Goal: Task Accomplishment & Management: Manage account settings

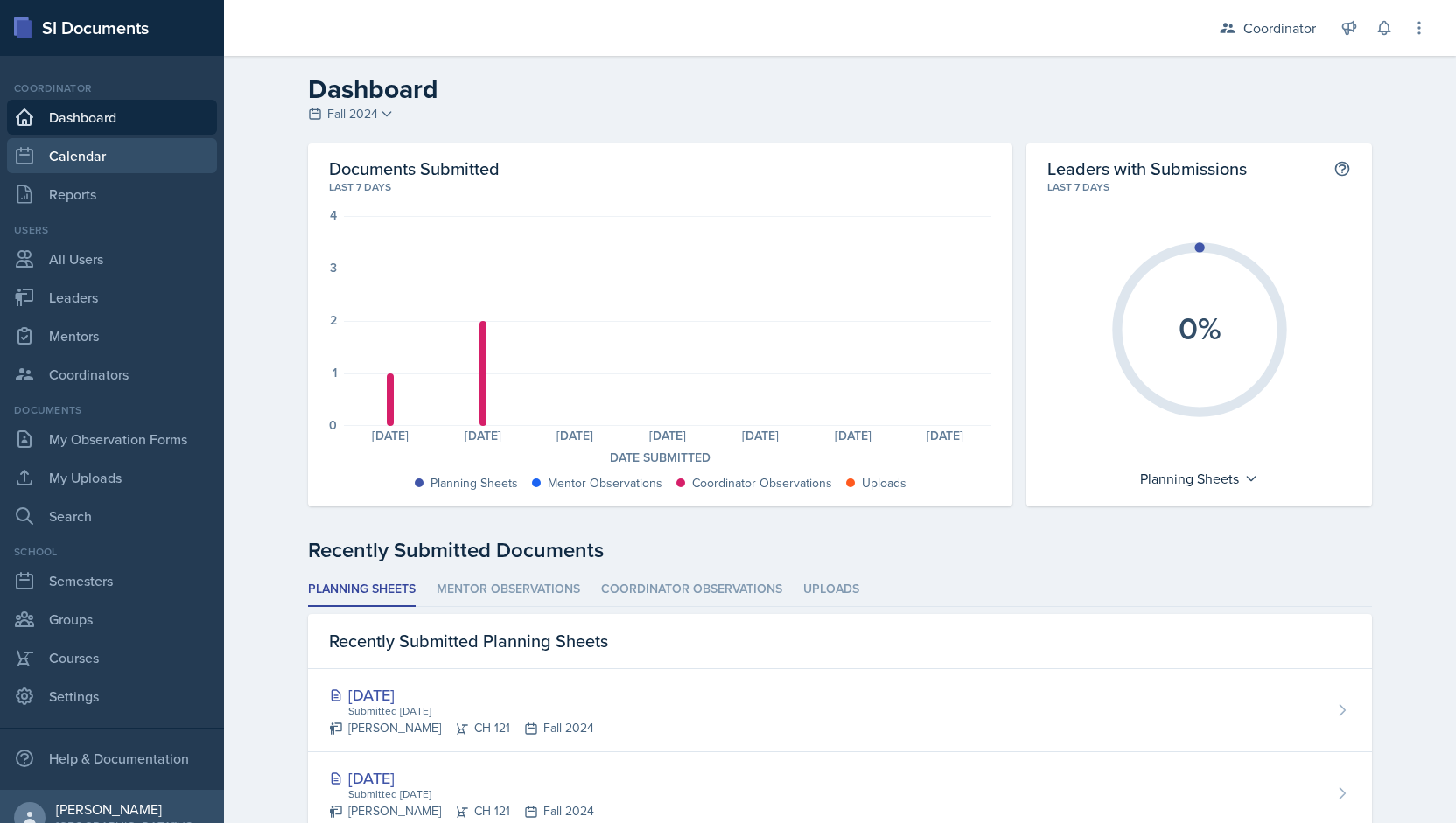
click at [79, 147] on link "Calendar" at bounding box center [111, 156] width 210 height 35
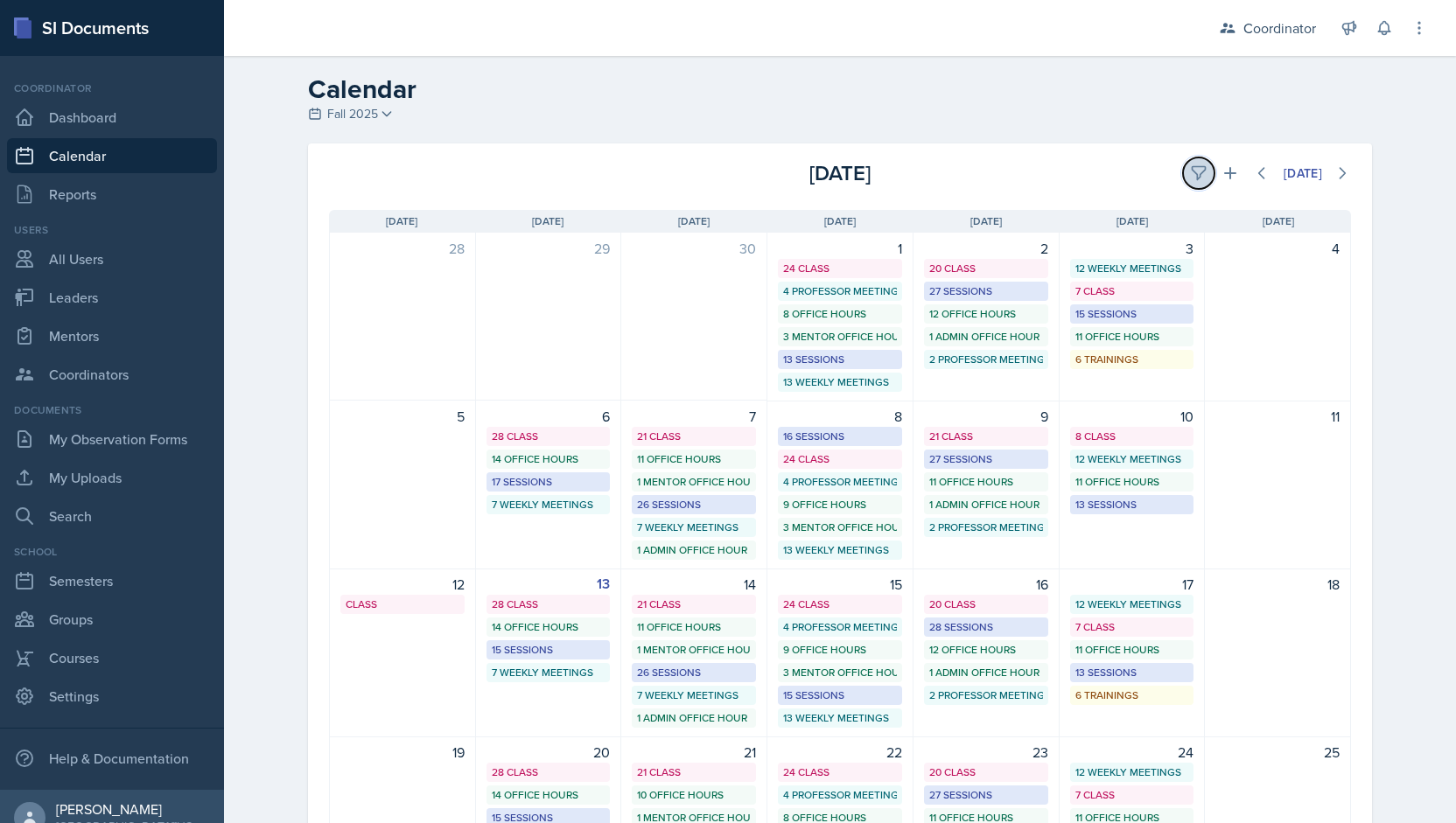
click at [1195, 165] on icon at bounding box center [1198, 174] width 18 height 18
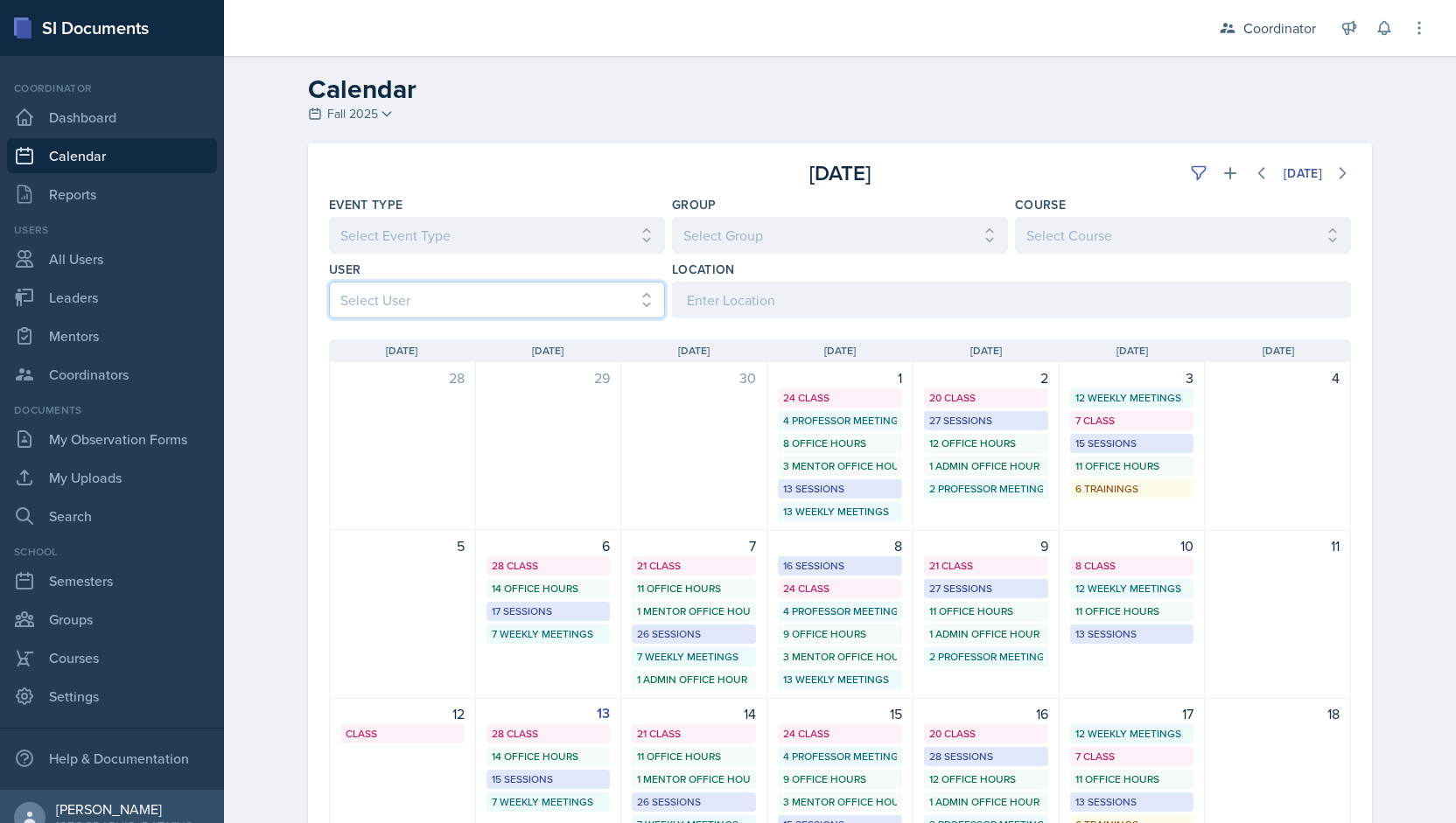
click at [546, 284] on select "Select User All [PERSON_NAME] [PERSON_NAME] [PERSON_NAME] [PERSON_NAME] [PERSON…" at bounding box center [497, 301] width 336 height 37
select select "9c400106-6c2c-4b37-918b-e3dc65d6a170"
click at [329, 282] on select "Select User All [PERSON_NAME] [PERSON_NAME] [PERSON_NAME] [PERSON_NAME] [PERSON…" at bounding box center [497, 301] width 336 height 37
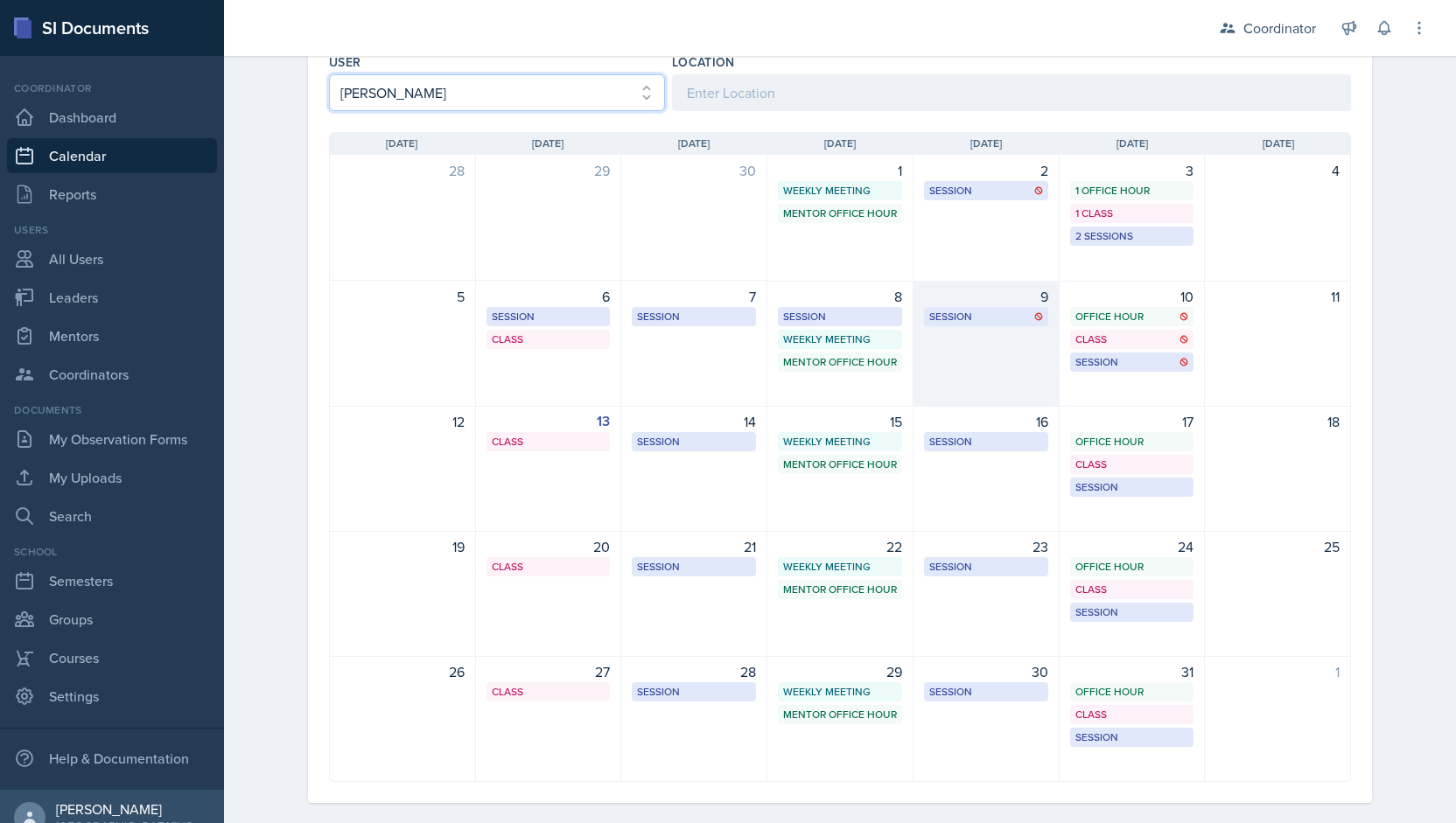
scroll to position [208, 0]
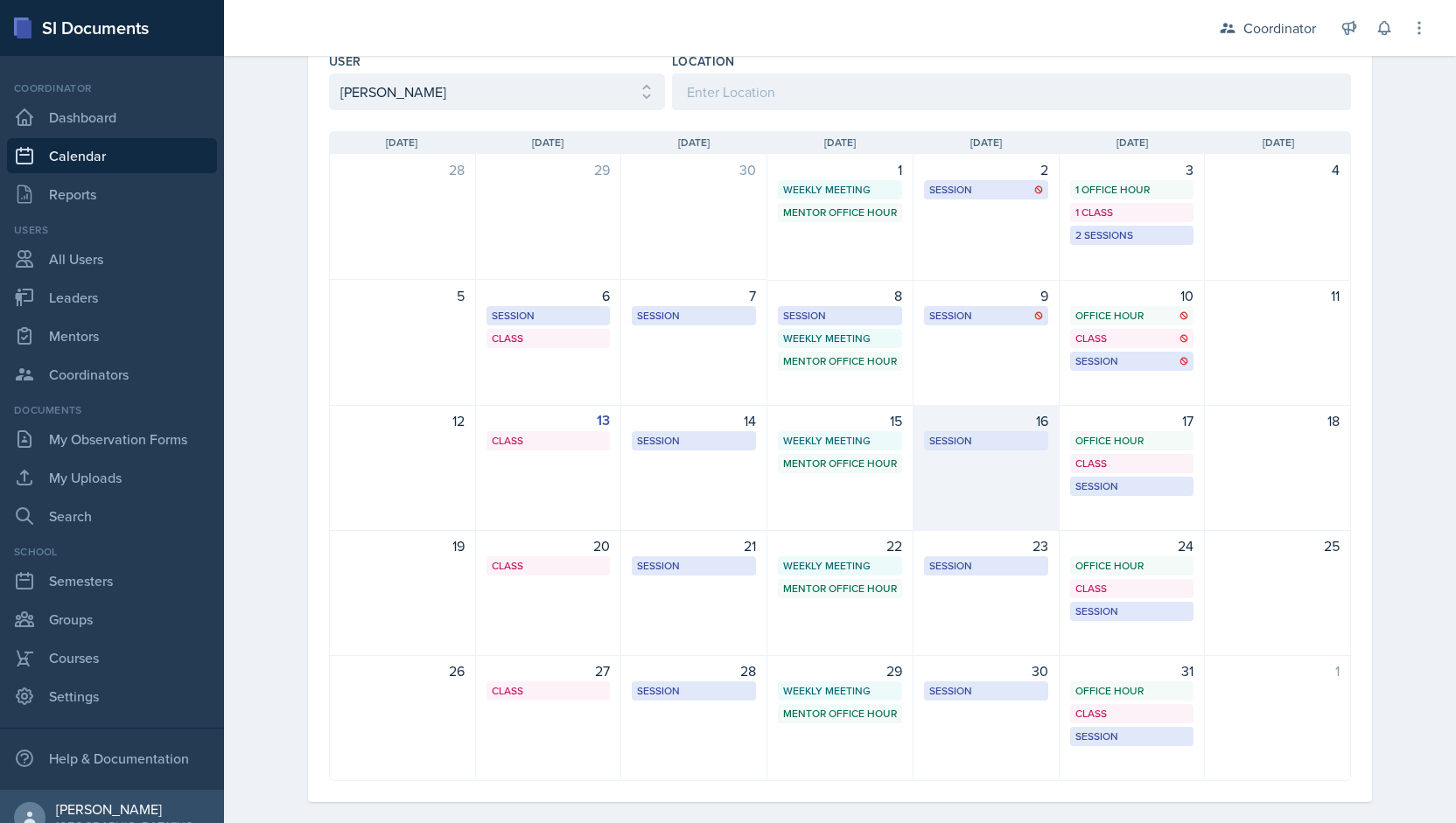
click at [940, 502] on div "16 Session MSB 102 1:00 PM - 2:00 PM" at bounding box center [987, 468] width 146 height 126
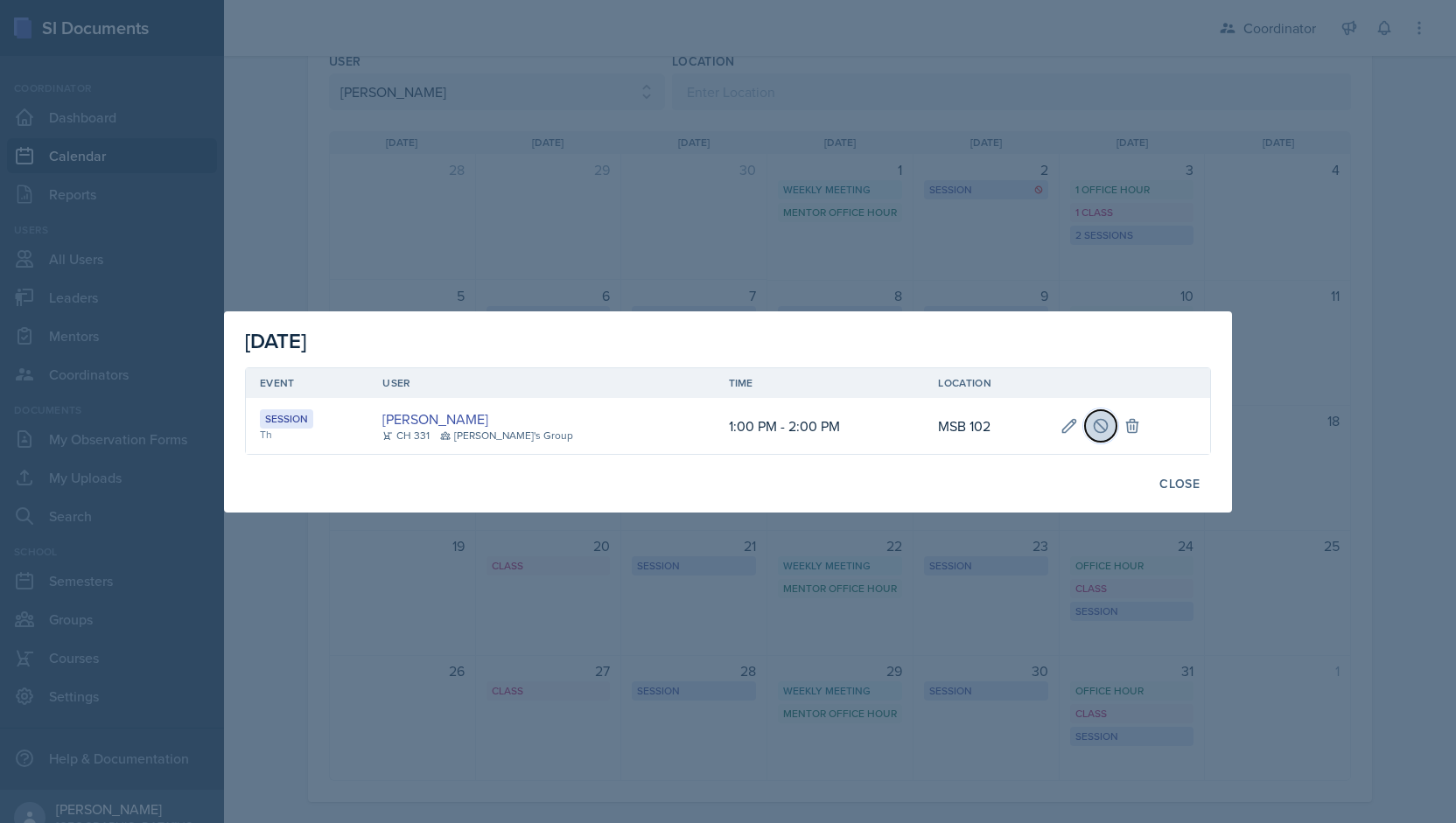
click at [1092, 426] on icon at bounding box center [1101, 427] width 18 height 18
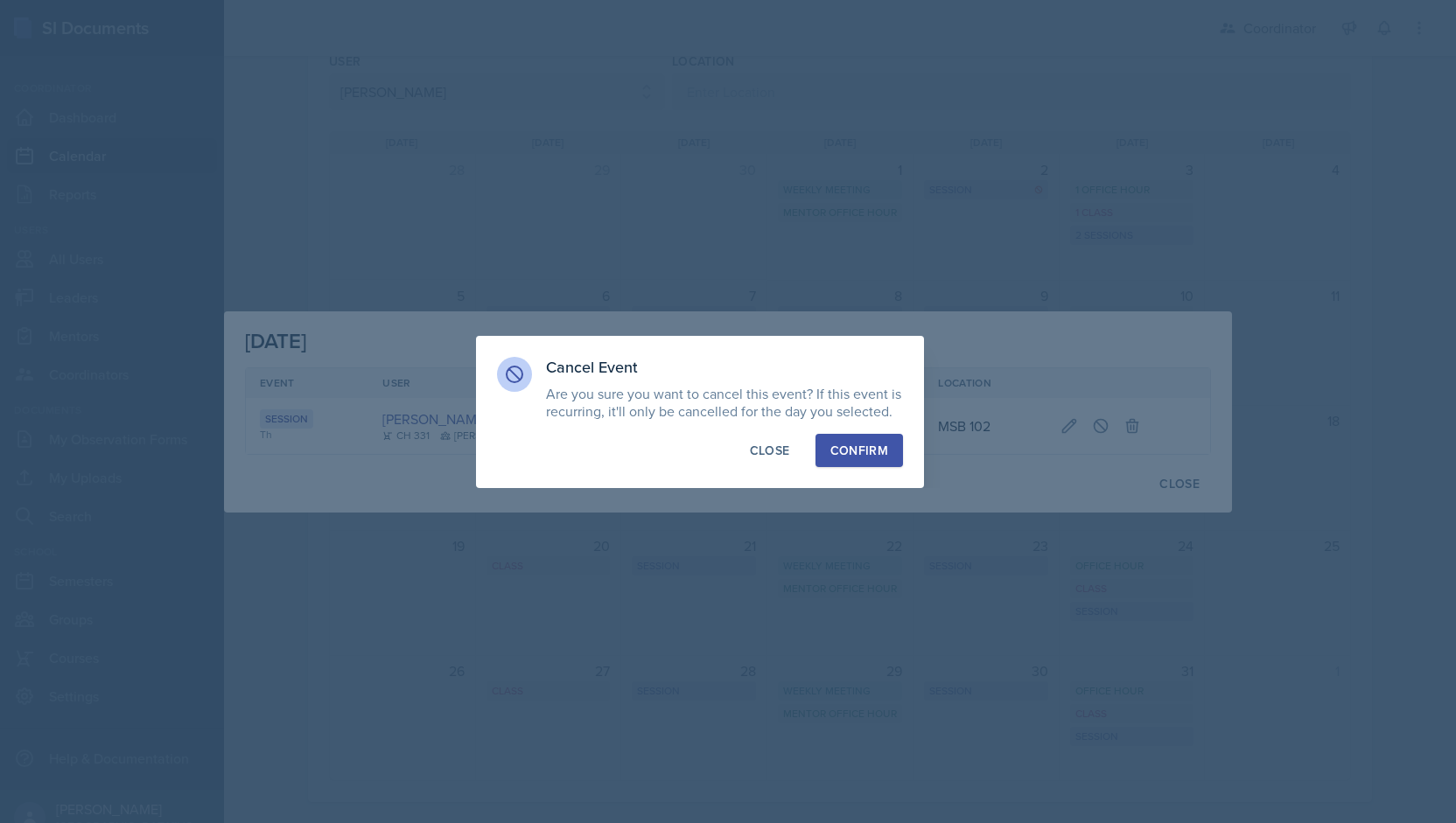
click at [861, 454] on div "Confirm" at bounding box center [859, 451] width 58 height 18
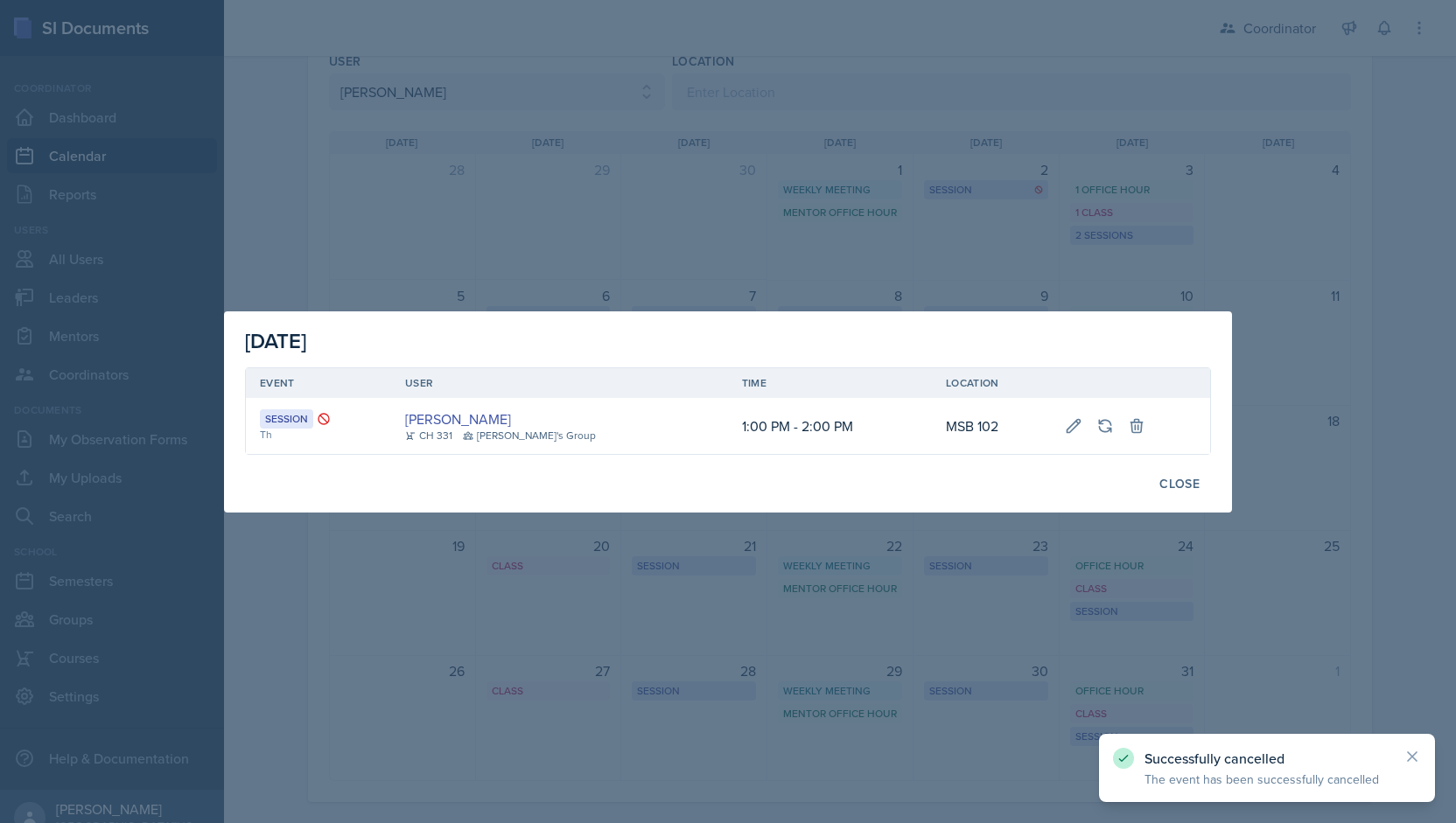
click at [777, 232] on div at bounding box center [728, 411] width 1456 height 823
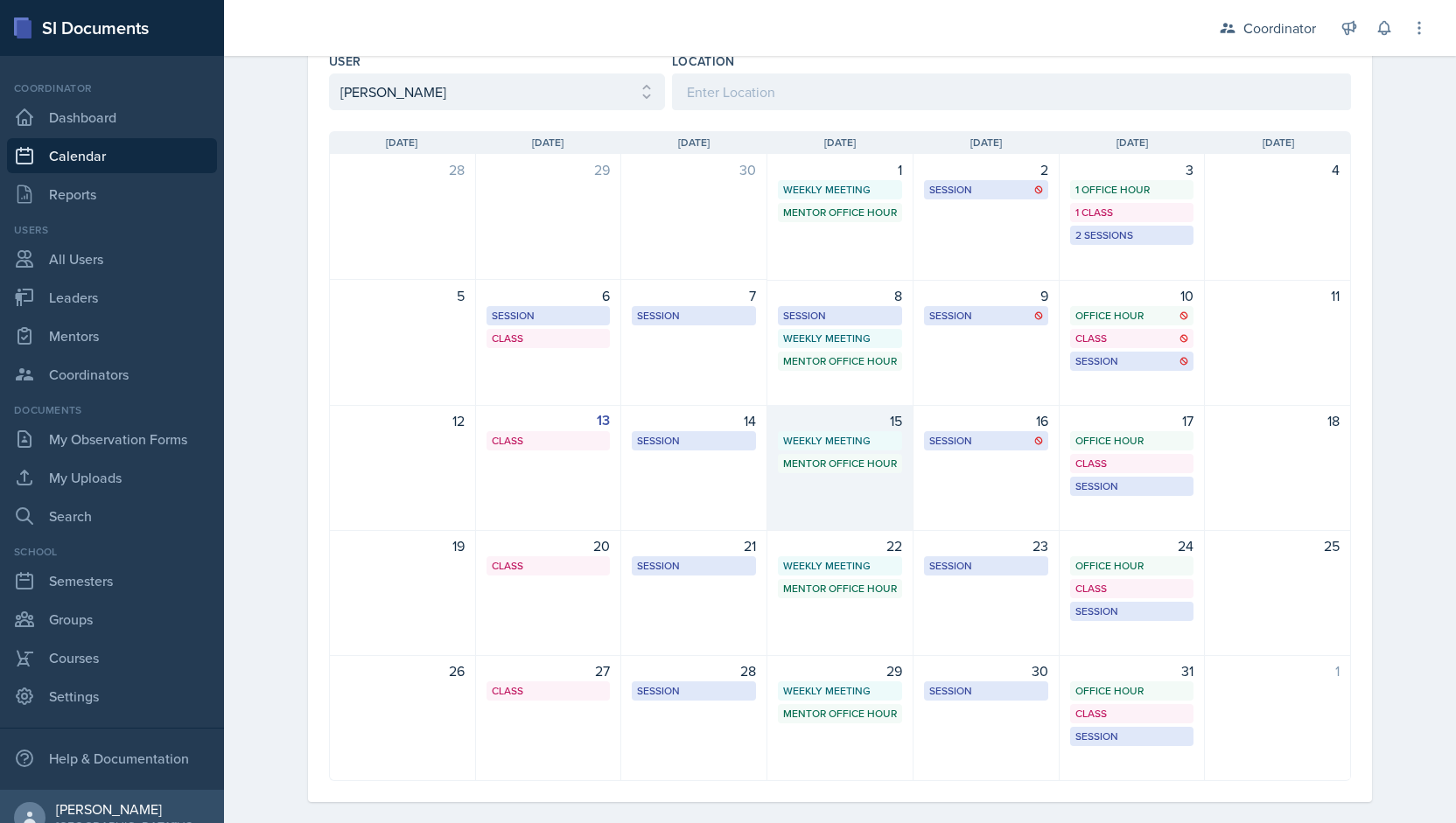
click at [836, 512] on div "15 Weekly Meeting SSC 11:30 AM - 12:30 PM Mentor Office Hour SSC 12:45 PM - 1:4…" at bounding box center [840, 468] width 146 height 126
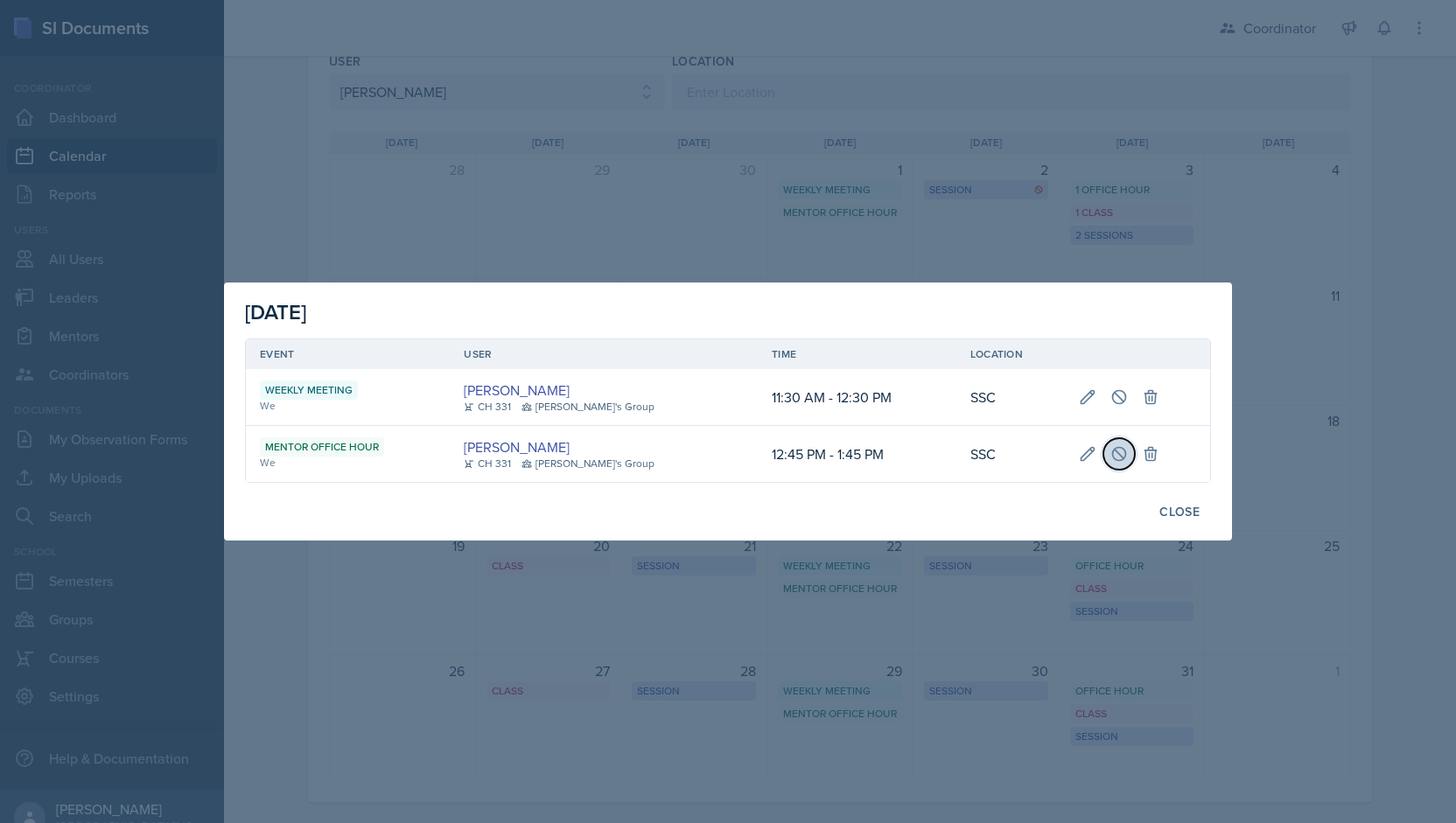
click at [1110, 461] on icon at bounding box center [1118, 454] width 18 height 18
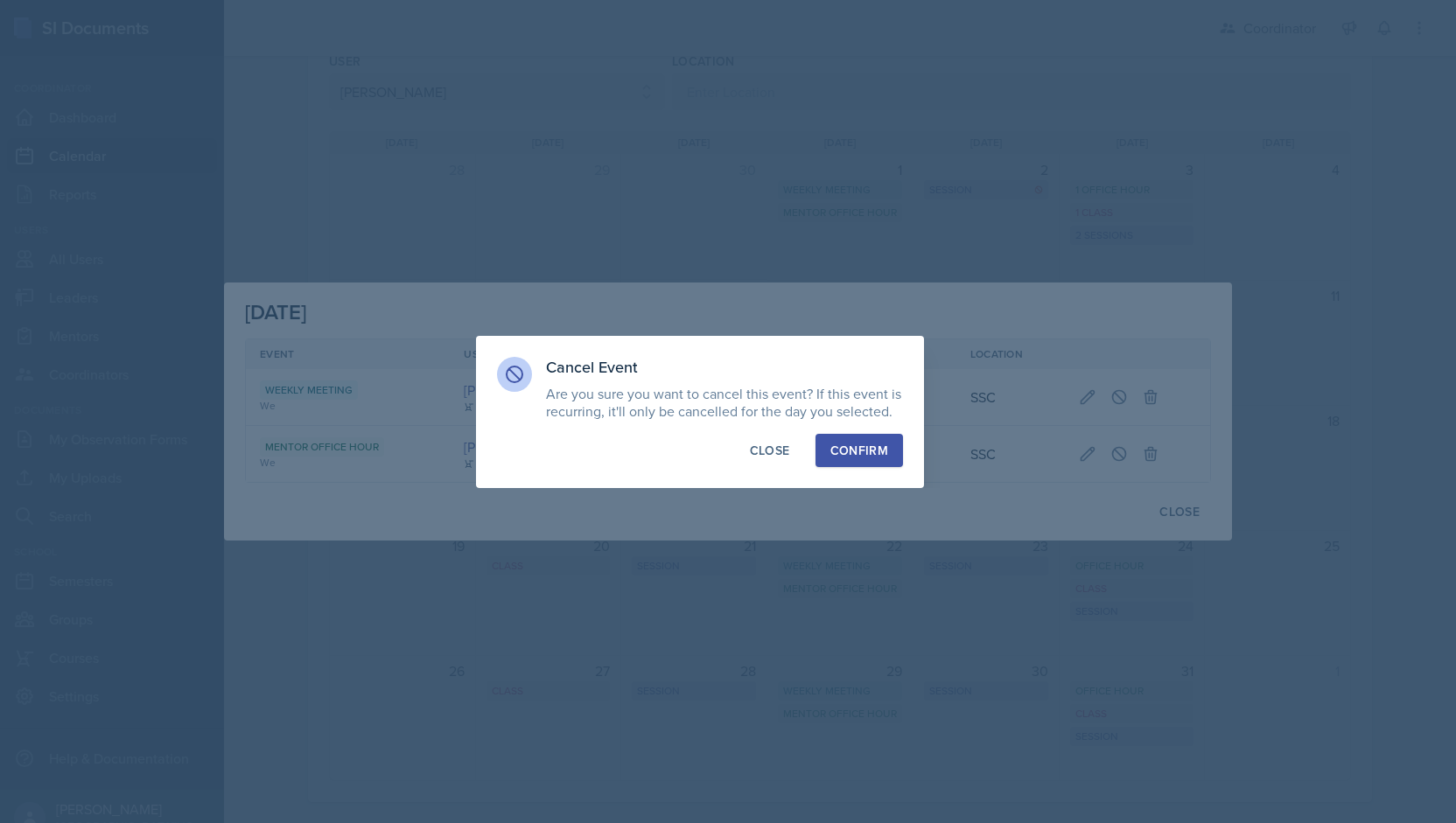
click at [841, 450] on div "Confirm" at bounding box center [859, 451] width 58 height 18
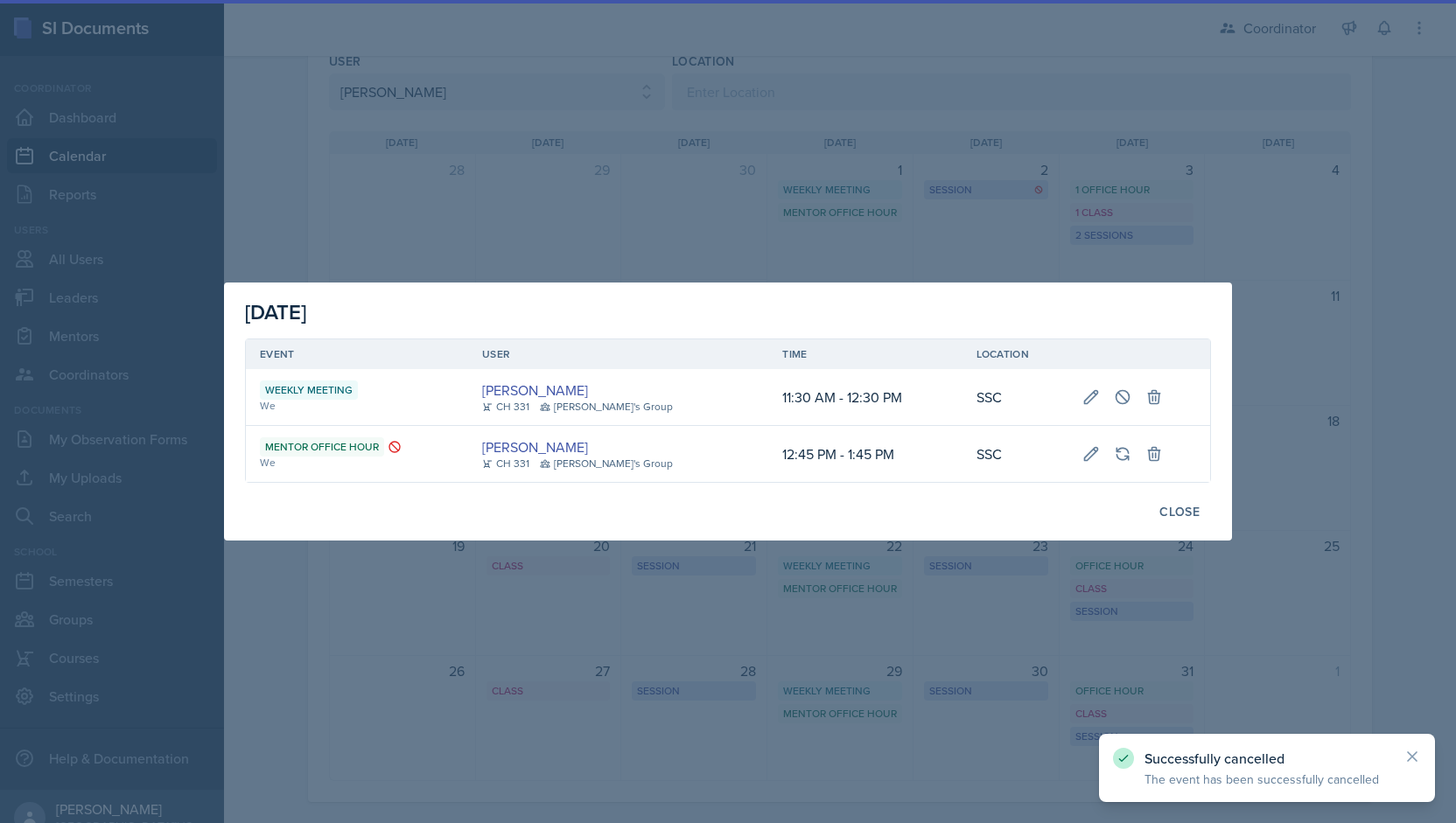
click at [871, 245] on div at bounding box center [728, 411] width 1456 height 823
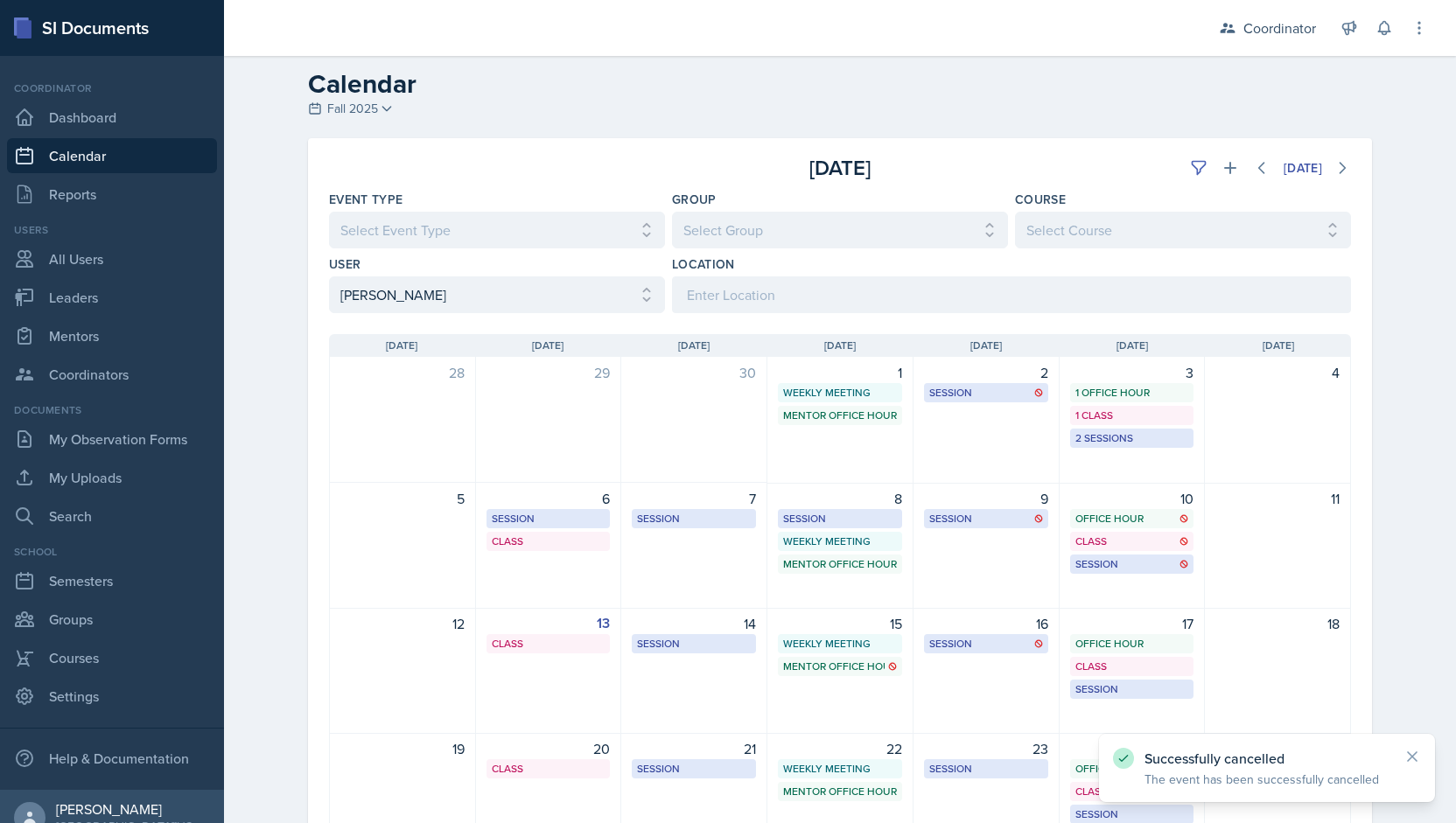
scroll to position [0, 0]
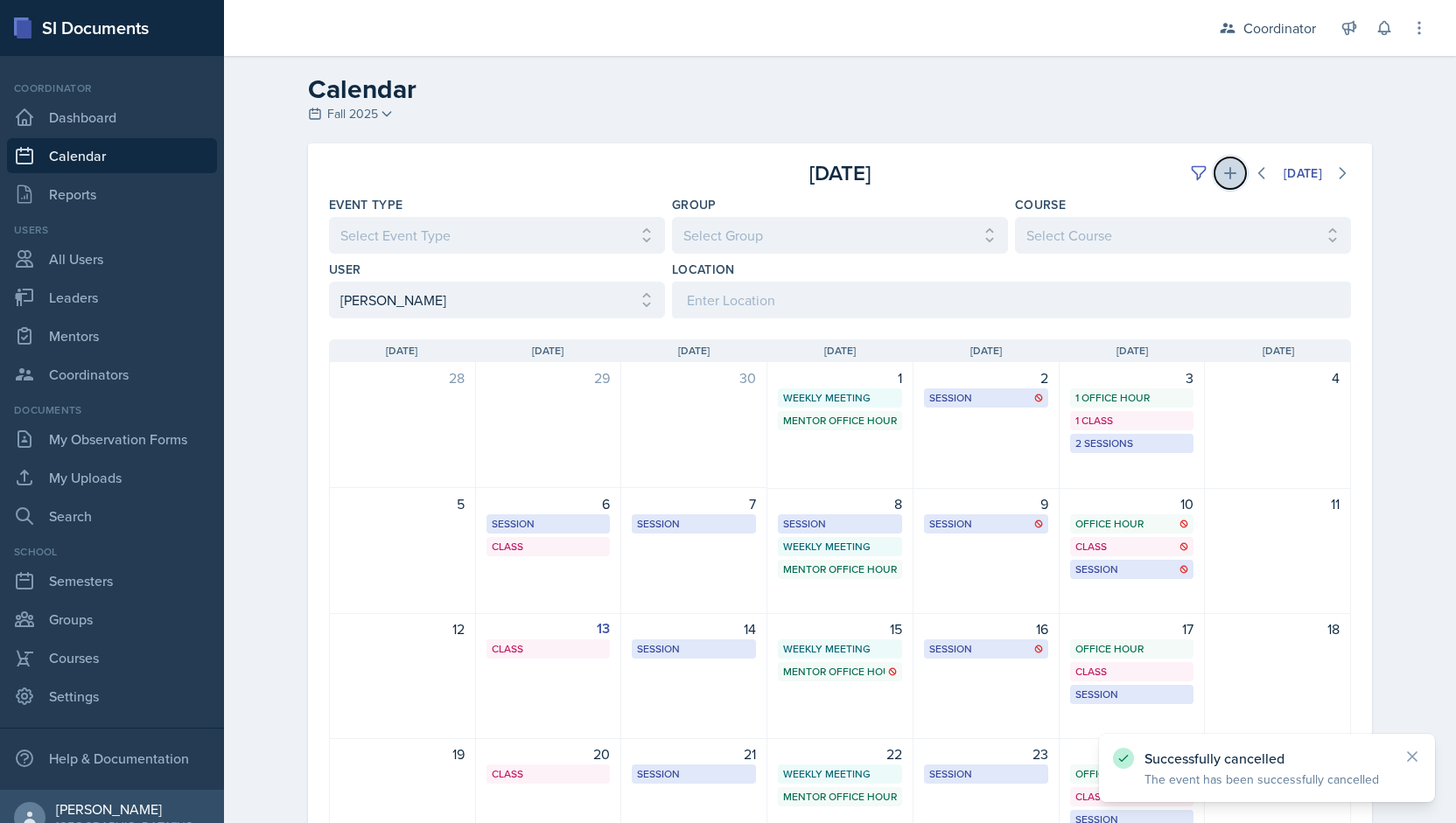
click at [1222, 174] on icon at bounding box center [1230, 174] width 18 height 18
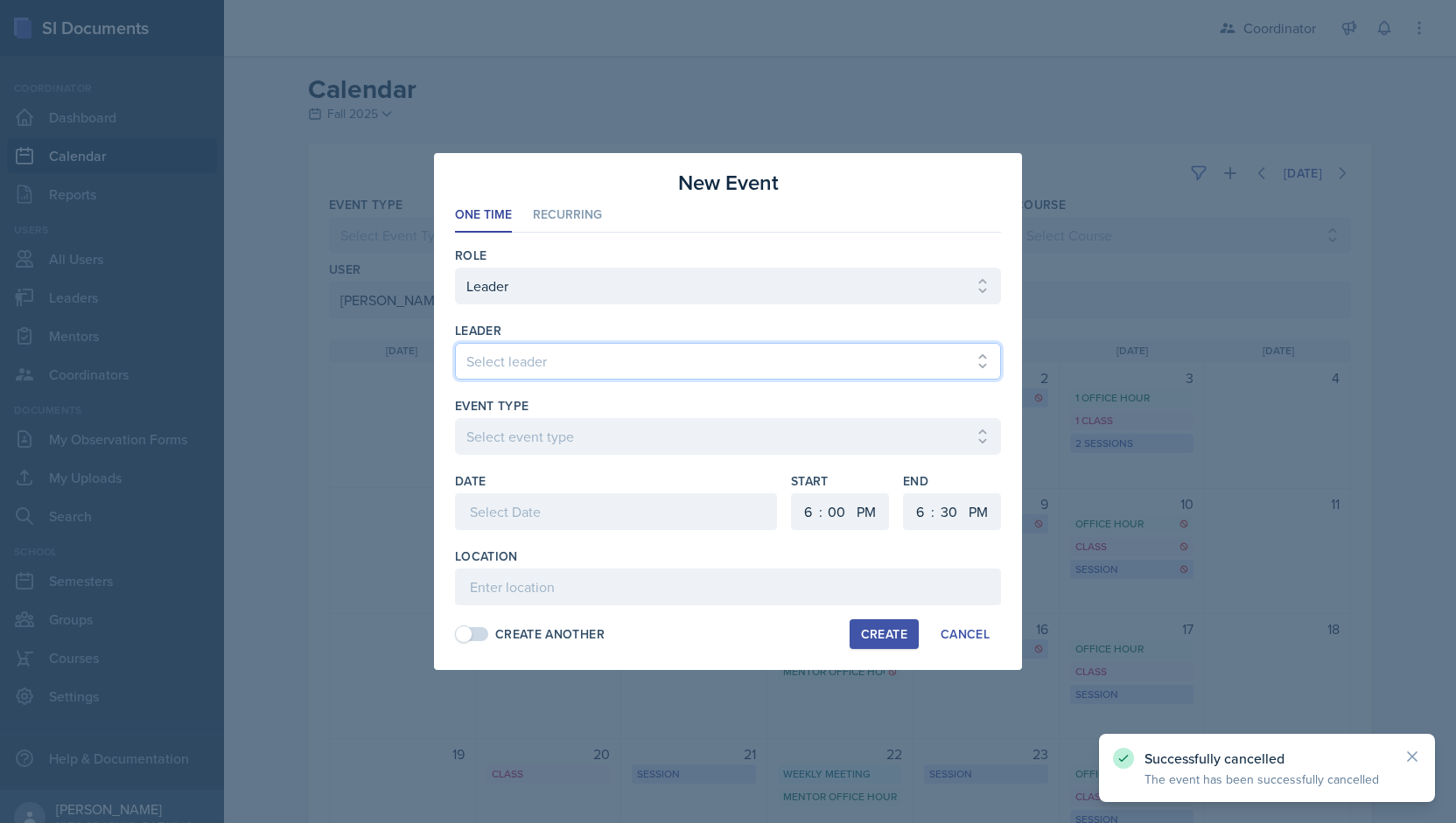
click at [578, 353] on select "Select leader [PERSON_NAME] [PERSON_NAME] [PERSON_NAME] [PERSON_NAME] [PERSON_N…" at bounding box center [727, 361] width 546 height 37
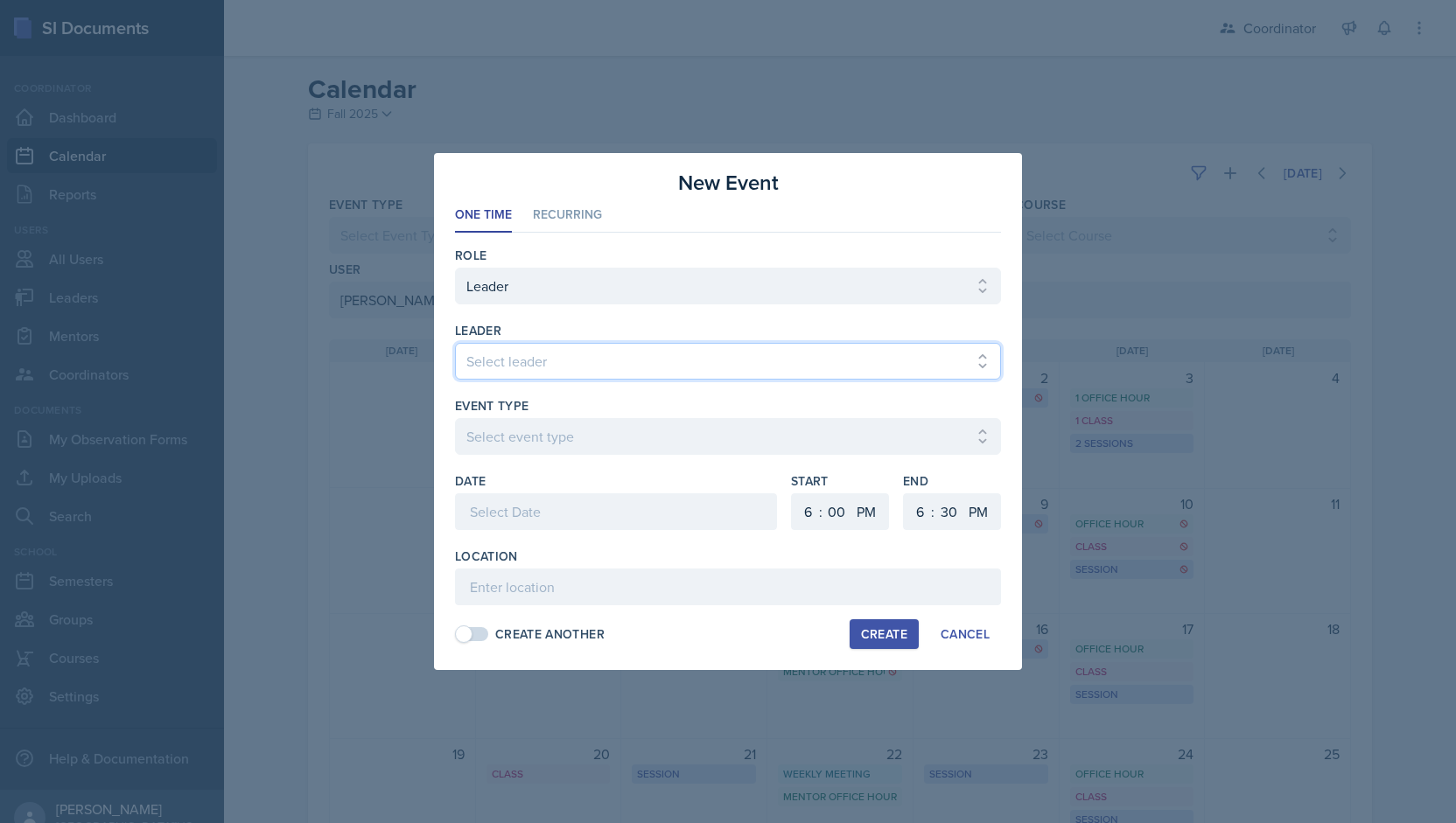
select select "9b035a11-99ef-499a-9a61-b5b728b105f0"
click at [455, 344] on select "Select leader [PERSON_NAME] [PERSON_NAME] [PERSON_NAME] [PERSON_NAME] [PERSON_N…" at bounding box center [727, 361] width 546 height 37
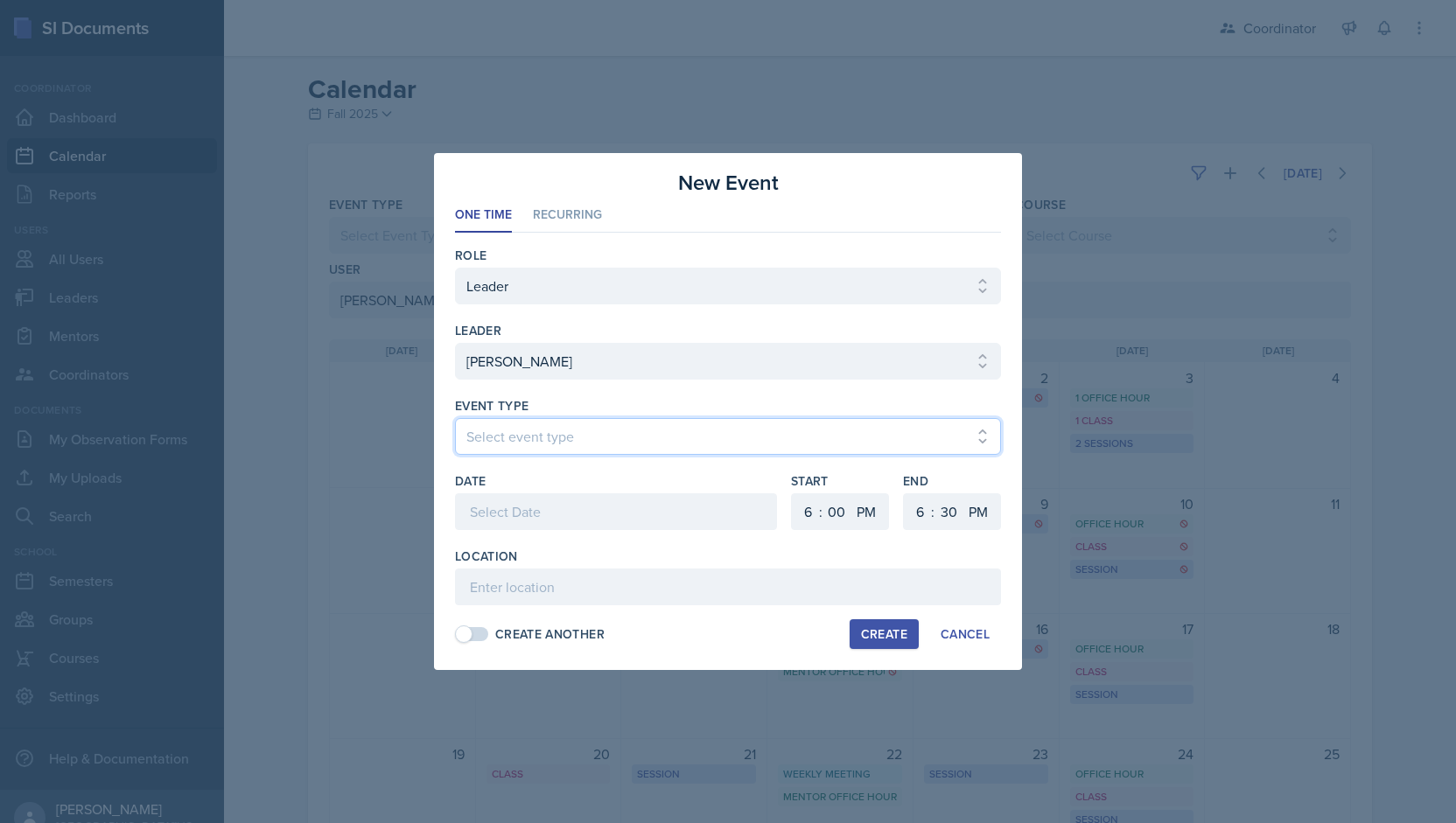
click at [532, 440] on select "Select event type Admin Office Hour Cal Workshop Class Class Announcement LA Pe…" at bounding box center [727, 436] width 546 height 37
select select "30b582fb-8ac9-49fb-a214-1fb047ccc295"
click at [455, 418] on select "Select event type Admin Office Hour Cal Workshop Class Class Announcement LA Pe…" at bounding box center [727, 436] width 546 height 37
click at [514, 518] on div at bounding box center [616, 513] width 322 height 37
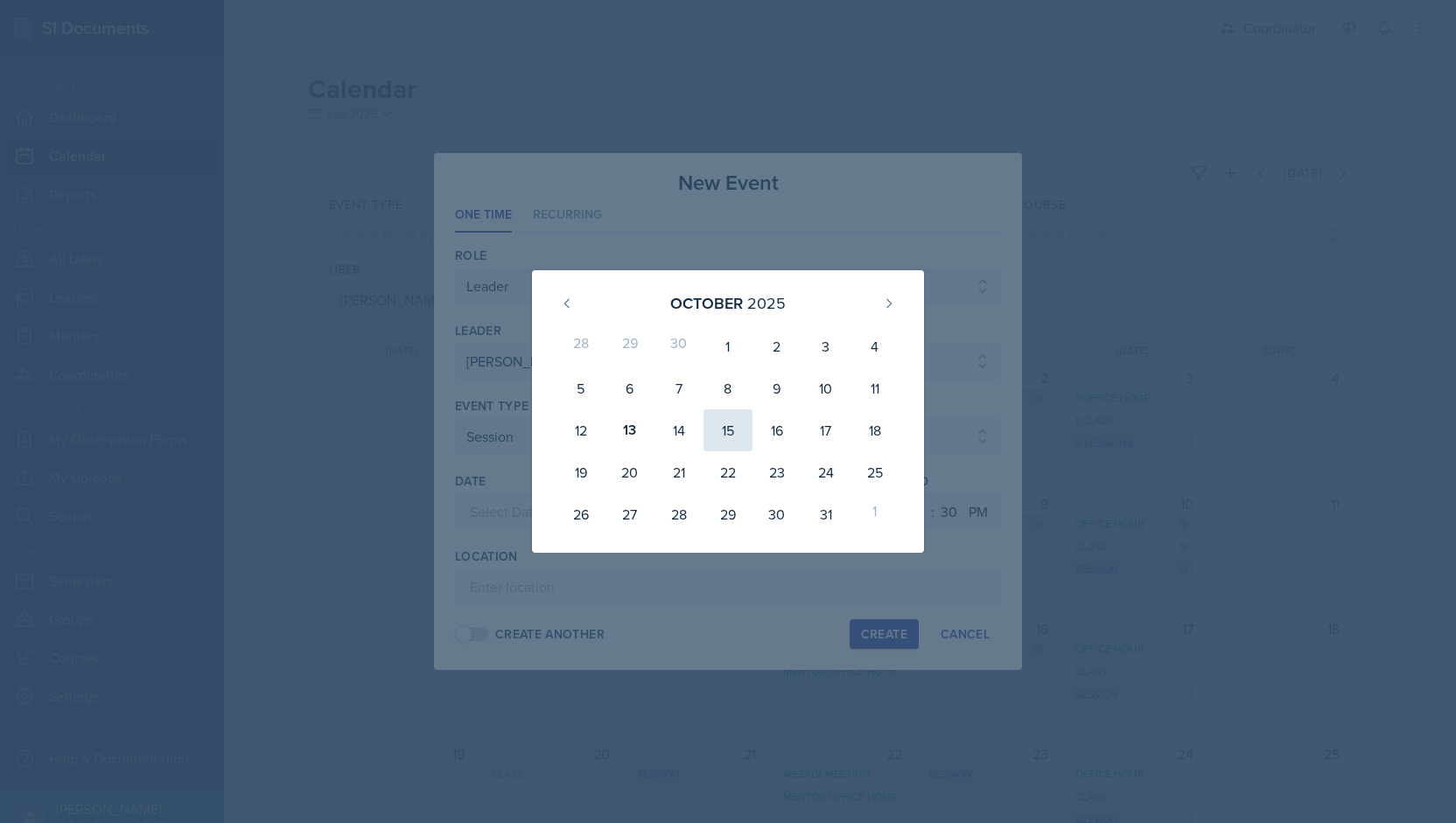
click at [724, 432] on div "15" at bounding box center [728, 431] width 49 height 42
type input "[DATE]"
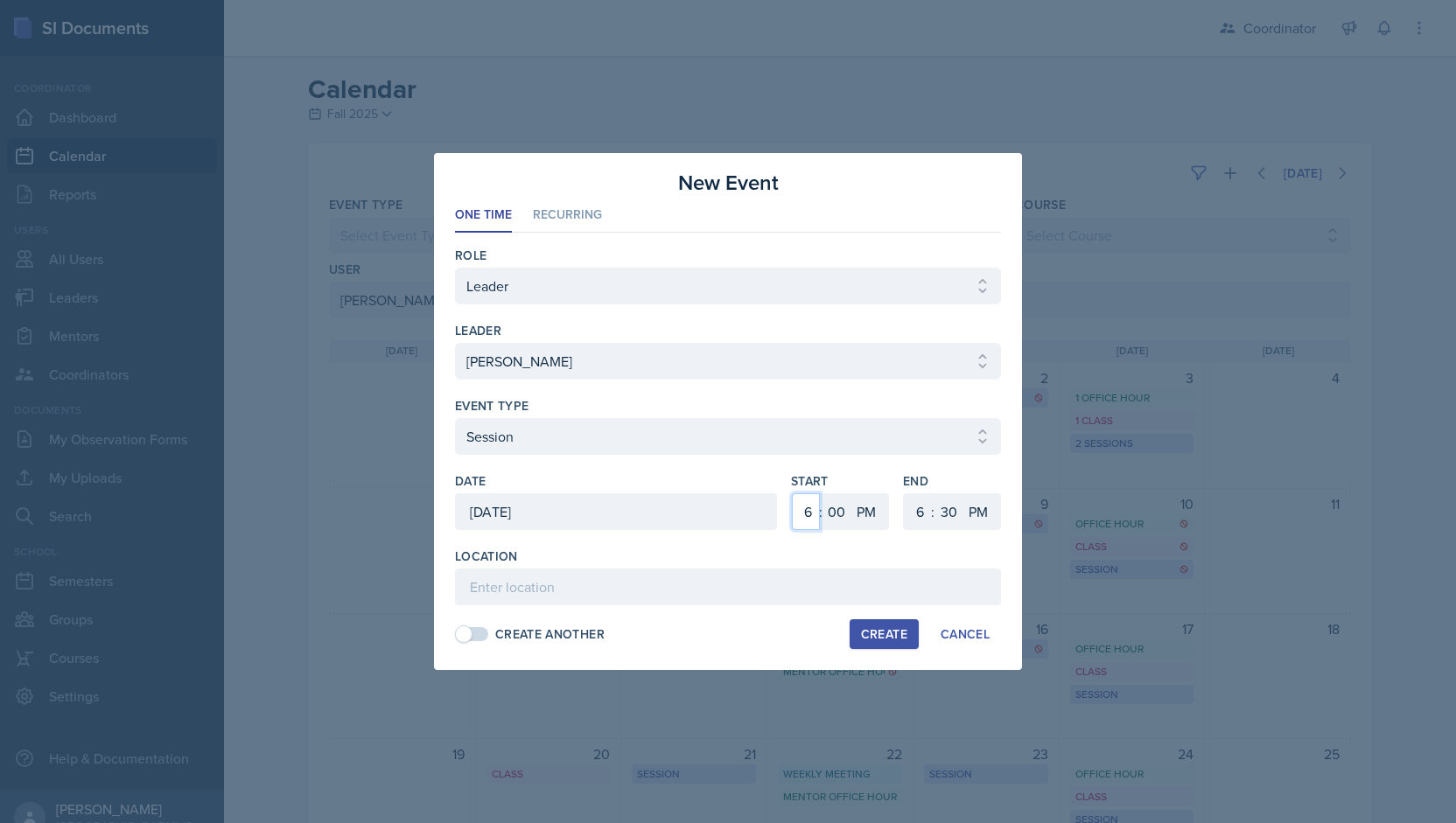
click at [795, 512] on select "1 2 3 4 5 6 7 8 9 10 11 12" at bounding box center [805, 513] width 28 height 37
select select "12"
click at [791, 494] on select "1 2 3 4 5 6 7 8 9 10 11 12" at bounding box center [805, 513] width 28 height 37
click at [839, 507] on select "00 05 10 15 20 25 30 35 40 45 50 55" at bounding box center [836, 513] width 28 height 37
select select "45"
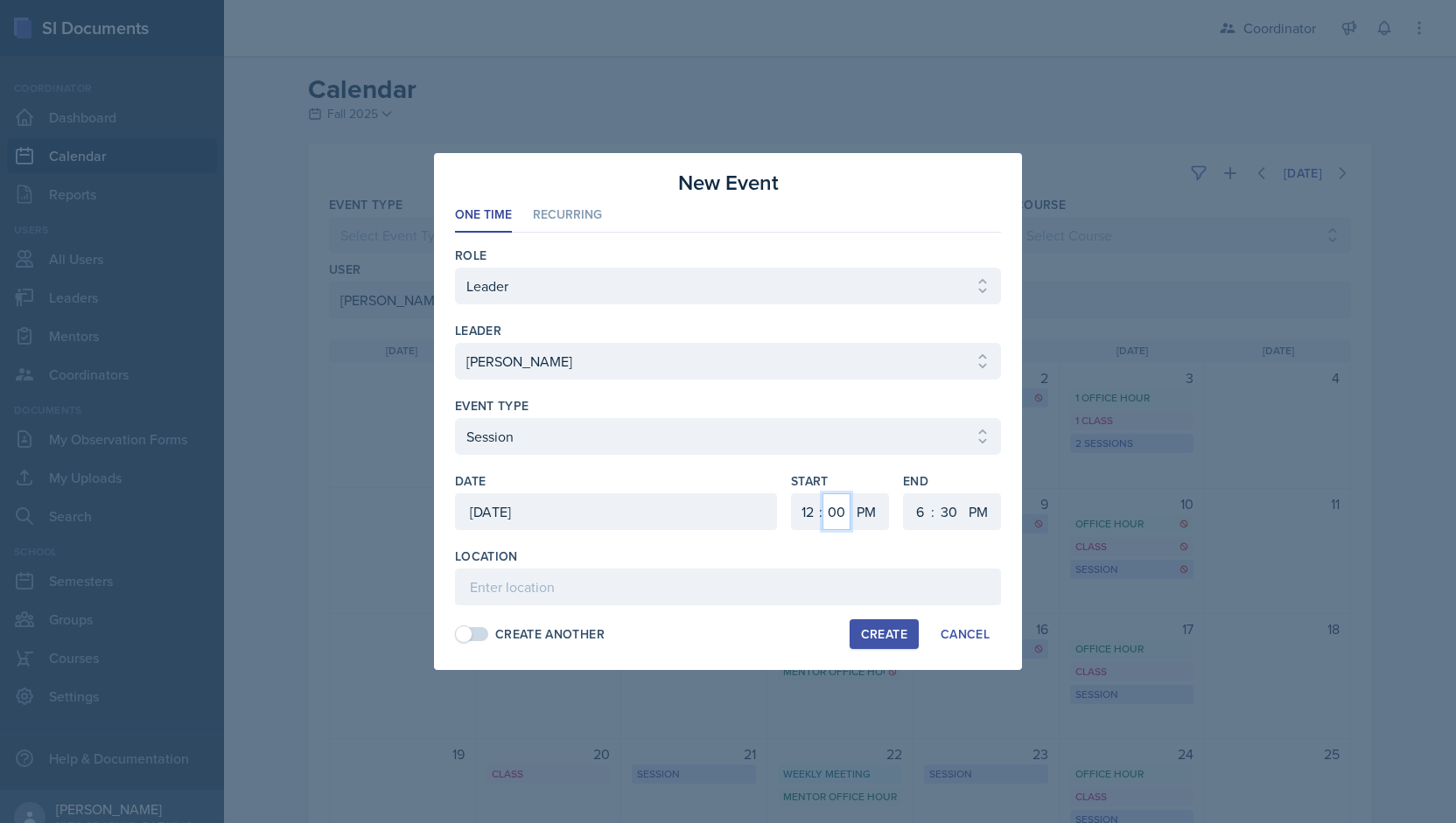
click at [823, 494] on select "00 05 10 15 20 25 30 35 40 45 50 55" at bounding box center [836, 513] width 28 height 37
click at [920, 512] on select "1 2 3 4 5 6 7 8 9 10 11 12" at bounding box center [917, 513] width 28 height 37
select select "1"
click at [904, 494] on select "1 2 3 4 5 6 7 8 9 10 11 12" at bounding box center [917, 513] width 28 height 37
click at [943, 504] on select "00 05 10 15 20 25 30 35 40 45 50 55" at bounding box center [948, 513] width 28 height 37
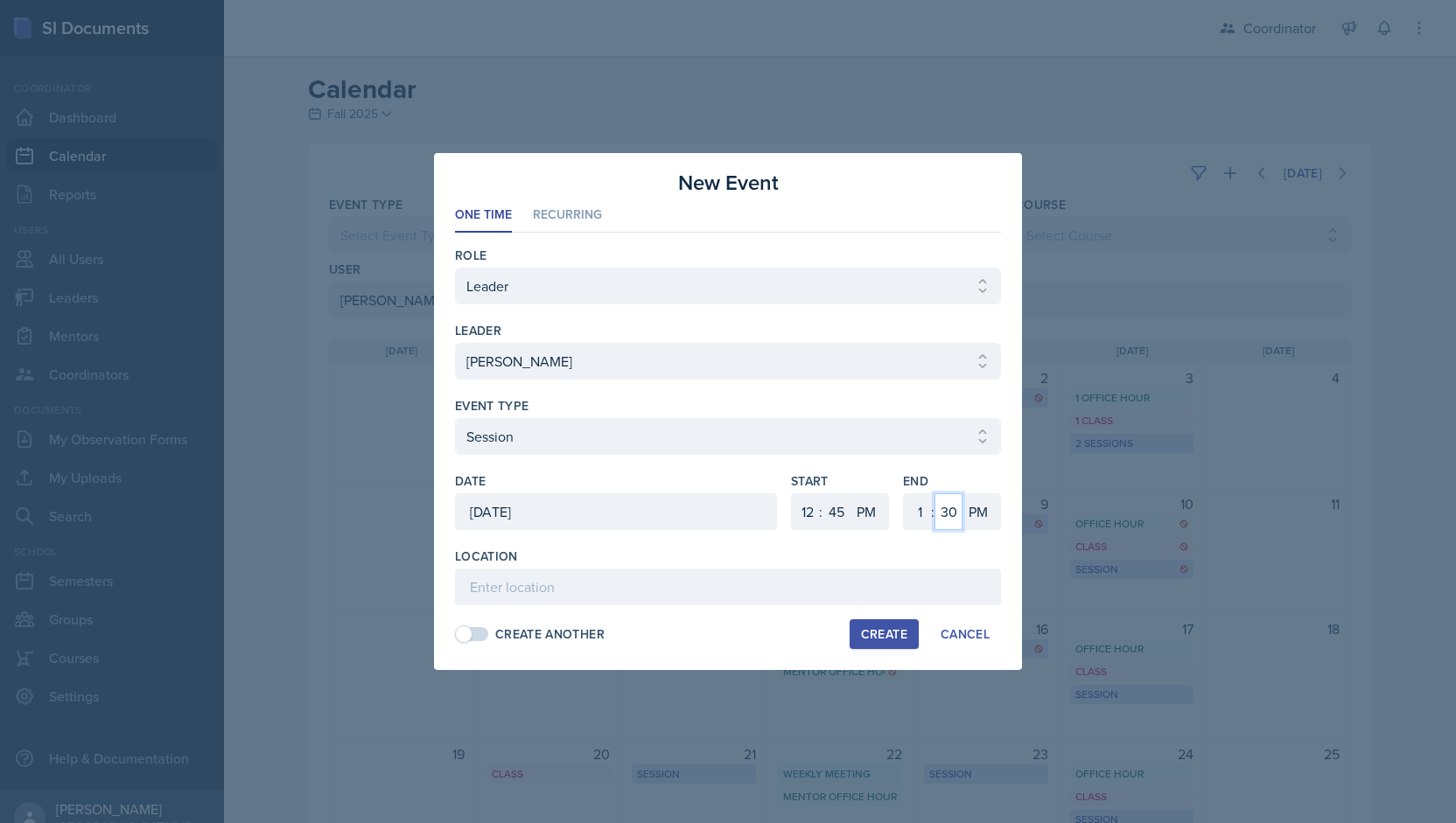
select select "45"
click at [934, 494] on select "00 05 10 15 20 25 30 35 40 45 50 55" at bounding box center [948, 513] width 28 height 37
click at [806, 584] on input at bounding box center [727, 588] width 546 height 37
type input "TBD - Rescheduled Session"
click at [877, 628] on div "Create" at bounding box center [884, 635] width 47 height 14
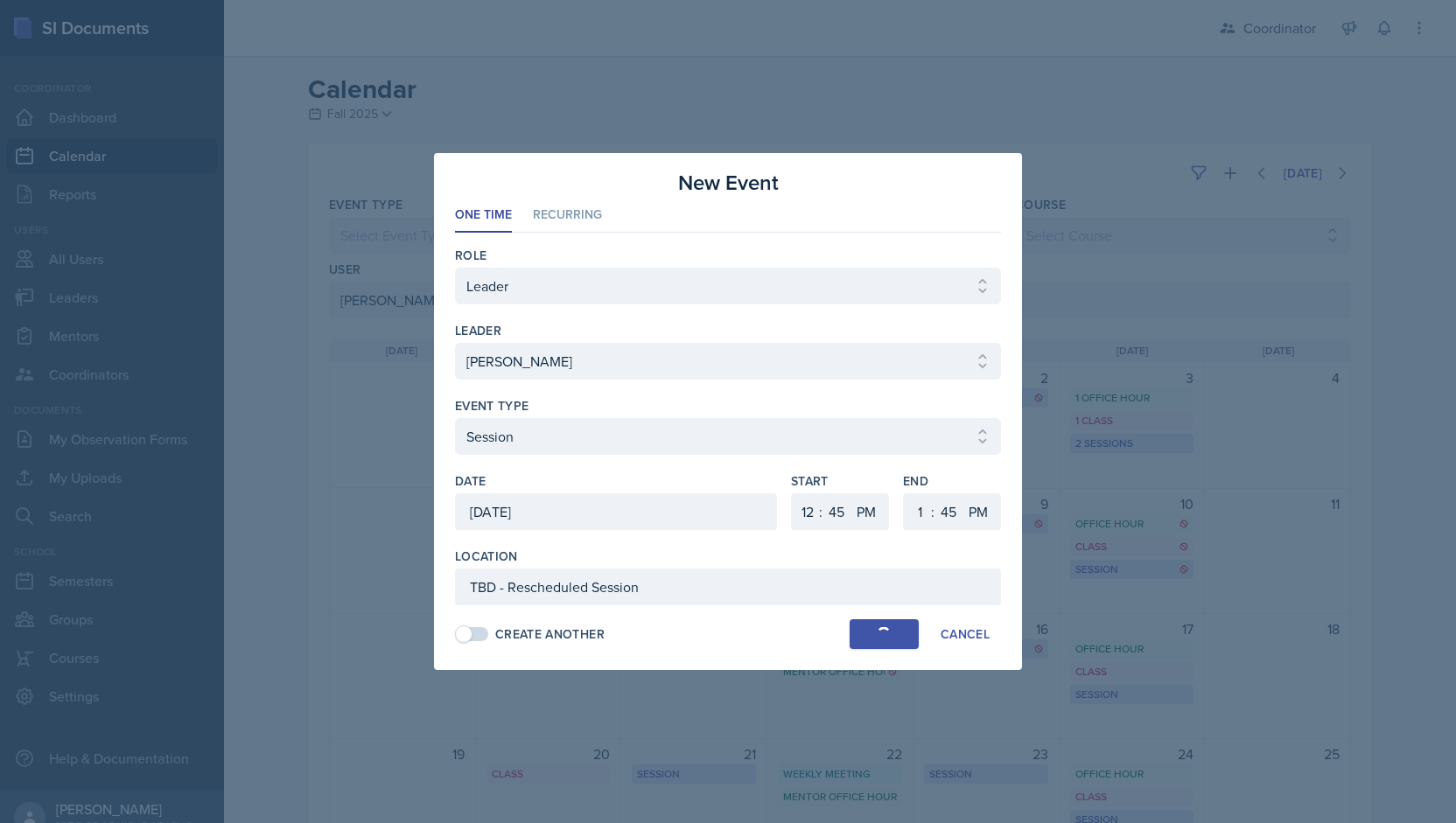
select select
select select "6"
select select "0"
select select "6"
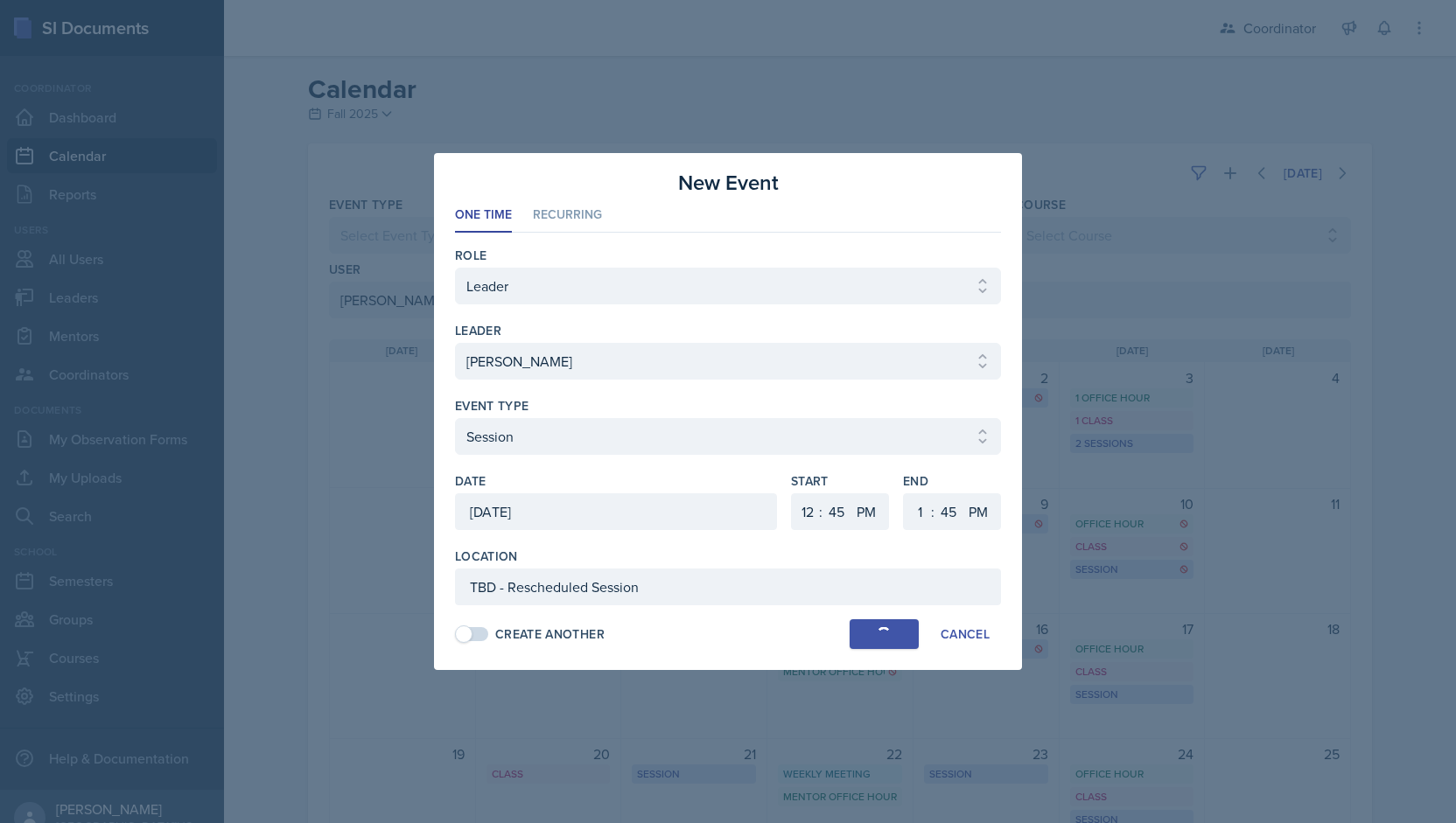
select select "30"
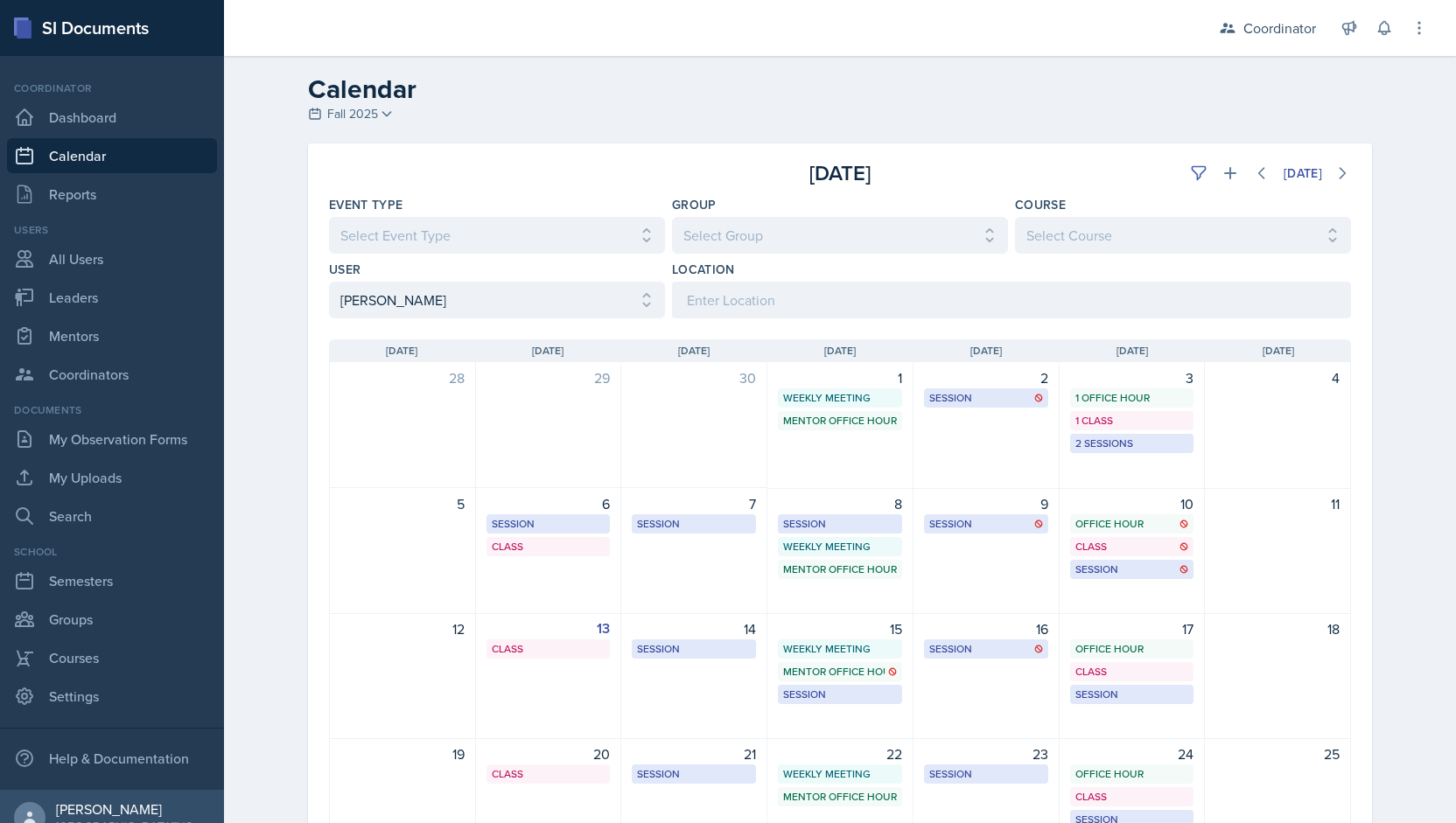
click at [1220, 155] on div "[DATE] [DATE]" at bounding box center [840, 166] width 1064 height 46
click at [1224, 172] on icon at bounding box center [1230, 173] width 13 height 13
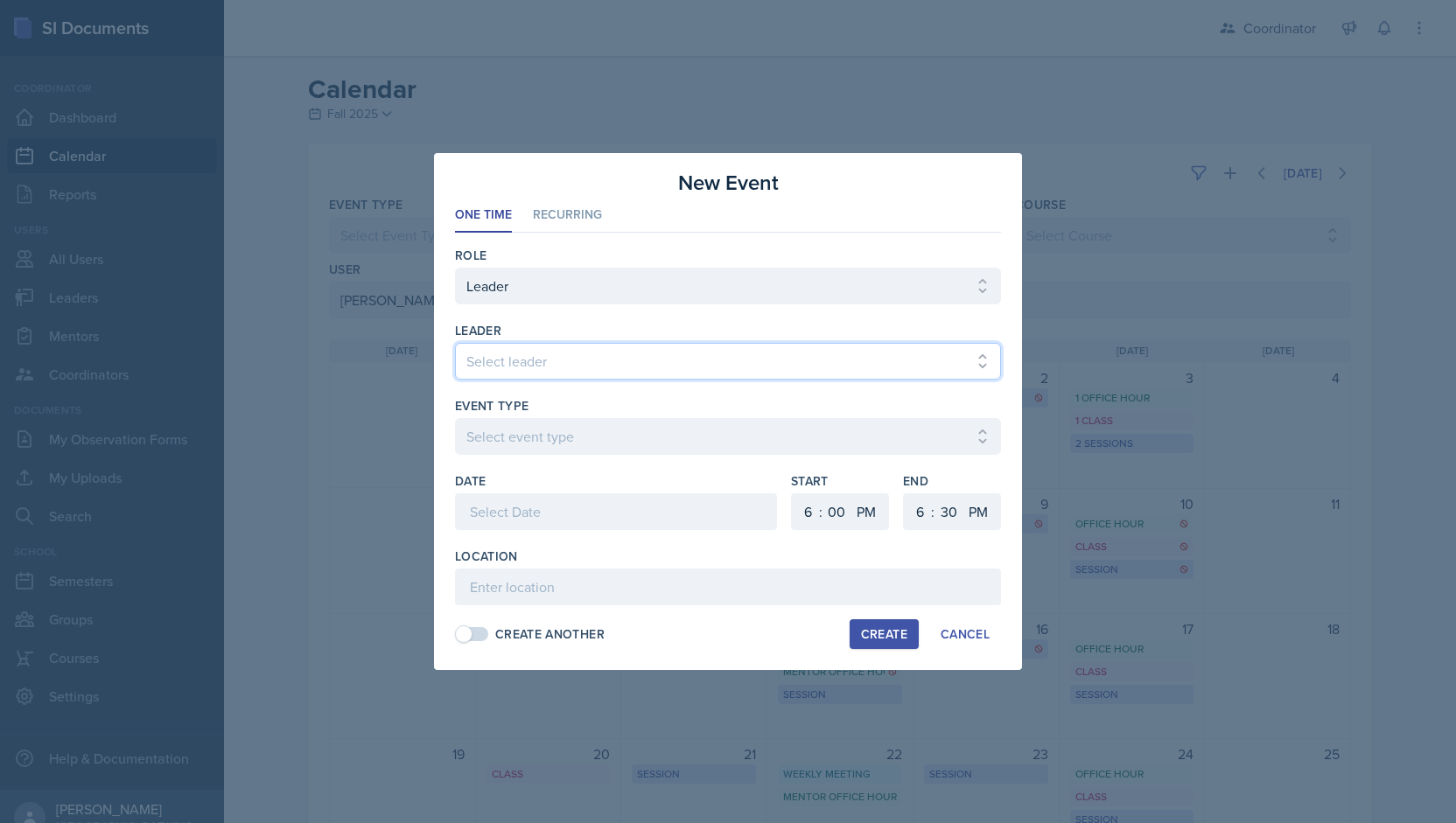
click at [663, 354] on select "Select leader [PERSON_NAME] [PERSON_NAME] [PERSON_NAME] [PERSON_NAME] [PERSON_N…" at bounding box center [727, 361] width 546 height 37
select select "9b035a11-99ef-499a-9a61-b5b728b105f0"
click at [455, 344] on select "Select leader [PERSON_NAME] [PERSON_NAME] [PERSON_NAME] [PERSON_NAME] [PERSON_N…" at bounding box center [727, 361] width 546 height 37
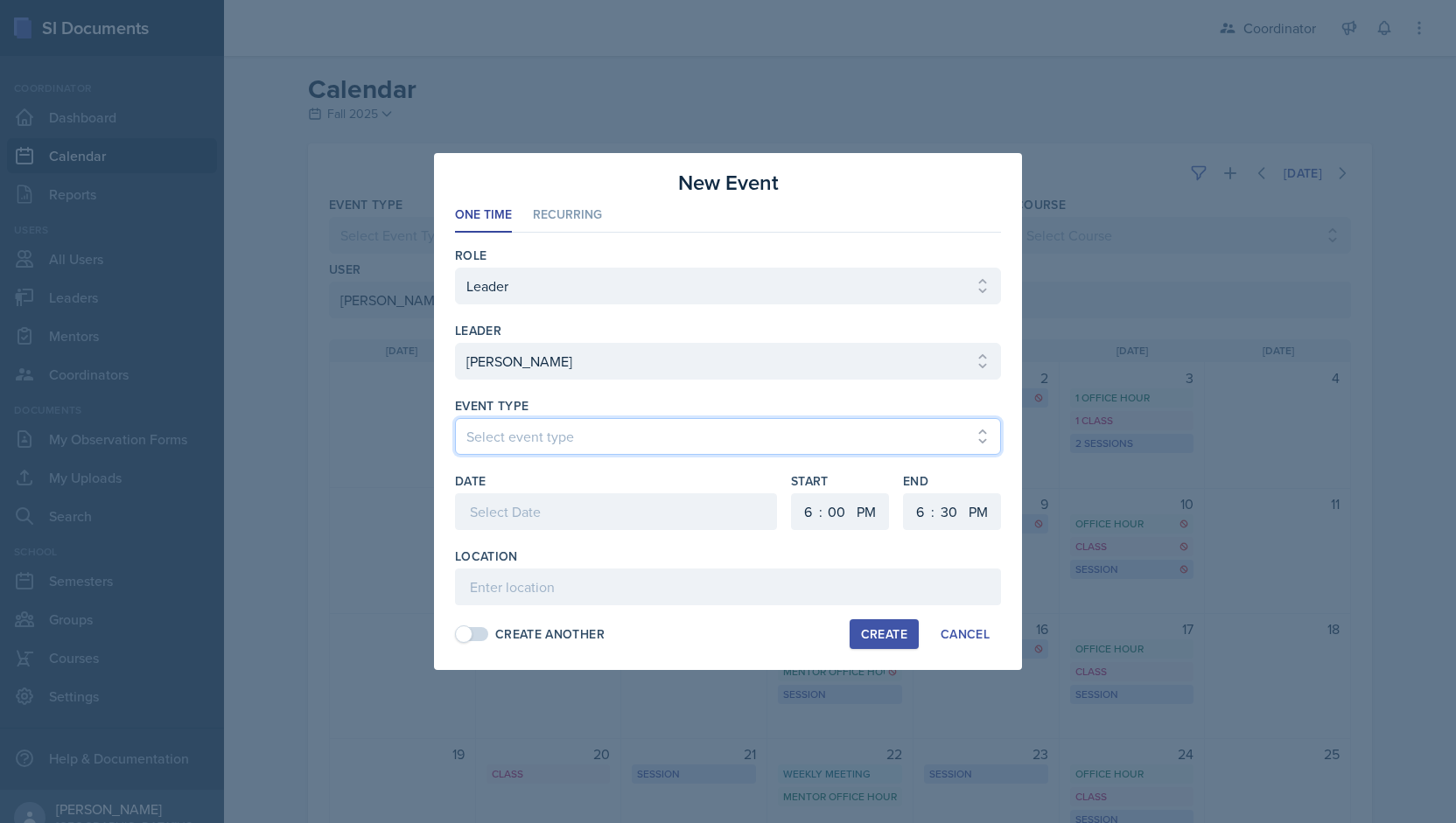
click at [509, 429] on select "Select event type Admin Office Hour Cal Workshop Class Class Announcement LA Pe…" at bounding box center [727, 436] width 546 height 37
select select "28ac5bb1-2adc-4b9d-b7eb-3d5810c40caf"
click at [455, 418] on select "Select event type Admin Office Hour Cal Workshop Class Class Announcement LA Pe…" at bounding box center [727, 436] width 546 height 37
click at [535, 499] on div at bounding box center [616, 513] width 322 height 37
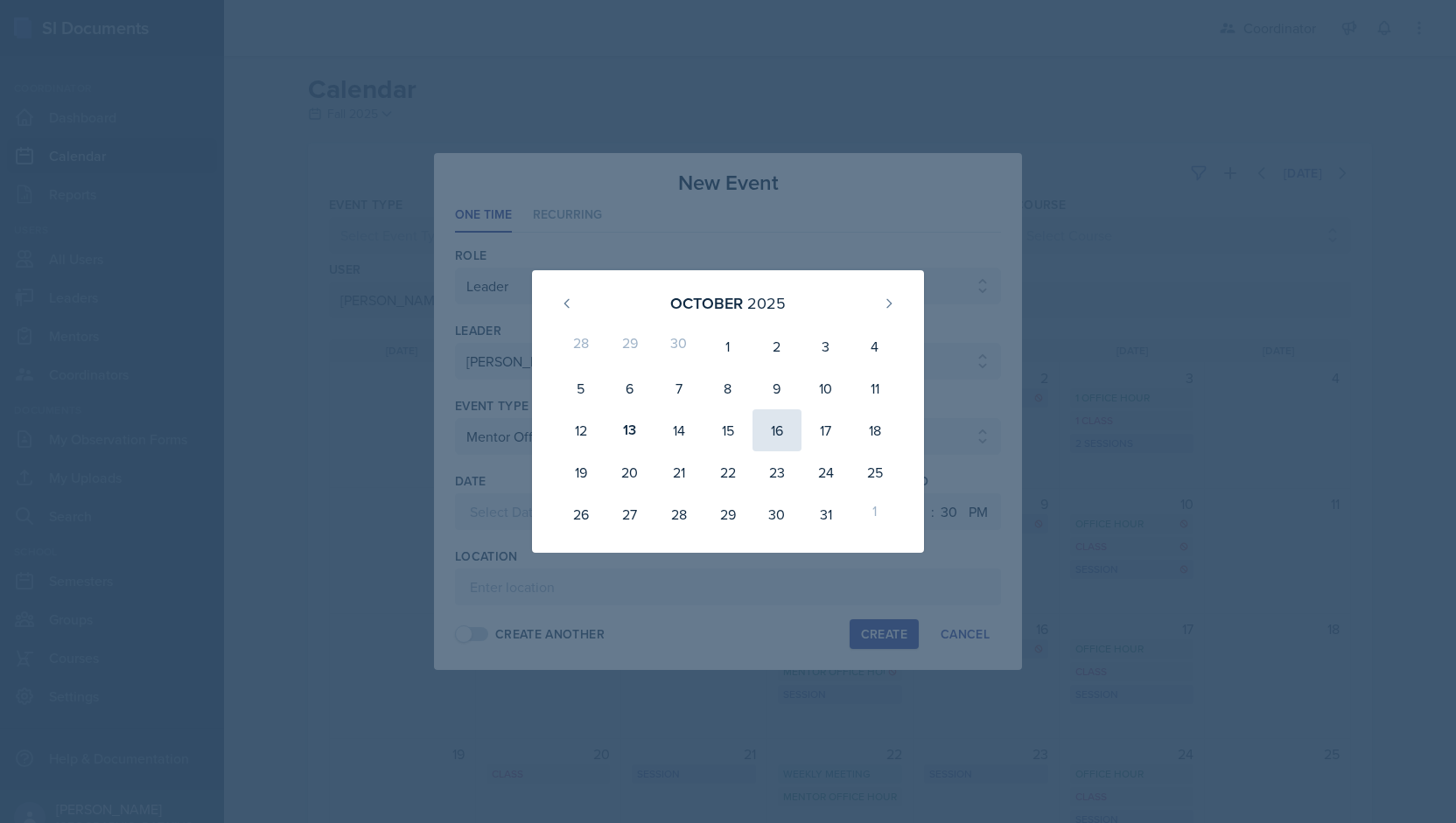
click at [781, 426] on div "16" at bounding box center [777, 431] width 49 height 42
type input "[DATE]"
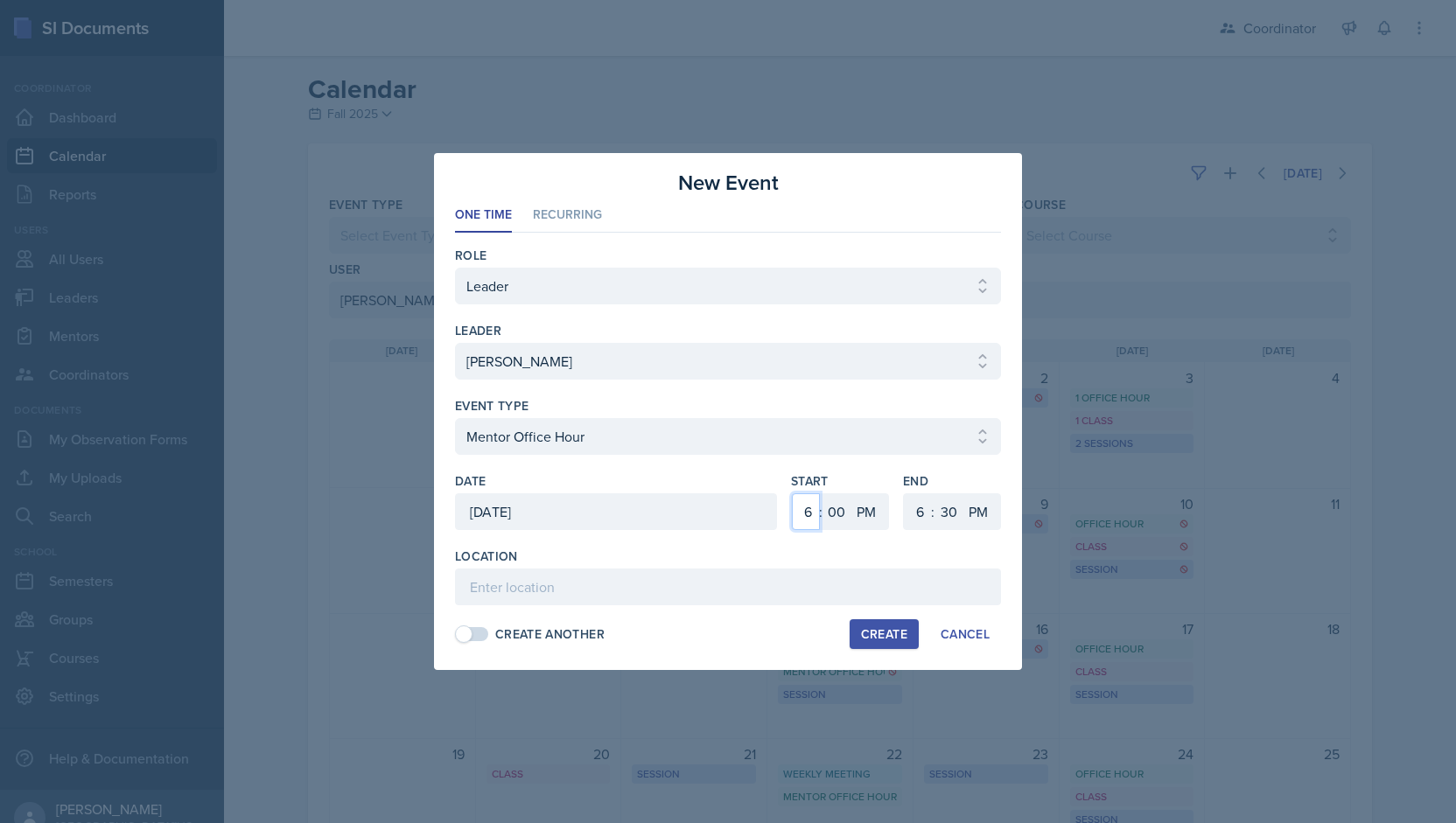
click at [807, 505] on select "1 2 3 4 5 6 7 8 9 10 11 12" at bounding box center [805, 513] width 28 height 37
select select "1"
click at [791, 494] on select "1 2 3 4 5 6 7 8 9 10 11 12" at bounding box center [805, 513] width 28 height 37
click at [925, 514] on select "1 2 3 4 5 6 7 8 9 10 11 12" at bounding box center [917, 513] width 28 height 37
click at [904, 494] on select "1 2 3 4 5 6 7 8 9 10 11 12" at bounding box center [917, 513] width 28 height 37
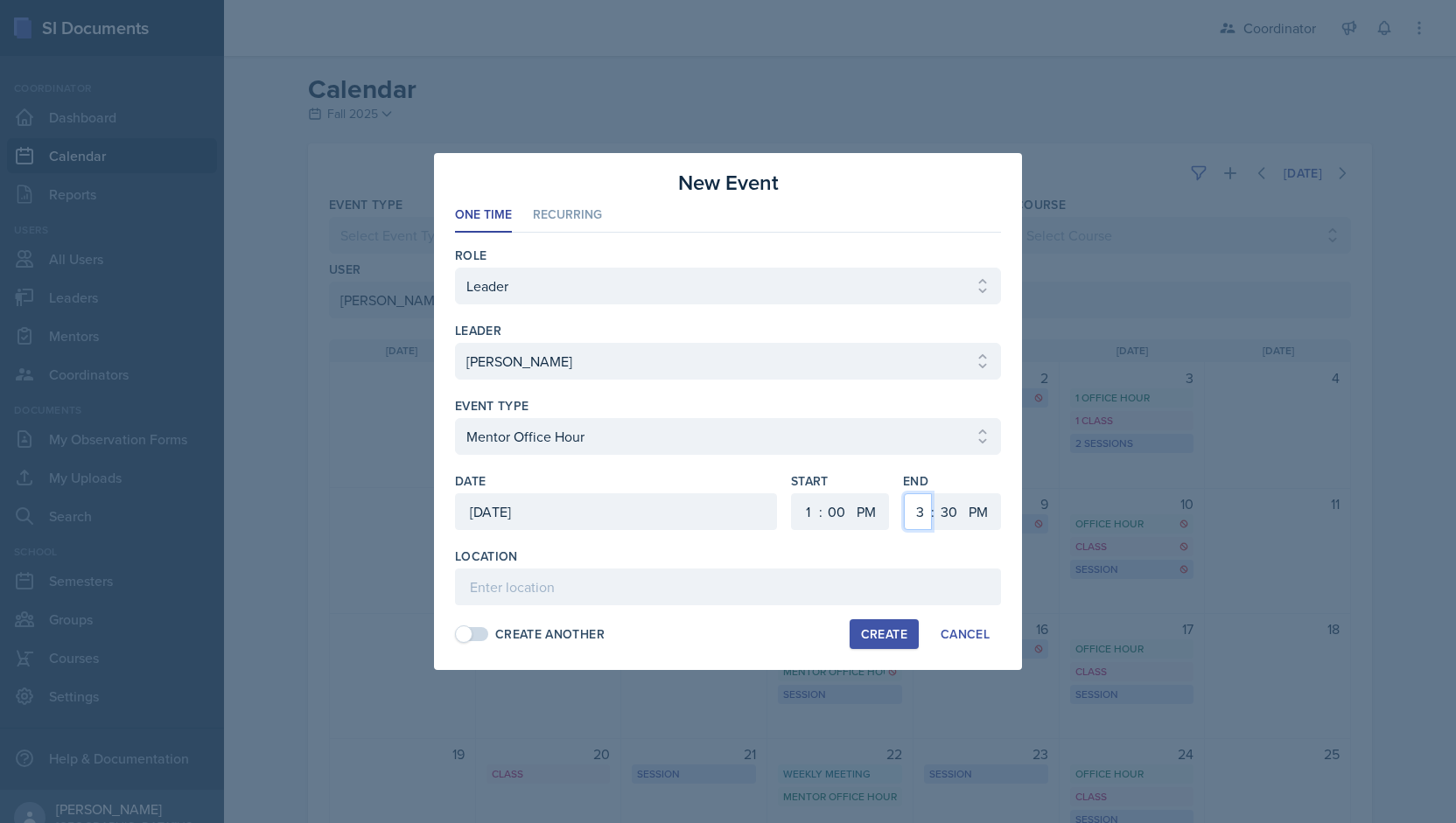
click at [916, 526] on select "1 2 3 4 5 6 7 8 9 10 11 12" at bounding box center [917, 513] width 28 height 37
select select "2"
click at [904, 494] on select "1 2 3 4 5 6 7 8 9 10 11 12" at bounding box center [917, 513] width 28 height 37
click at [948, 524] on select "00 05 10 15 20 25 30 35 40 45 50 55" at bounding box center [948, 513] width 28 height 37
select select "0"
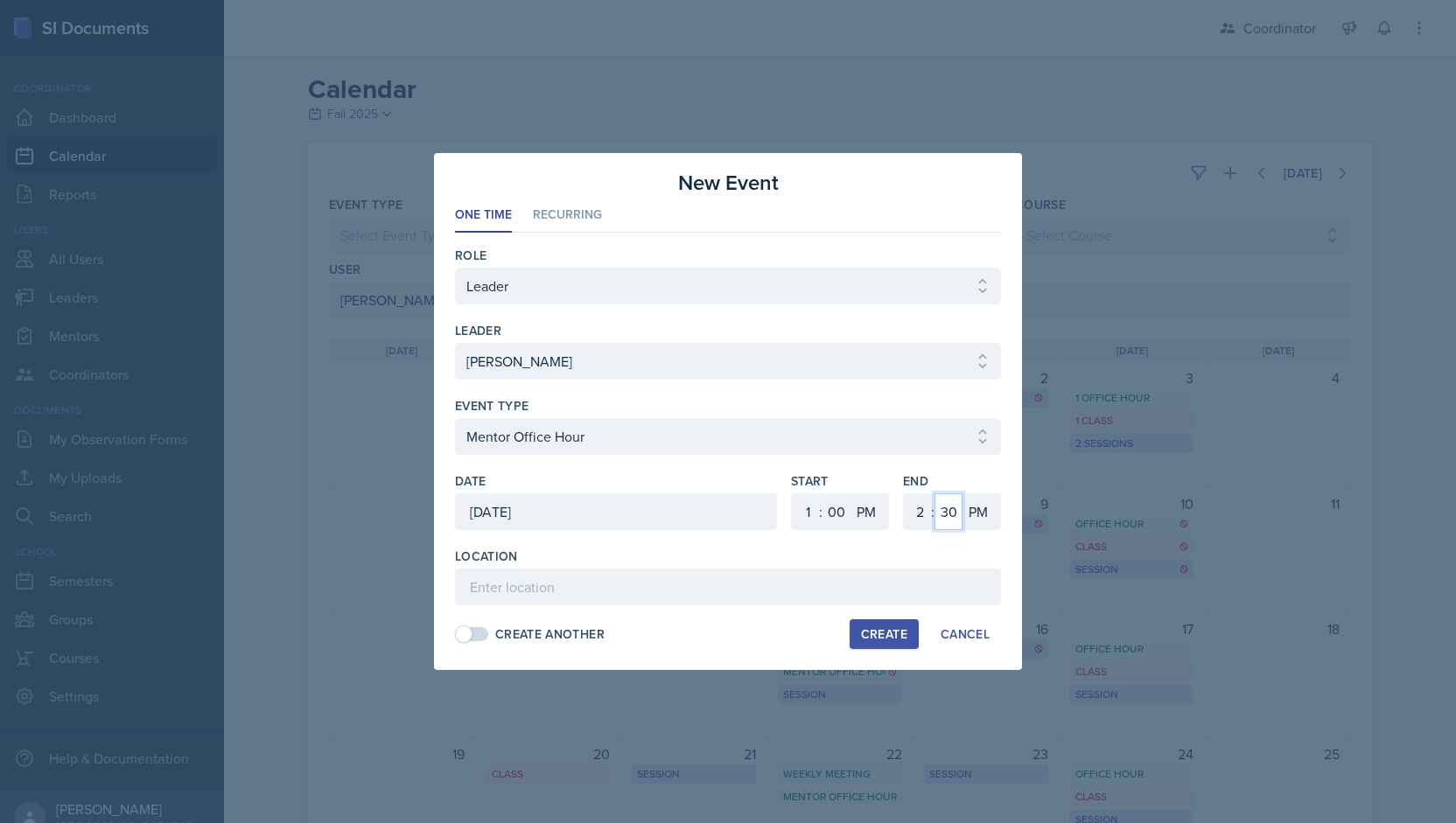
click at [934, 494] on select "00 05 10 15 20 25 30 35 40 45 50 55" at bounding box center [948, 513] width 28 height 37
click at [599, 571] on input at bounding box center [727, 588] width 546 height 37
type input "SSC - Rescheduled Mentor Office Hour"
click at [874, 633] on div "Create" at bounding box center [884, 635] width 47 height 14
select select
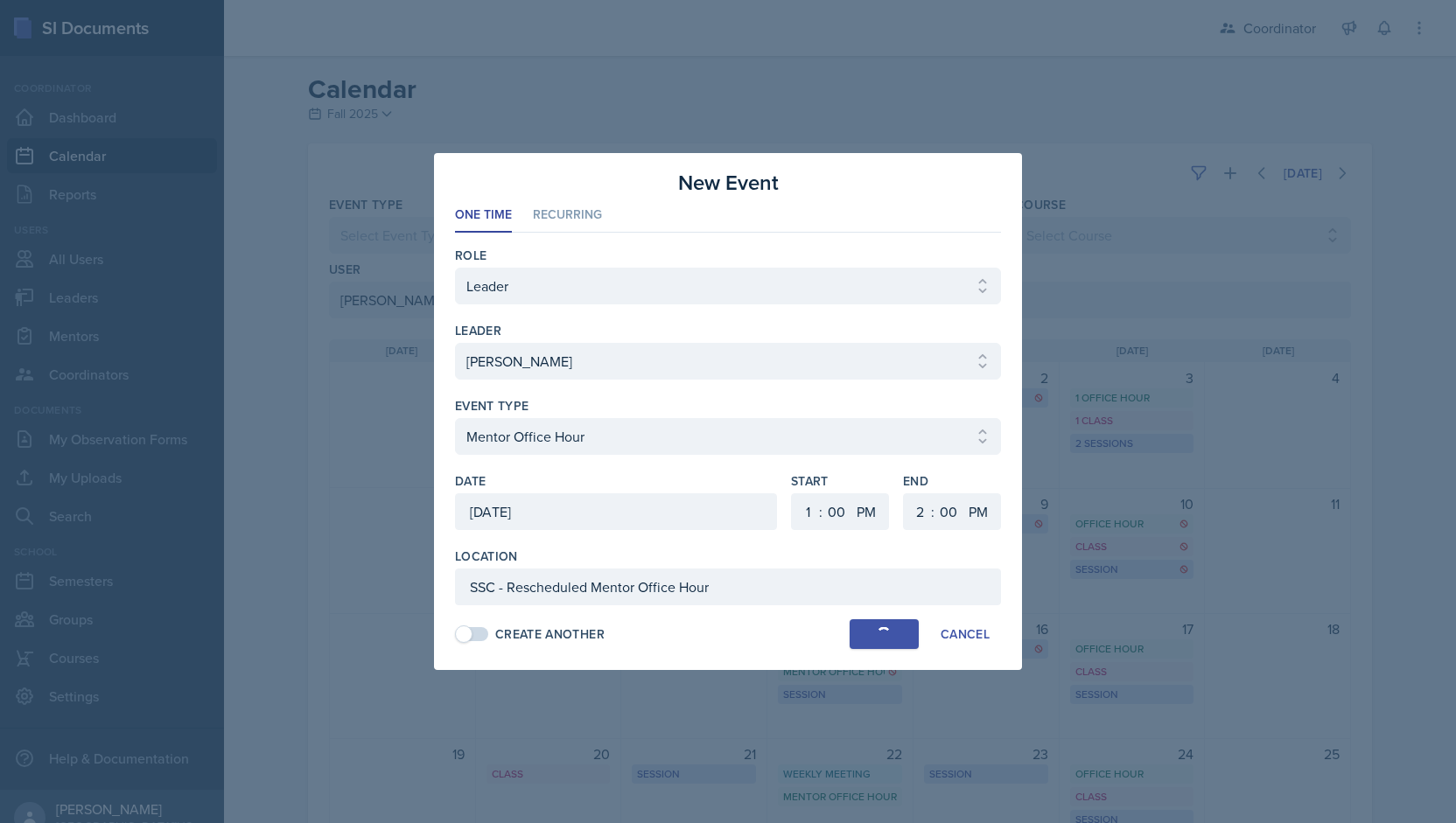
select select
select select "6"
select select "30"
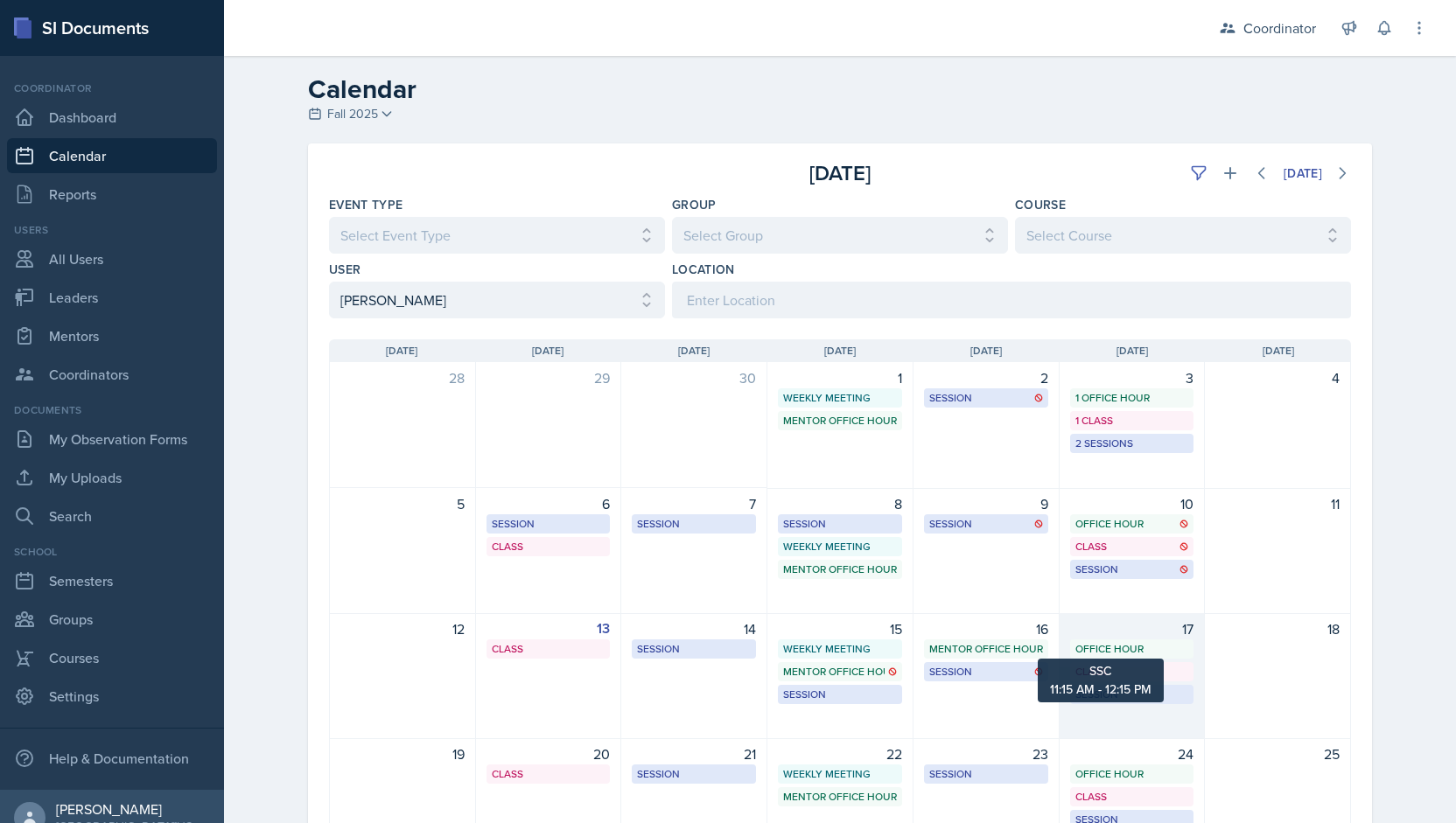
click at [1124, 642] on div "Office Hour" at bounding box center [1132, 649] width 114 height 16
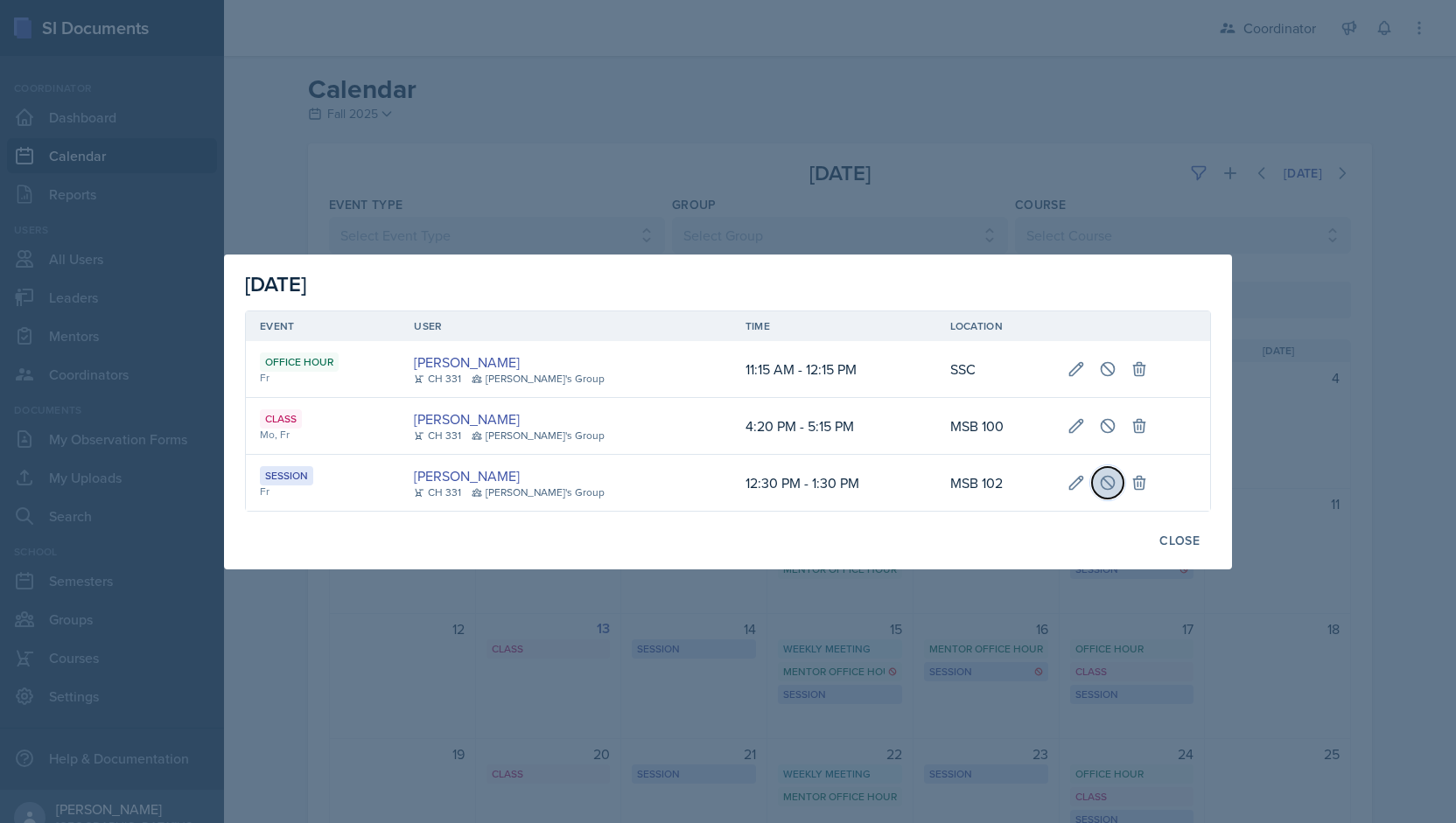
click at [1093, 494] on button at bounding box center [1108, 483] width 31 height 31
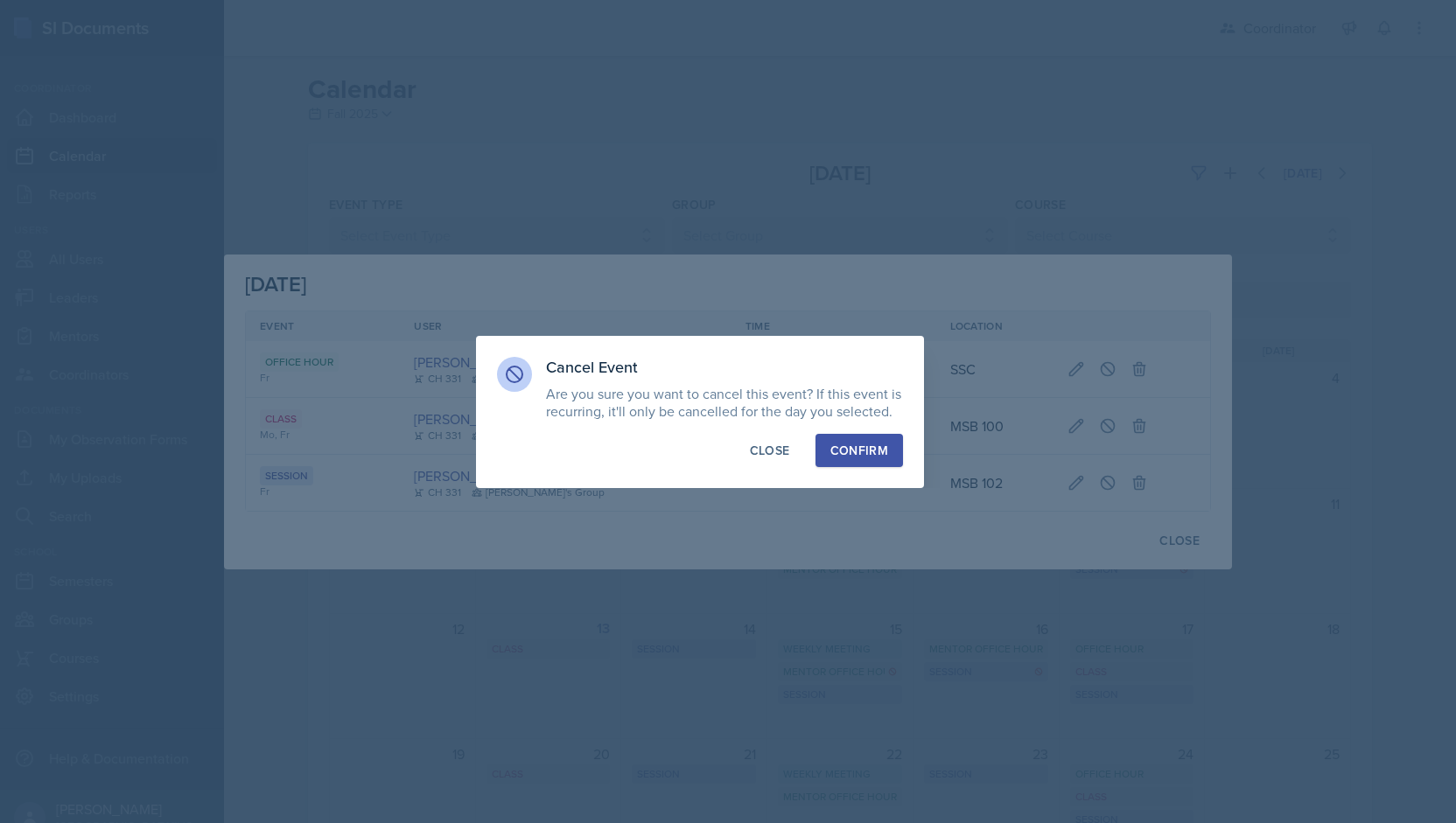
click at [846, 451] on div "Confirm" at bounding box center [859, 451] width 58 height 18
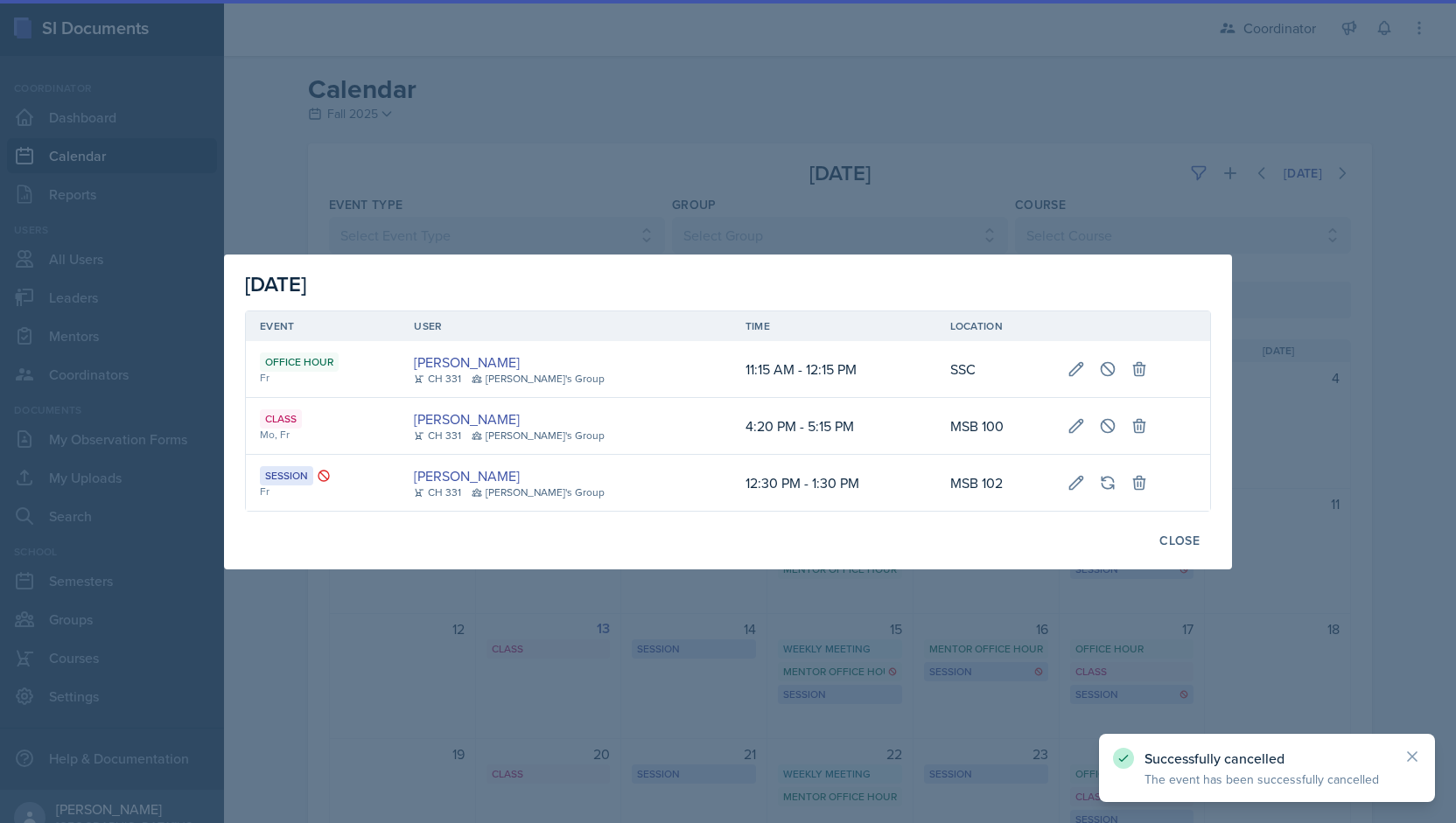
click at [1043, 159] on div at bounding box center [728, 411] width 1456 height 823
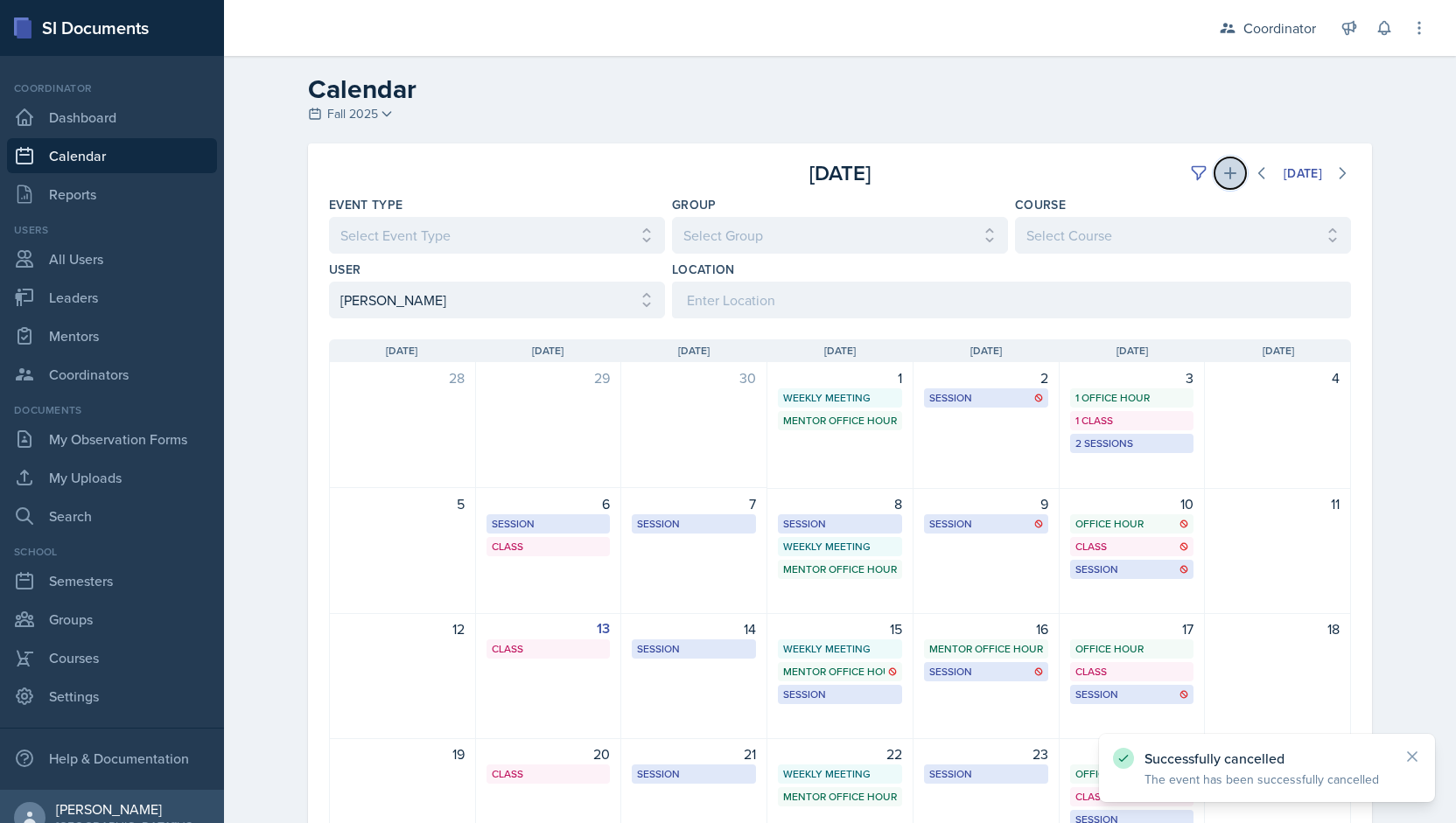
click at [1221, 171] on icon at bounding box center [1230, 174] width 18 height 18
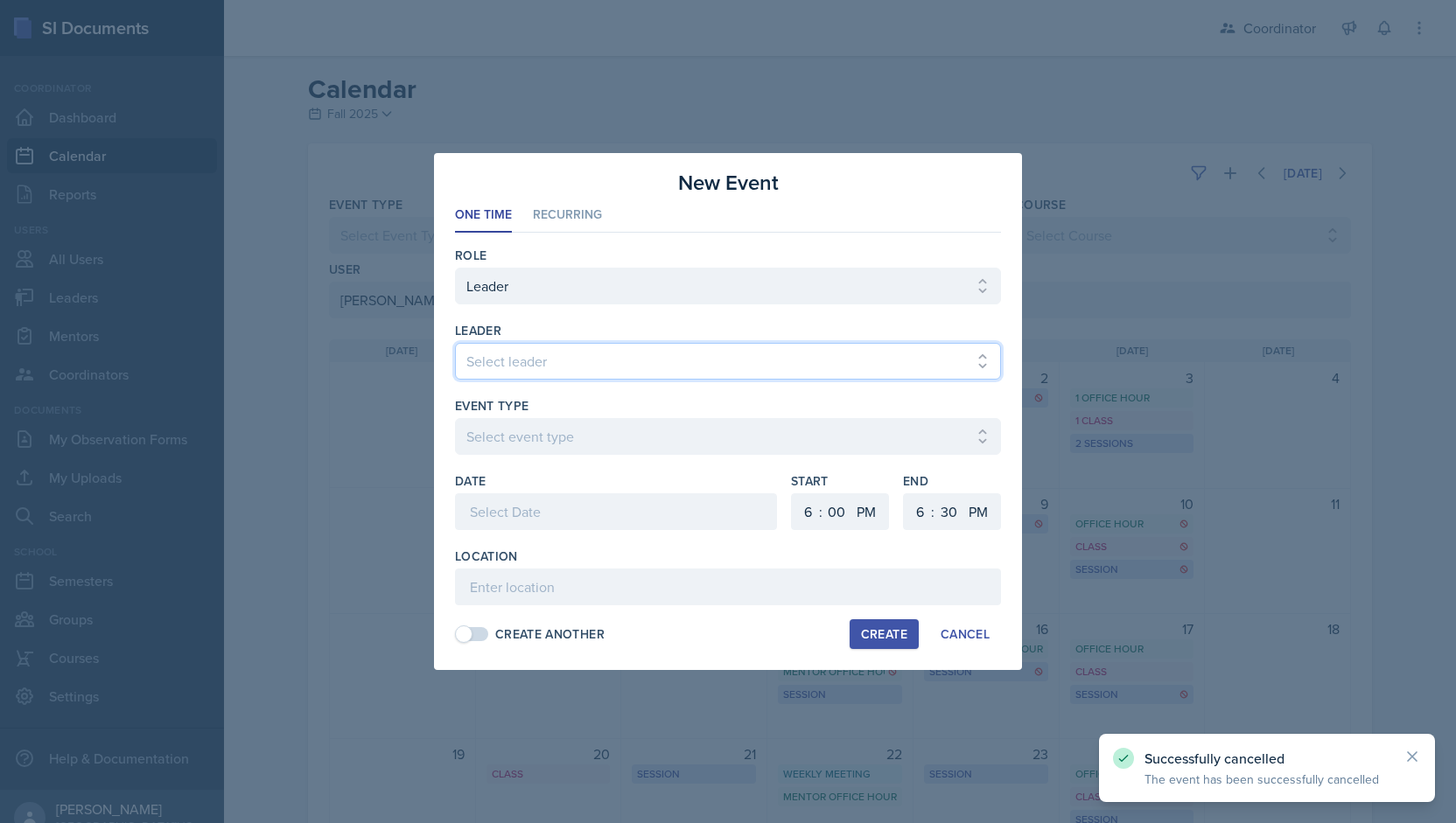
click at [523, 361] on select "Select leader [PERSON_NAME] [PERSON_NAME] [PERSON_NAME] [PERSON_NAME] [PERSON_N…" at bounding box center [727, 361] width 546 height 37
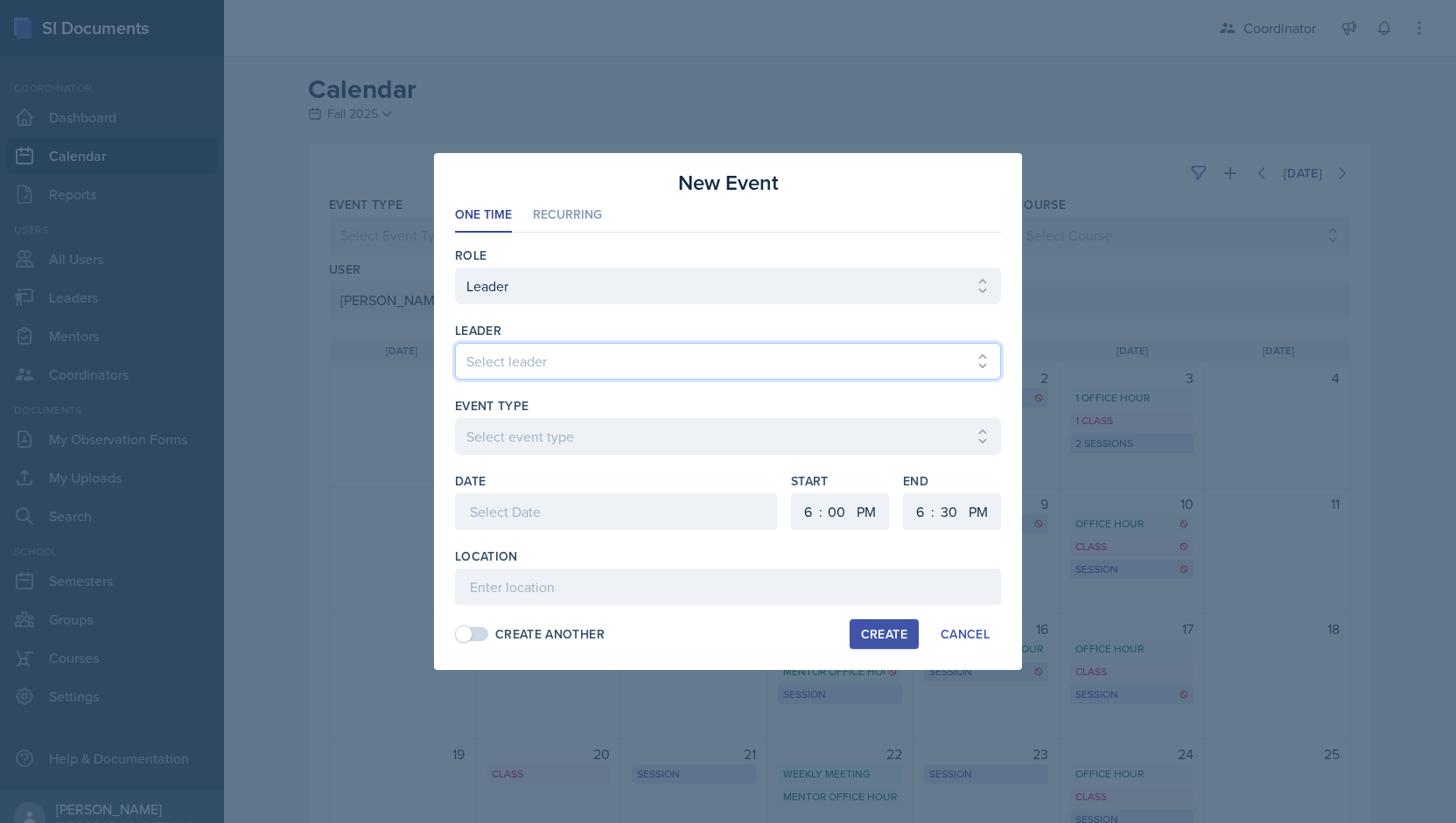
select select "9b035a11-99ef-499a-9a61-b5b728b105f0"
click at [455, 344] on select "Select leader [PERSON_NAME] [PERSON_NAME] [PERSON_NAME] [PERSON_NAME] [PERSON_N…" at bounding box center [727, 361] width 546 height 37
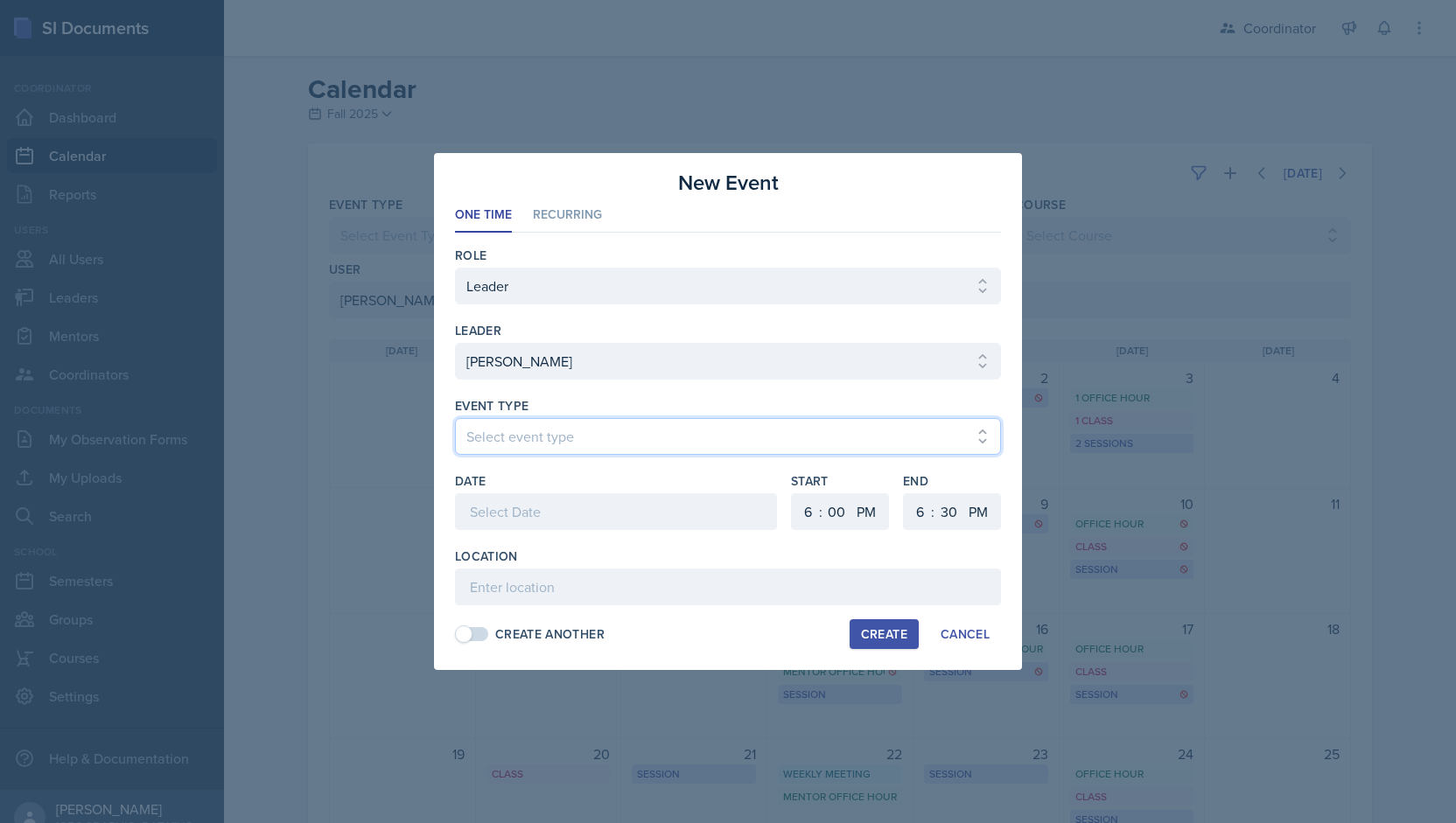
click at [499, 438] on select "Select event type Admin Office Hour Cal Workshop Class Class Announcement LA Pe…" at bounding box center [727, 436] width 546 height 37
select select "30b582fb-8ac9-49fb-a214-1fb047ccc295"
click at [455, 418] on select "Select event type Admin Office Hour Cal Workshop Class Class Announcement LA Pe…" at bounding box center [727, 436] width 546 height 37
click at [523, 524] on div at bounding box center [616, 513] width 322 height 37
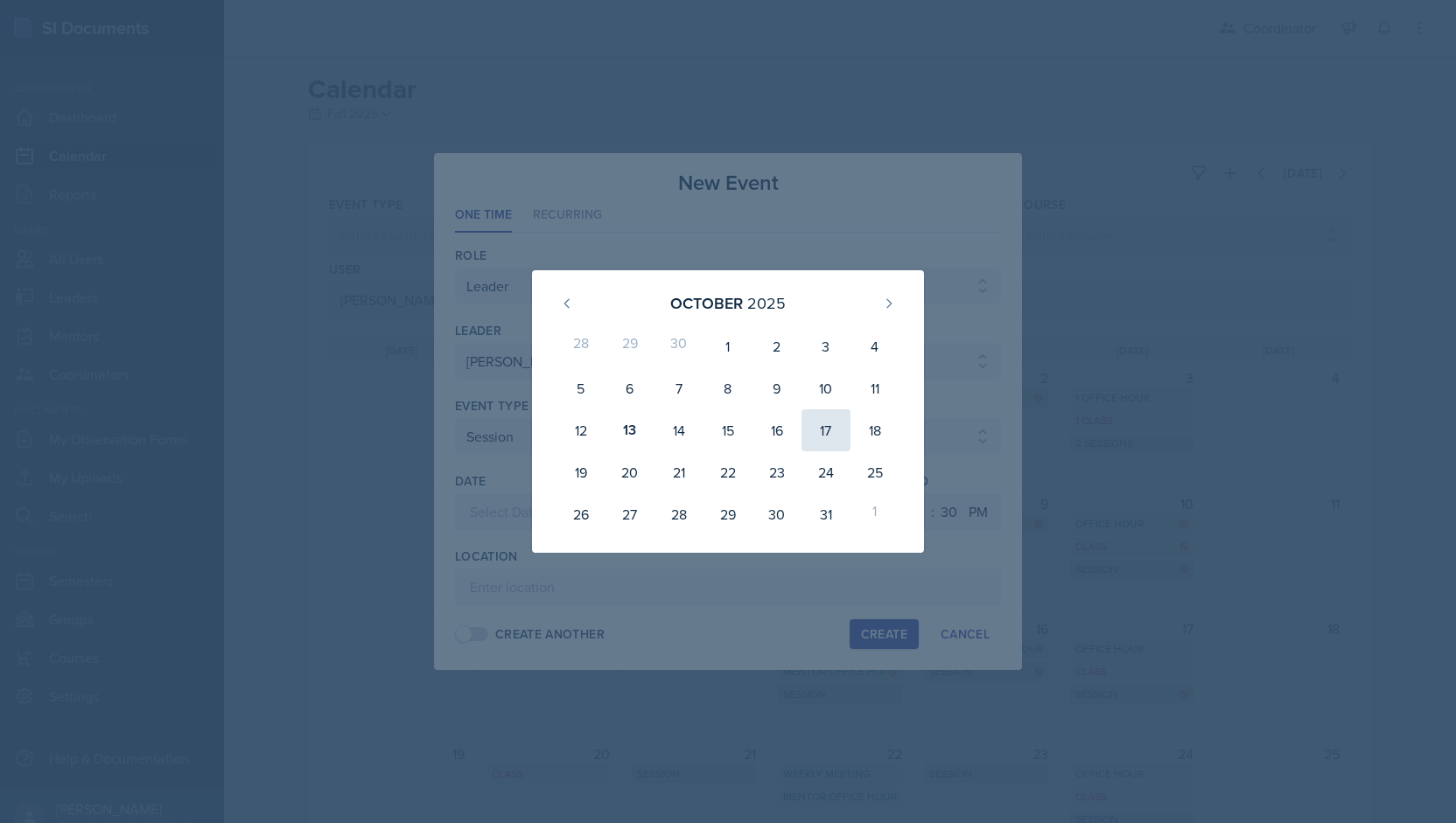
click at [826, 430] on div "17" at bounding box center [826, 431] width 49 height 42
type input "[DATE]"
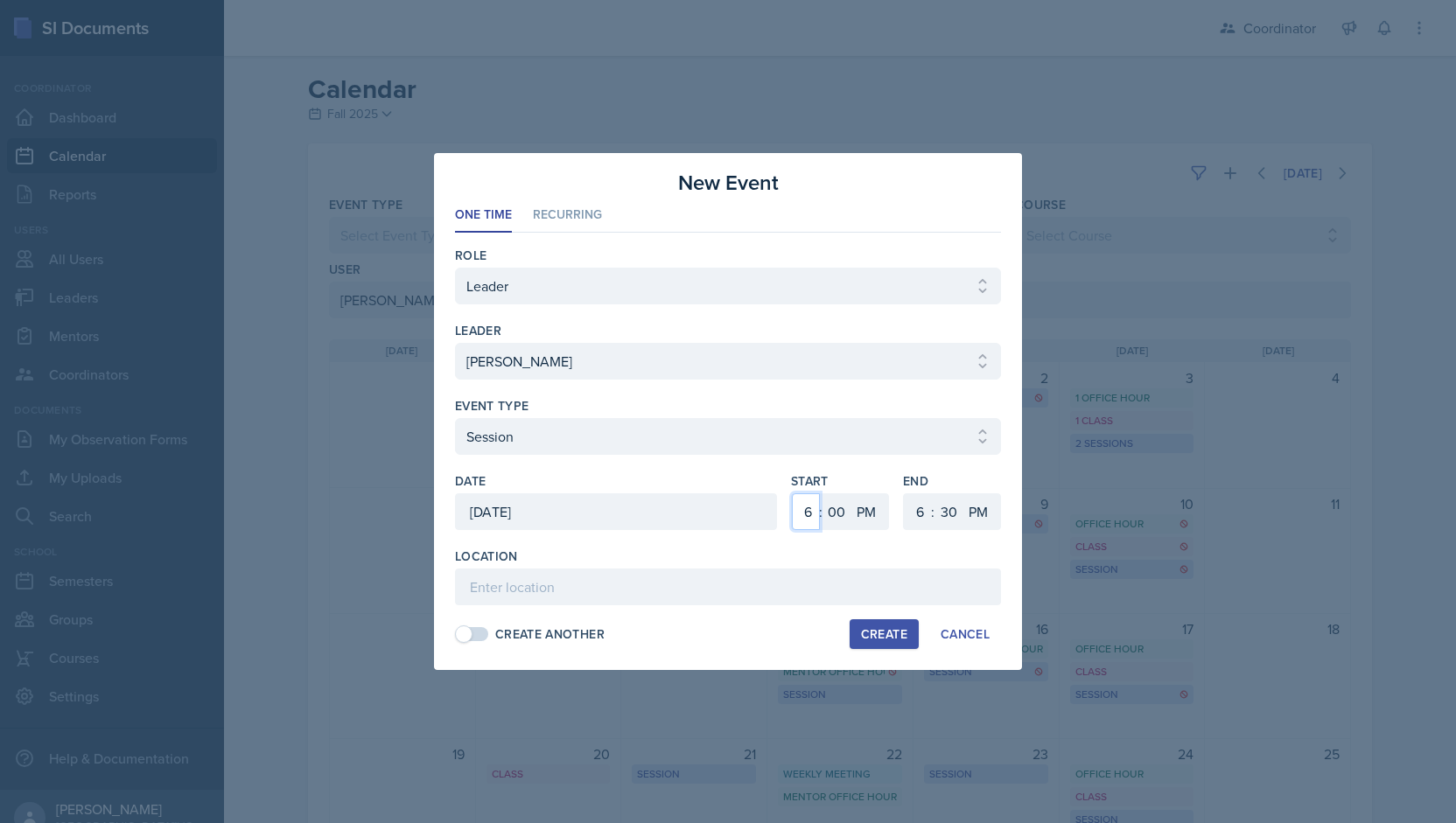
click at [802, 515] on select "1 2 3 4 5 6 7 8 9 10 11 12" at bounding box center [805, 513] width 28 height 37
select select "5"
click at [791, 494] on select "1 2 3 4 5 6 7 8 9 10 11 12" at bounding box center [805, 513] width 28 height 37
click at [834, 507] on select "00 05 10 15 20 25 30 35 40 45 50 55" at bounding box center [836, 513] width 28 height 37
click at [840, 514] on select "00 05 10 15 20 25 30 35 40 45 50 55" at bounding box center [836, 513] width 28 height 37
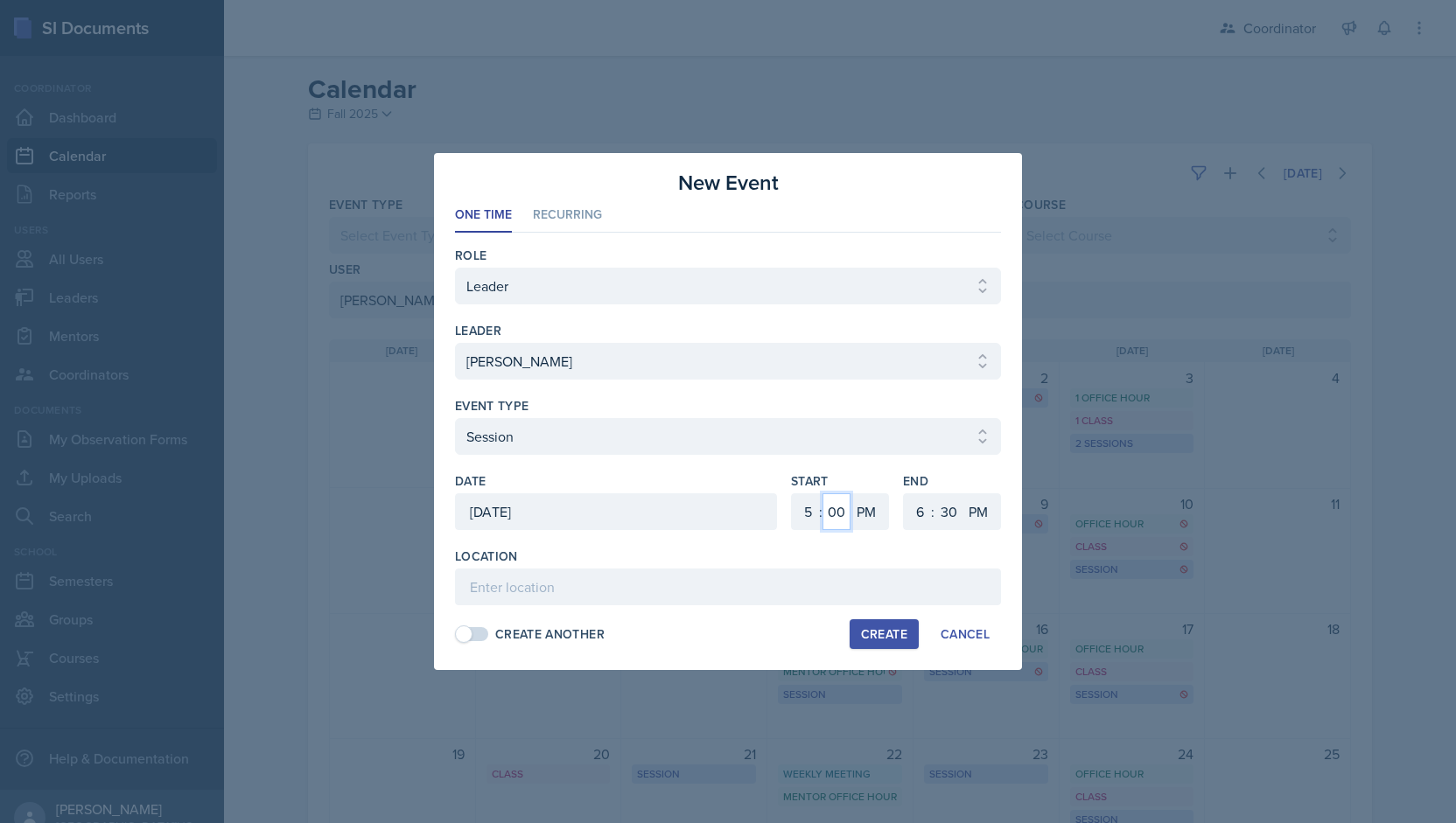
select select "30"
click at [823, 494] on select "00 05 10 15 20 25 30 35 40 45 50 55" at bounding box center [836, 513] width 28 height 37
click at [686, 595] on input at bounding box center [727, 588] width 546 height 37
type input "TBD - Rescheduled Session"
click at [892, 629] on div "Create" at bounding box center [884, 635] width 47 height 14
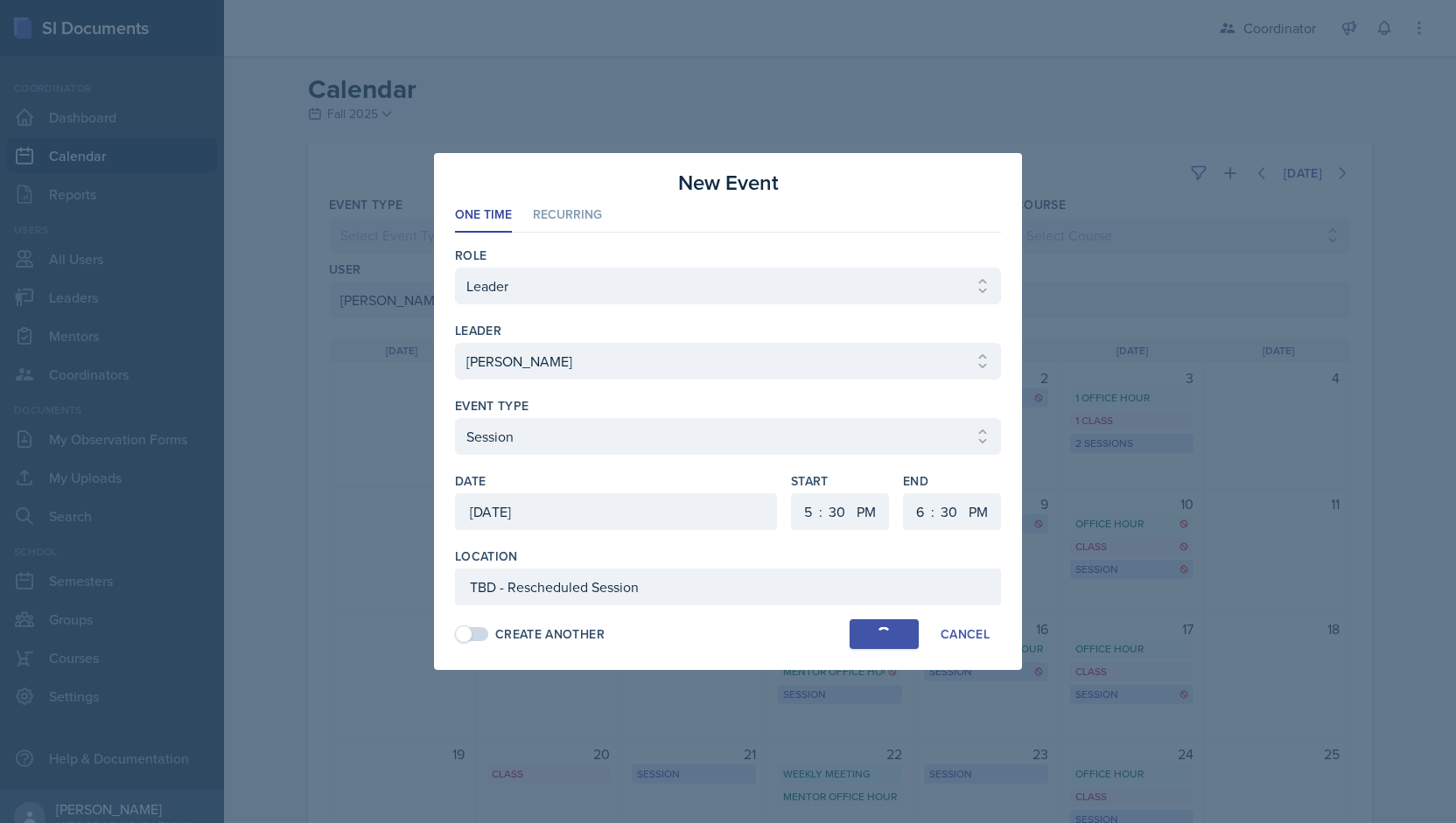
select select
select select "6"
select select "0"
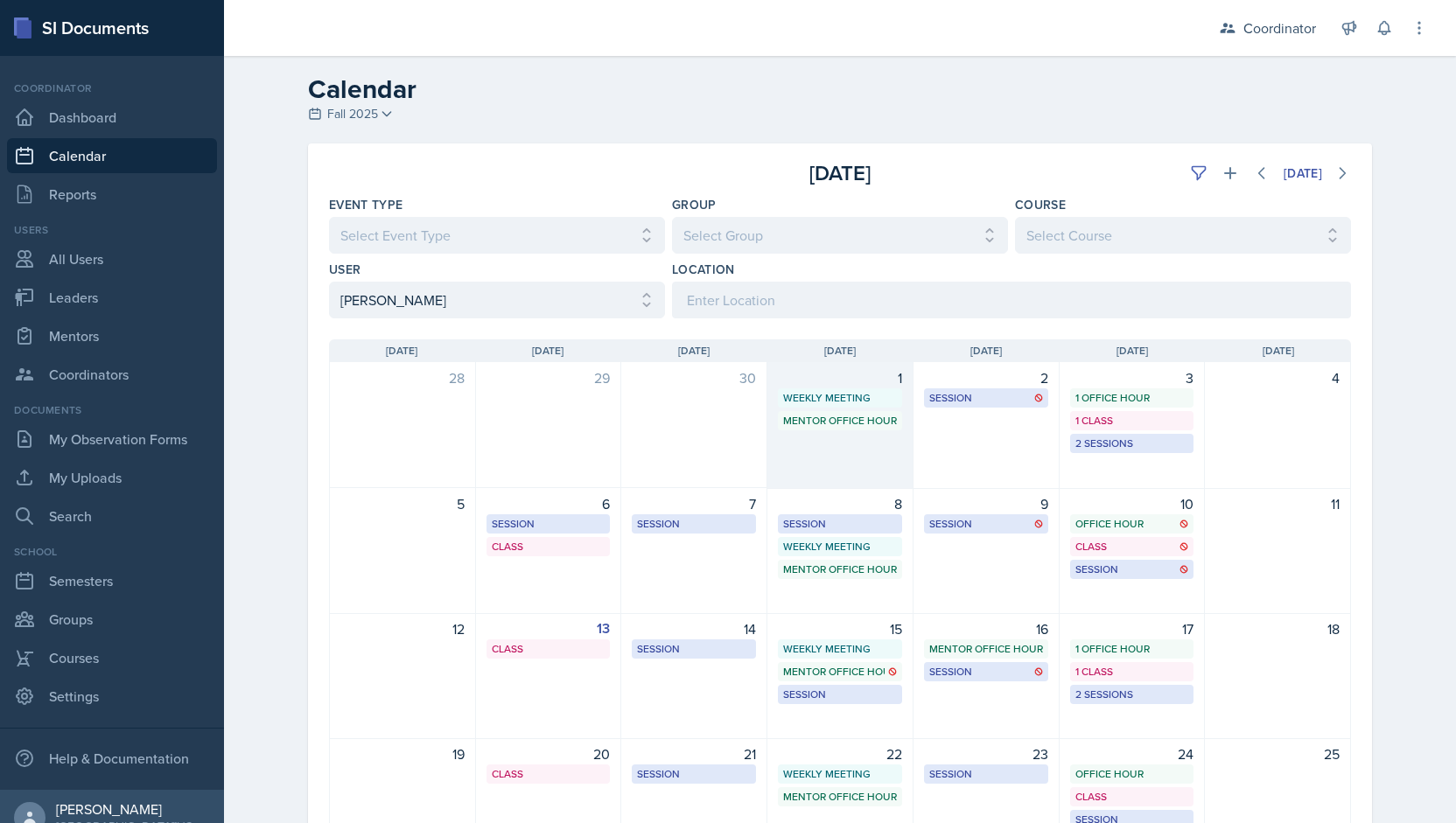
click at [842, 455] on div "1 Weekly Meeting SSC 11:30 AM - 12:30 PM Mentor Office Hour SSC 12:45 PM - 1:45…" at bounding box center [840, 426] width 146 height 127
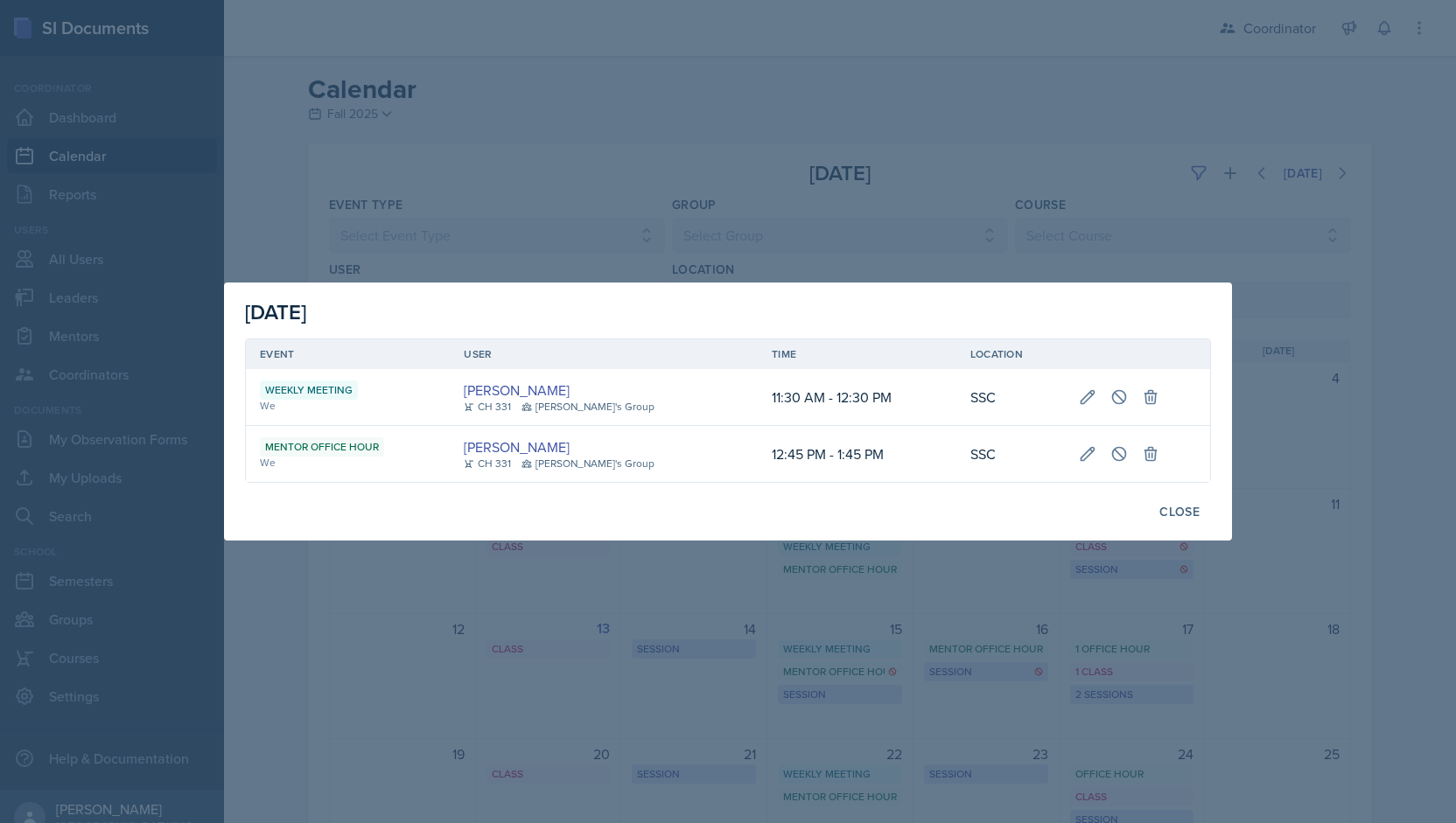
click at [790, 249] on div at bounding box center [728, 411] width 1456 height 823
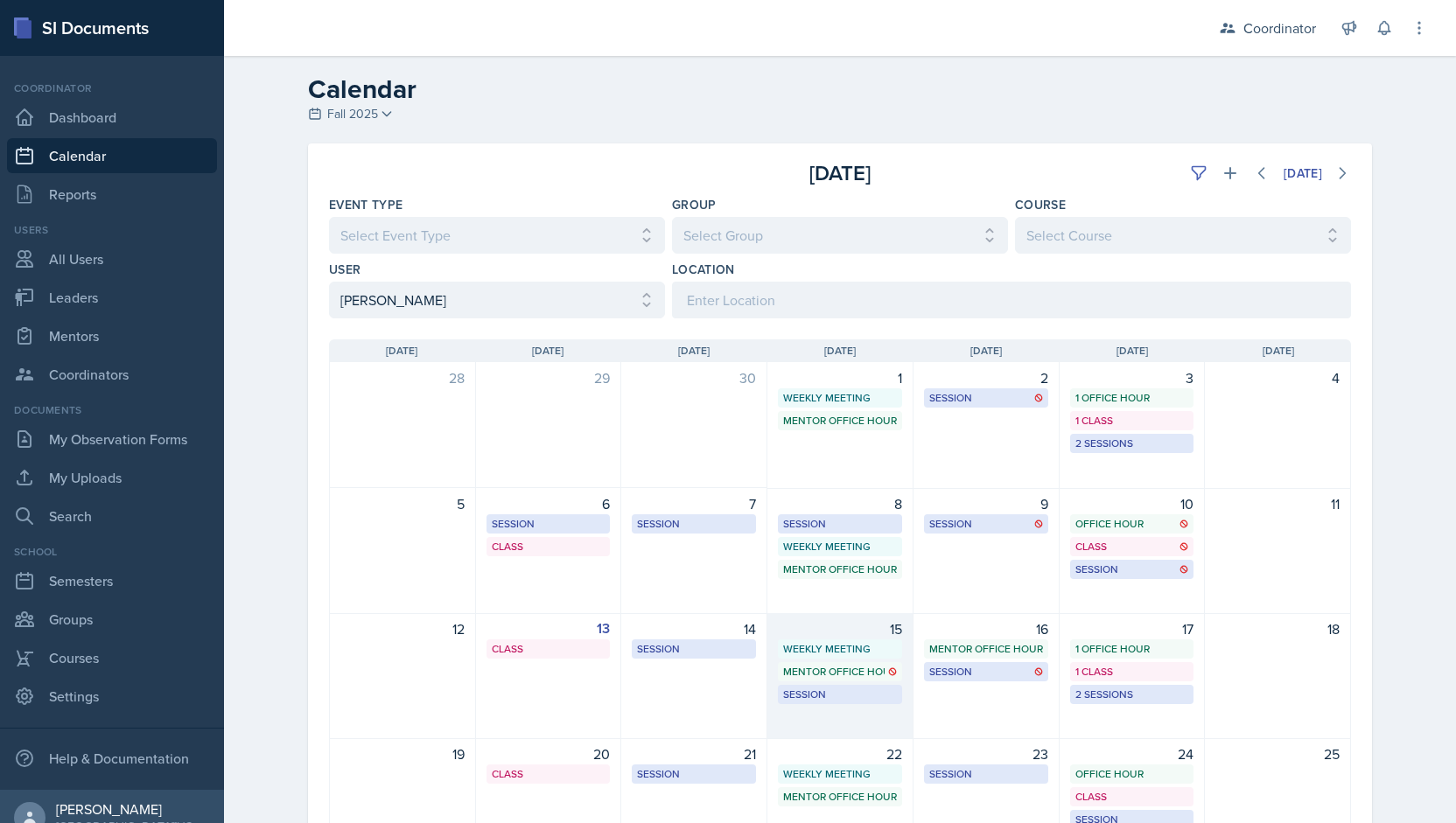
click at [850, 621] on div "15" at bounding box center [839, 630] width 124 height 21
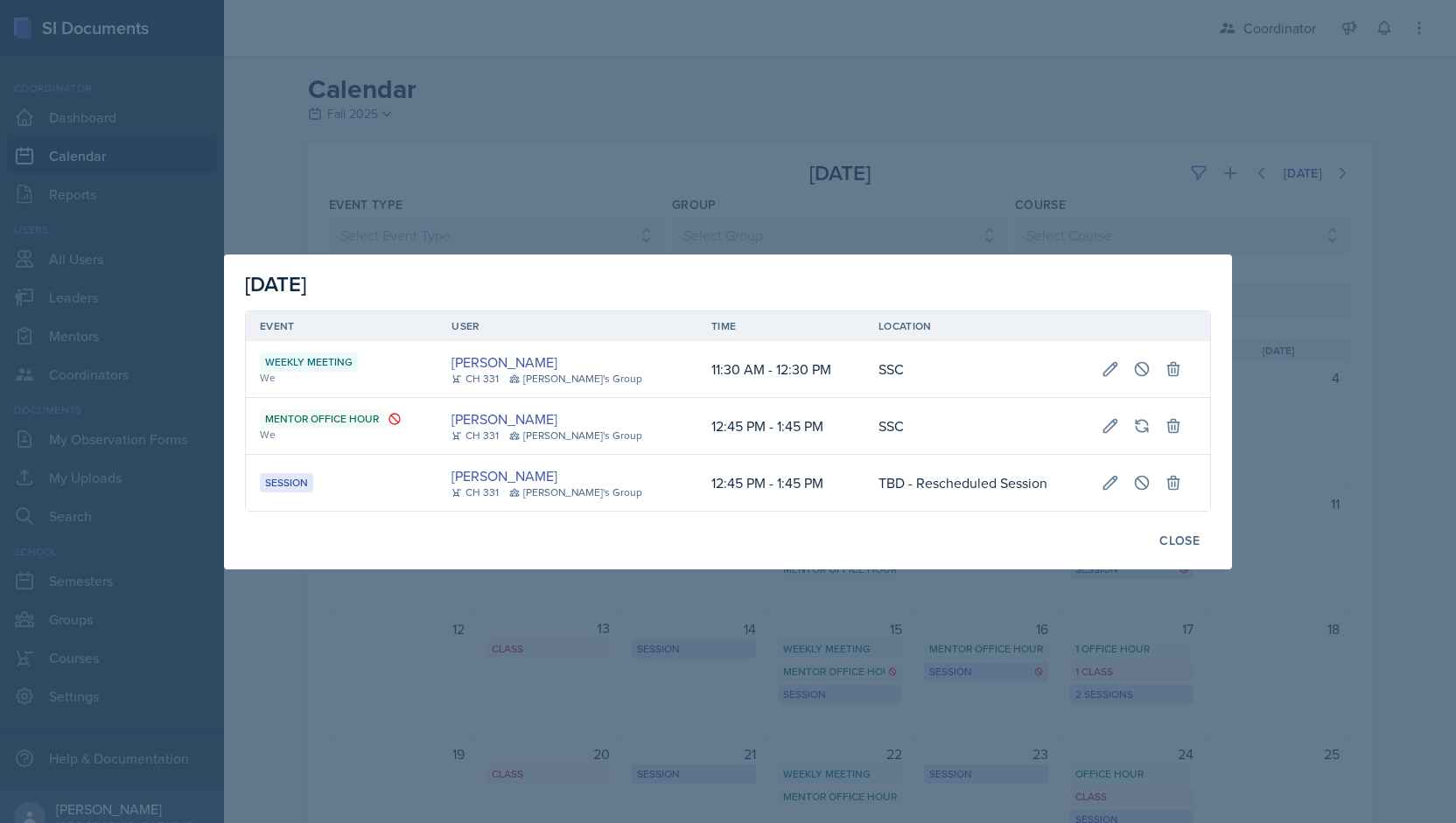
click at [815, 151] on div at bounding box center [728, 411] width 1456 height 823
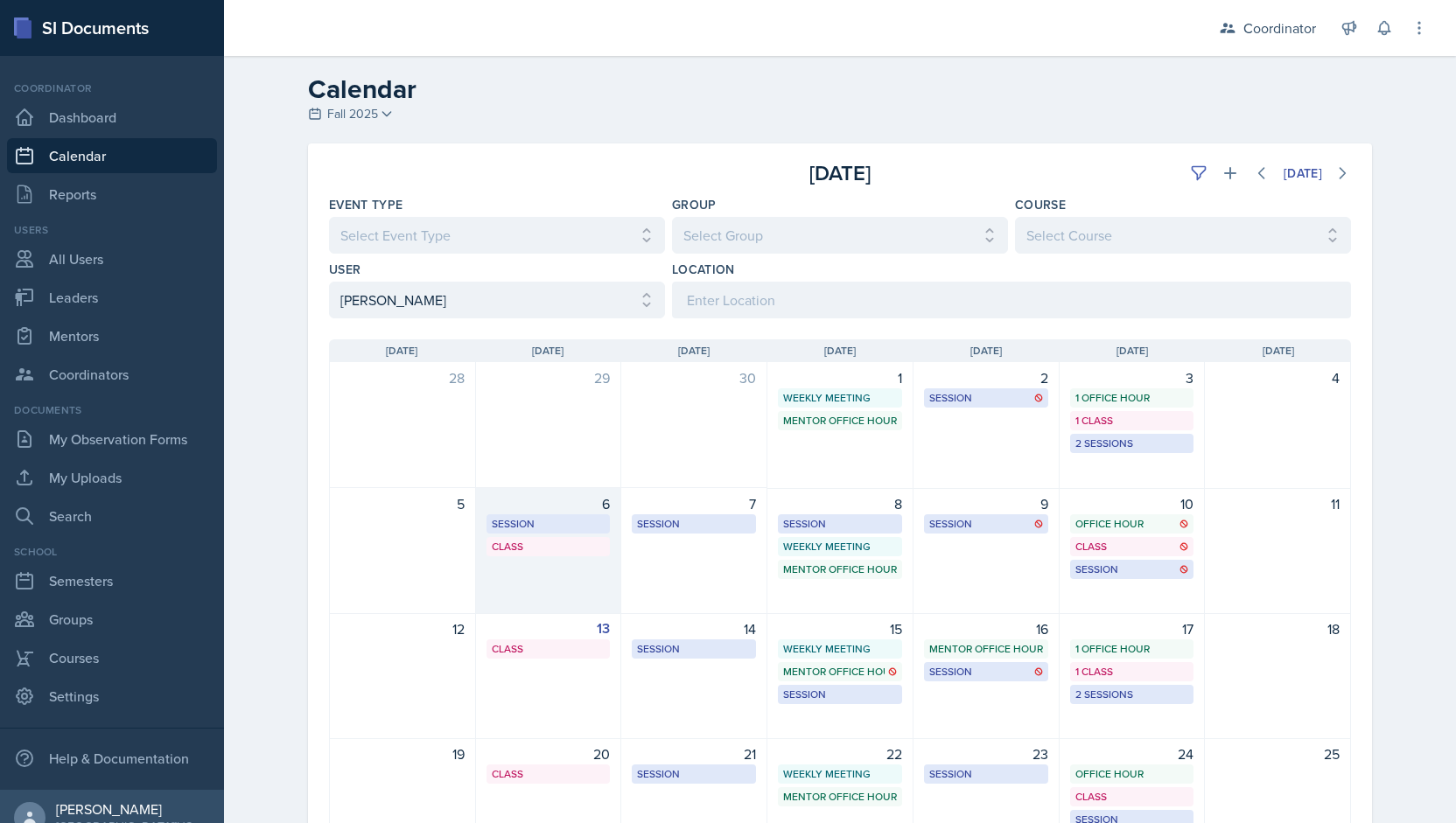
click at [548, 572] on div "6 Session MSB 106 - Rescheduled Session 9:00 AM - 10:00 AM Class MSB 100 4:20 P…" at bounding box center [549, 551] width 146 height 126
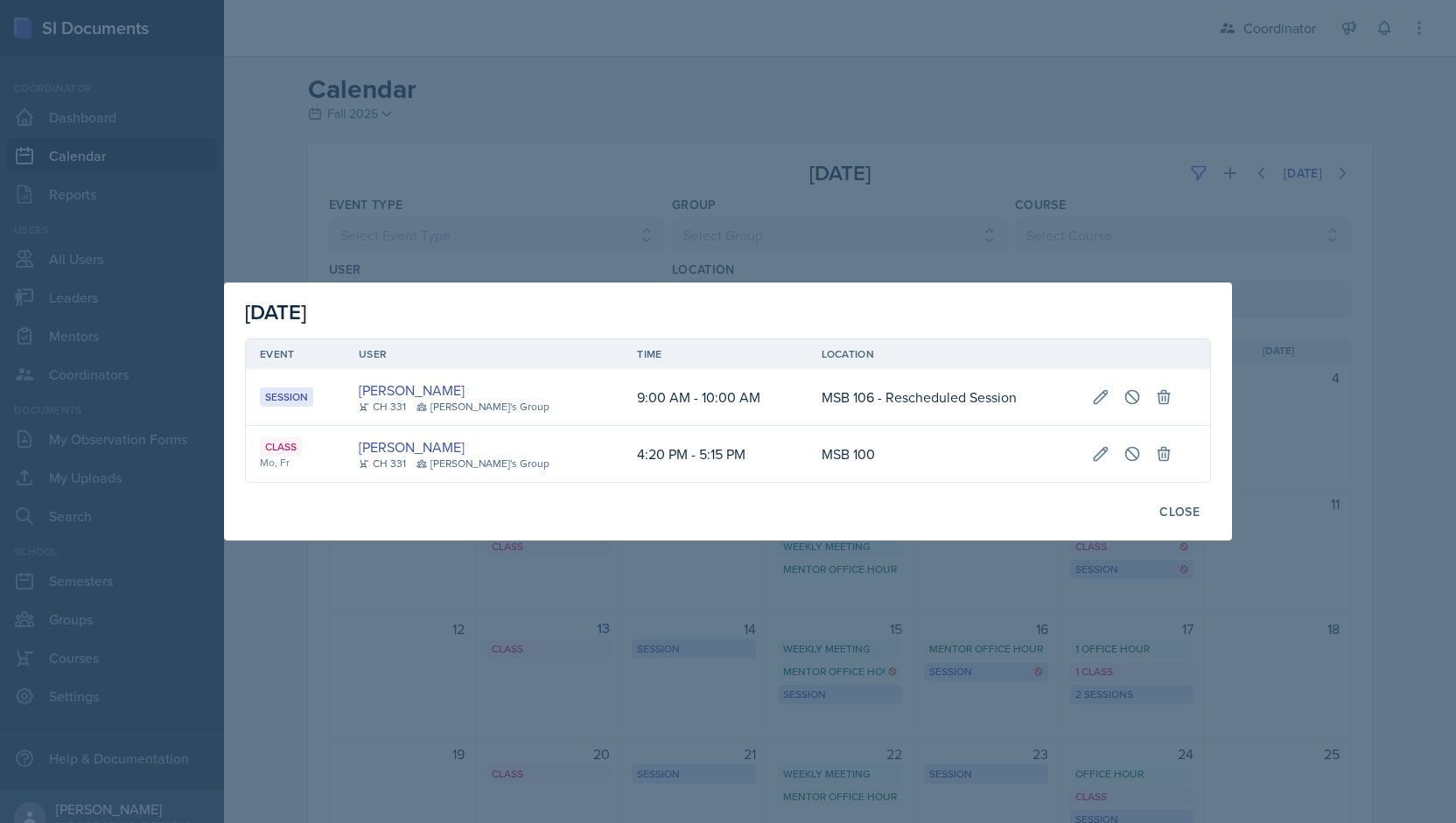
click at [707, 661] on div at bounding box center [728, 411] width 1456 height 823
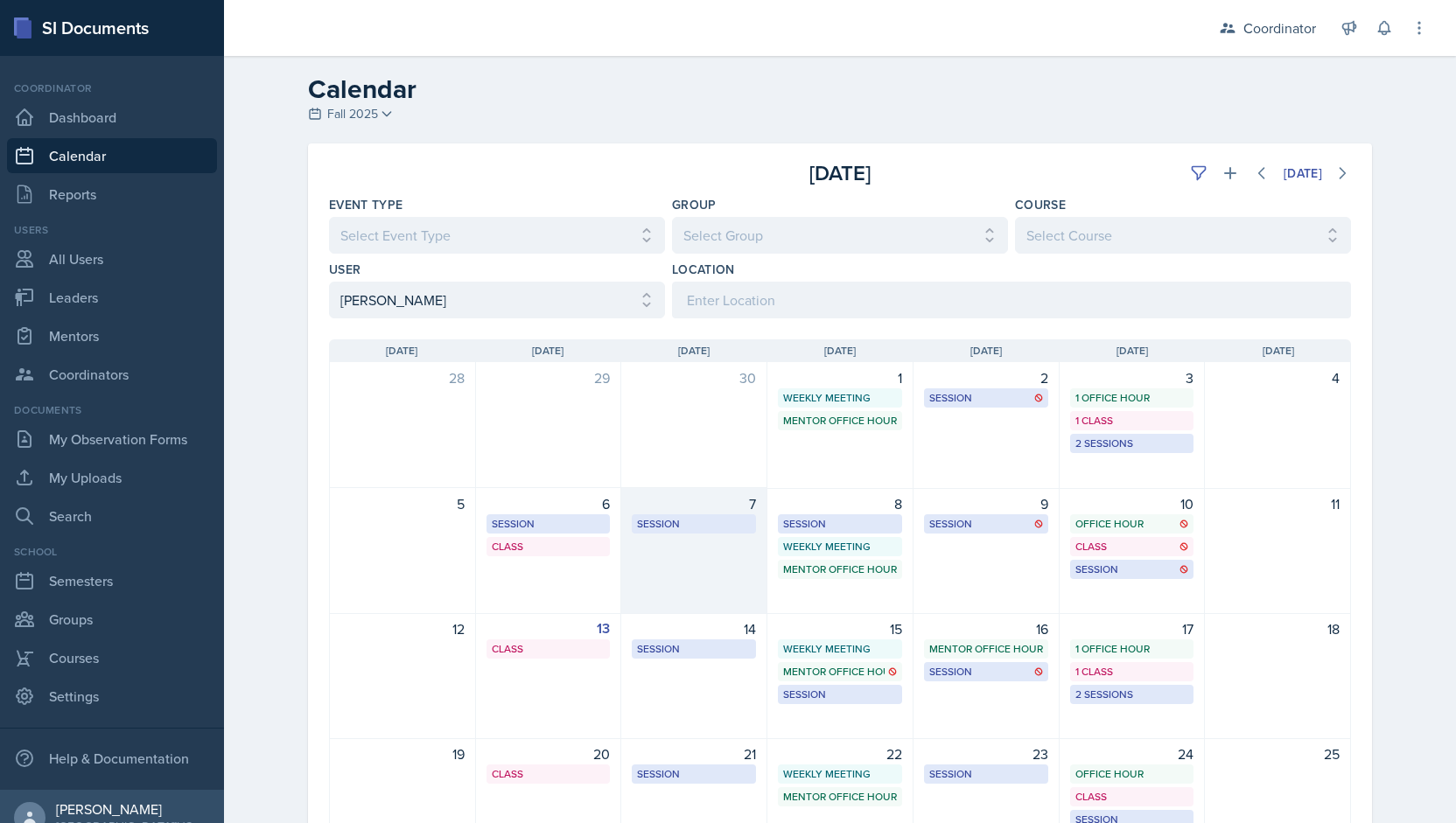
click at [691, 596] on div "7 Session MSB 112 1:00 PM - 2:00 PM" at bounding box center [694, 551] width 146 height 126
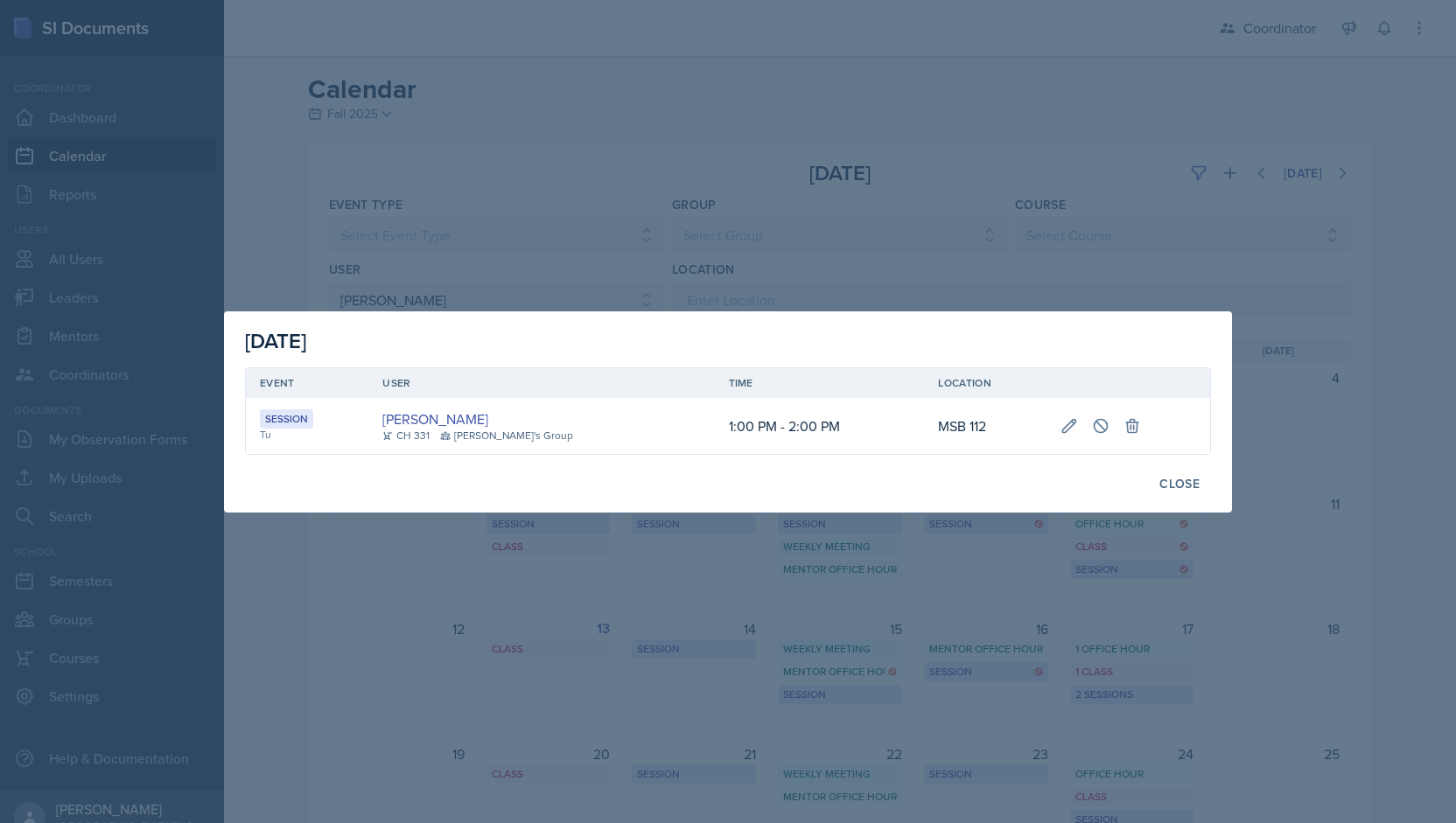
click at [799, 623] on div at bounding box center [728, 411] width 1456 height 823
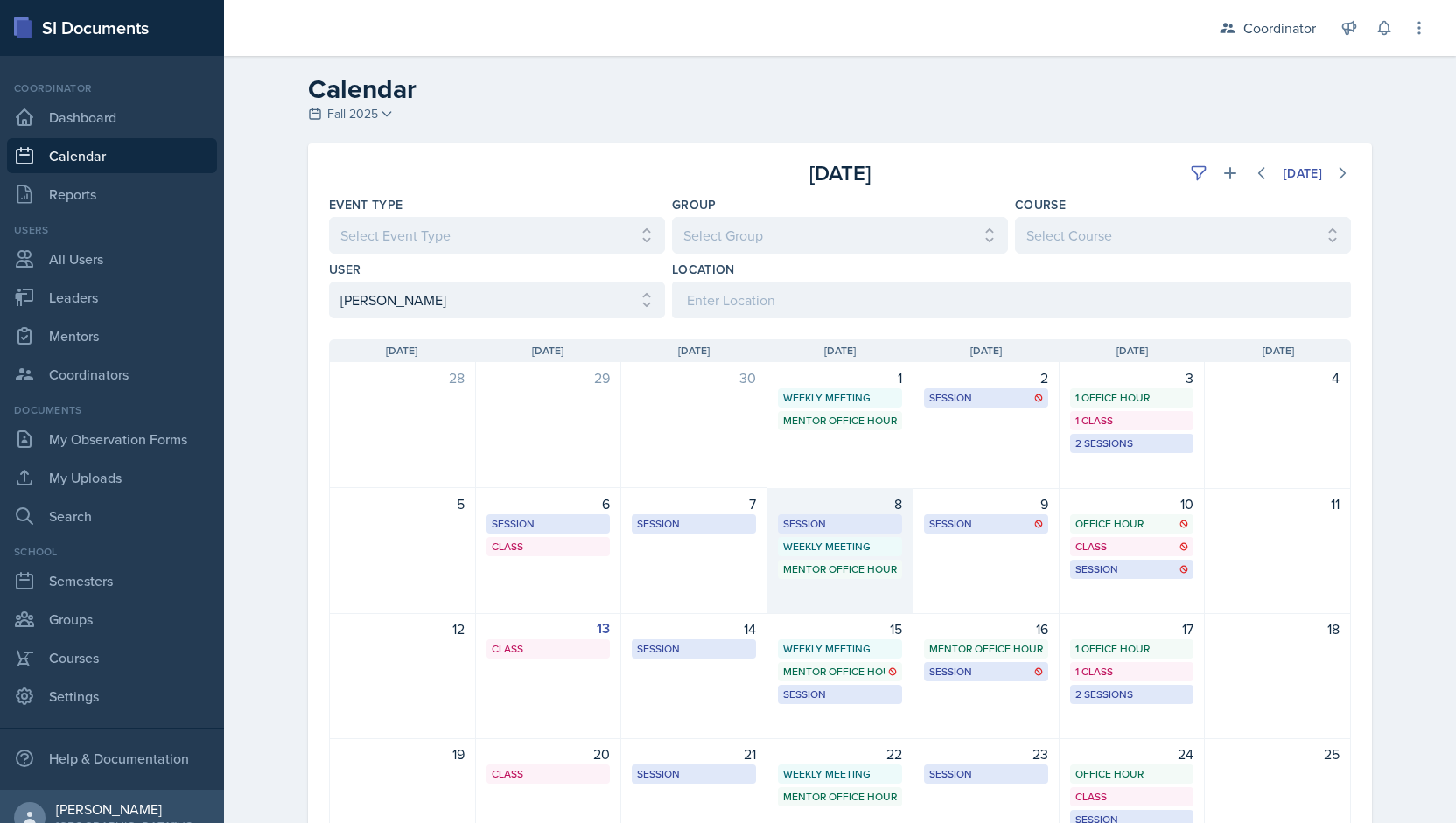
click at [793, 597] on div "8 Session MSB 106 - Rescheduled Session 8:00 AM - 9:00 AM Weekly Meeting SSC 11…" at bounding box center [840, 551] width 146 height 126
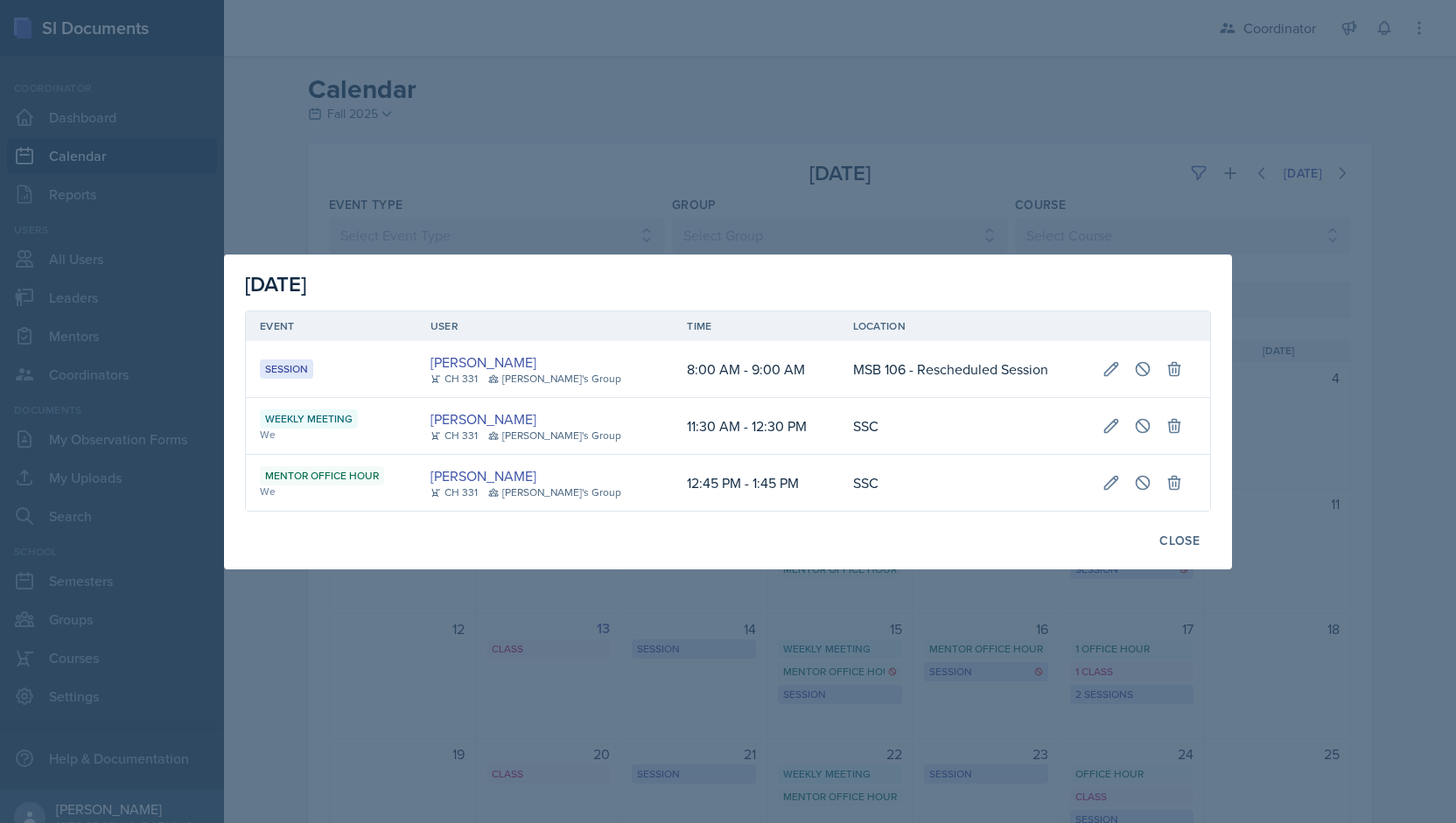
click at [921, 621] on div at bounding box center [728, 411] width 1456 height 823
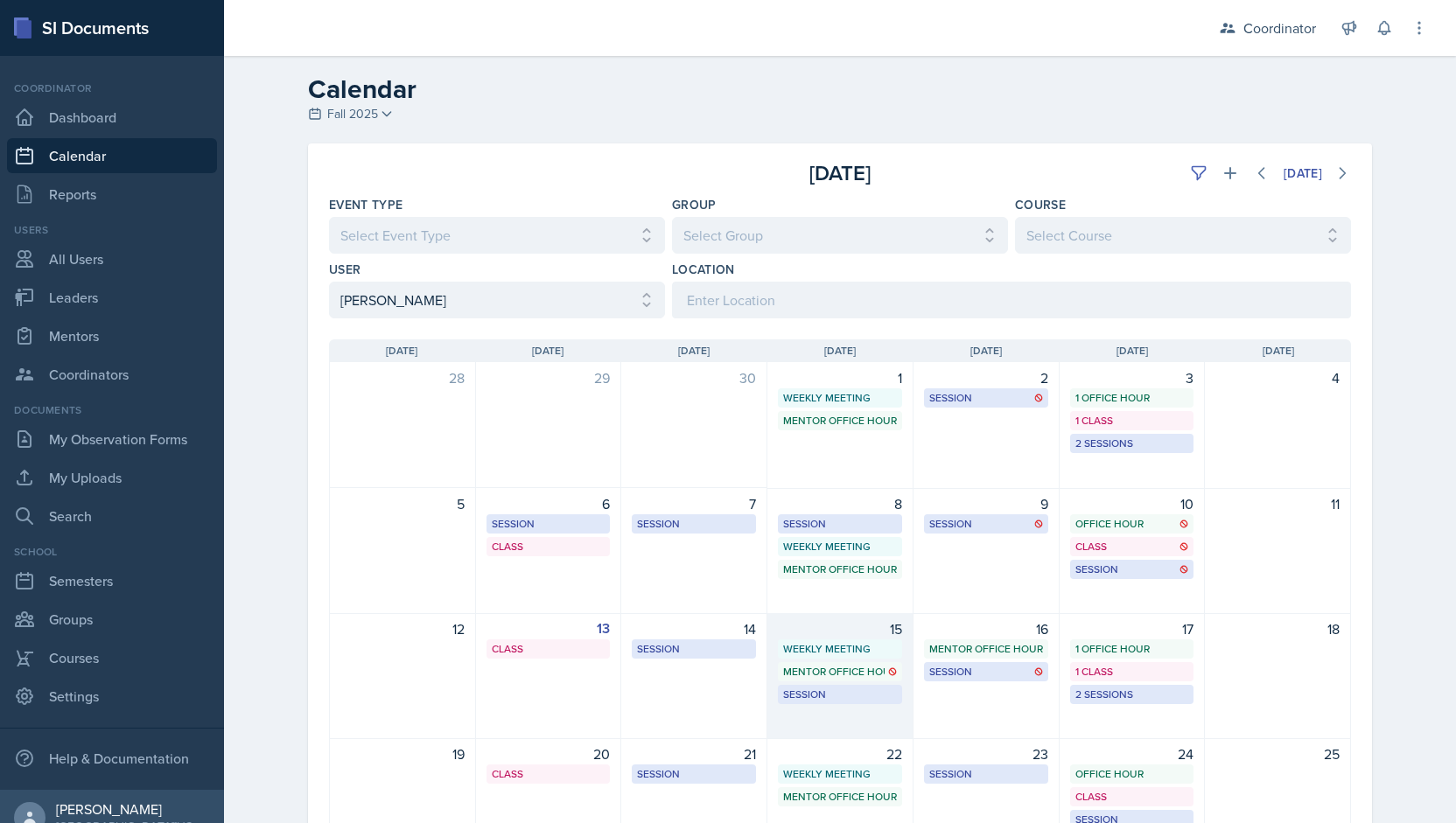
click at [800, 681] on div "15 Weekly Meeting SSC 11:30 AM - 12:30 PM Mentor Office Hour SSC 12:45 PM - 1:4…" at bounding box center [840, 676] width 146 height 126
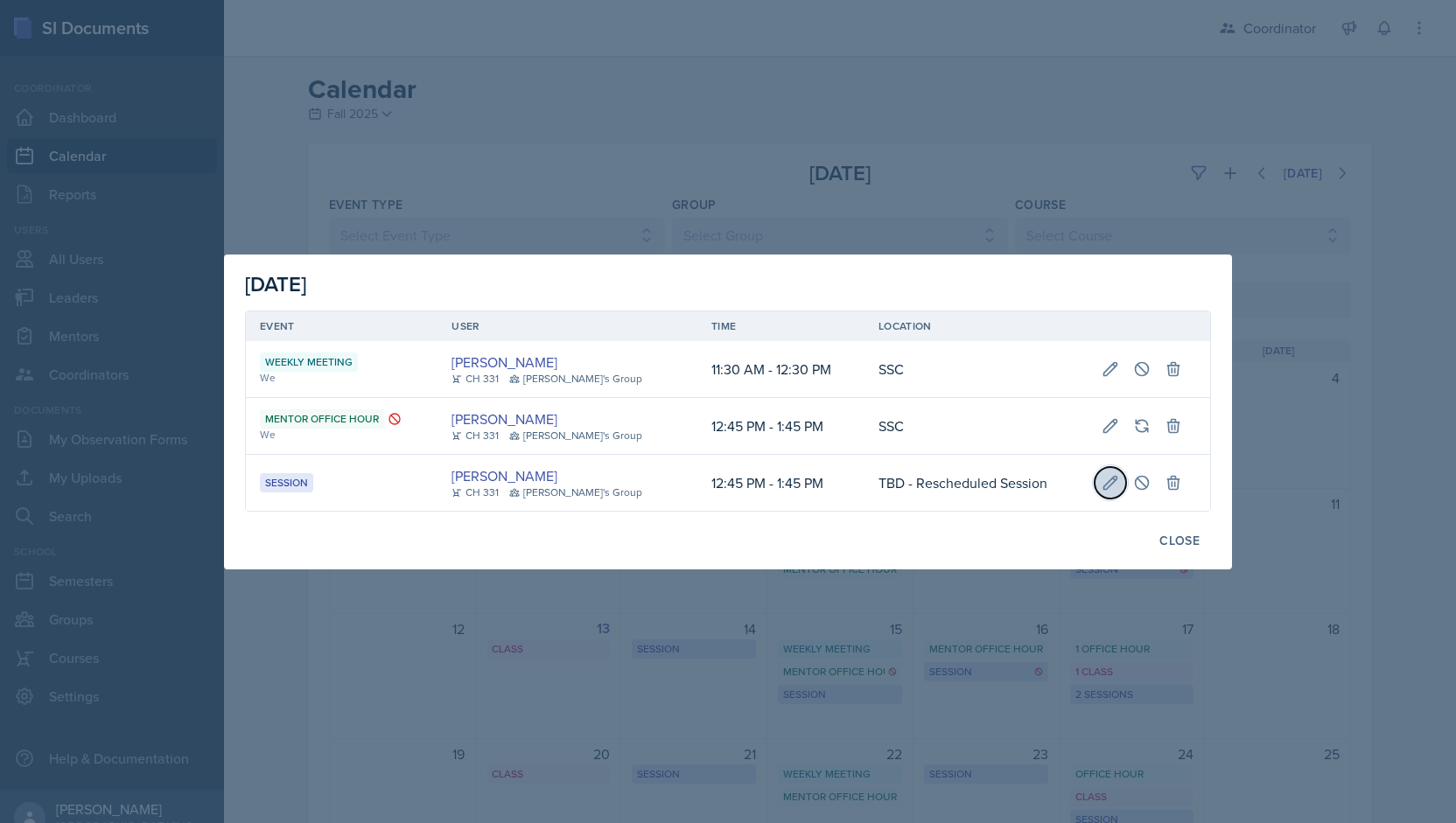
click at [1102, 491] on icon at bounding box center [1111, 483] width 18 height 18
type input "[DATE]"
select select "12"
select select "45"
select select "PM"
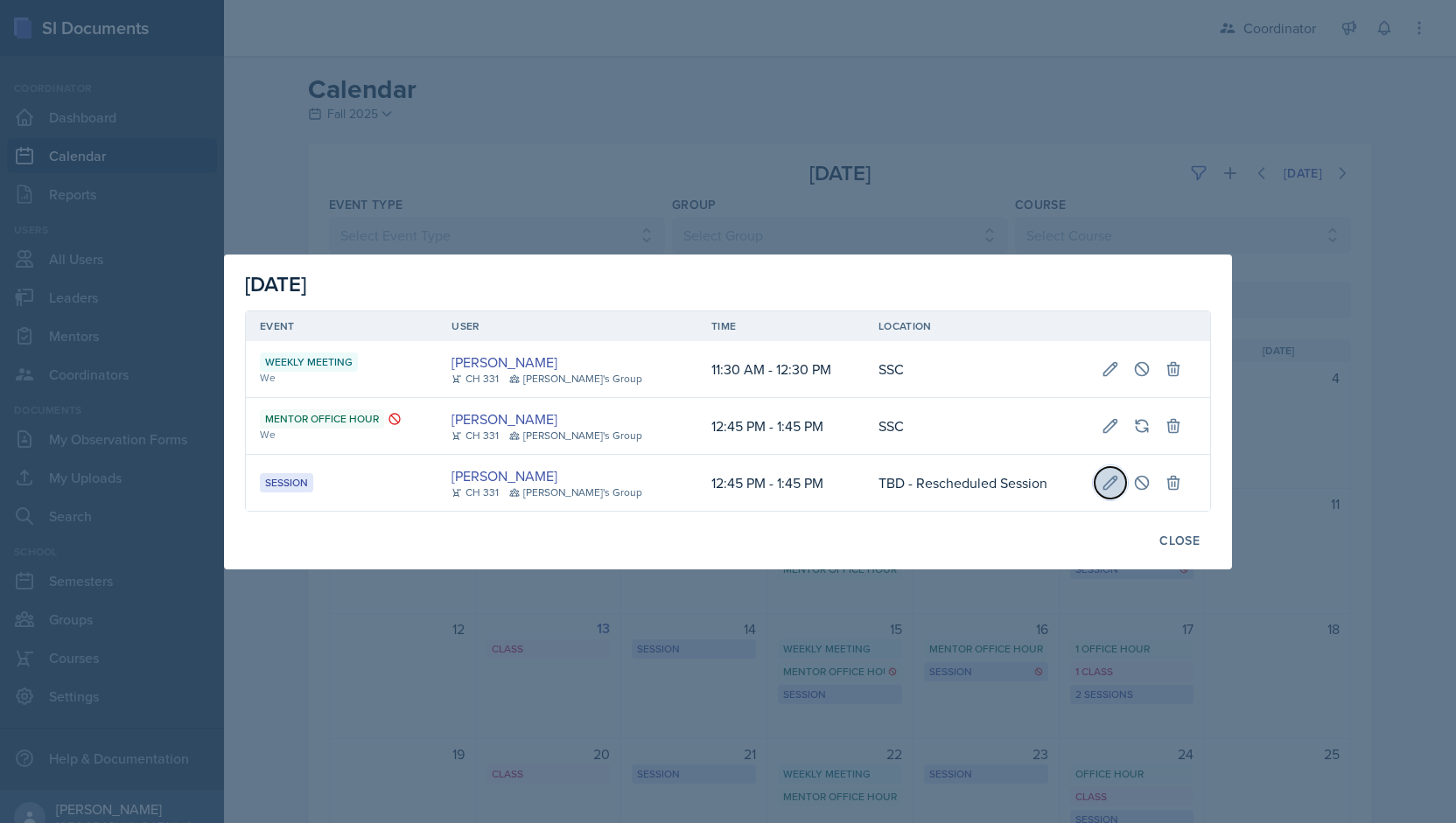
select select "1"
select select "45"
select select "PM"
type input "TBD - Rescheduled Session"
select select "30b582fb-8ac9-49fb-a214-1fb047ccc295"
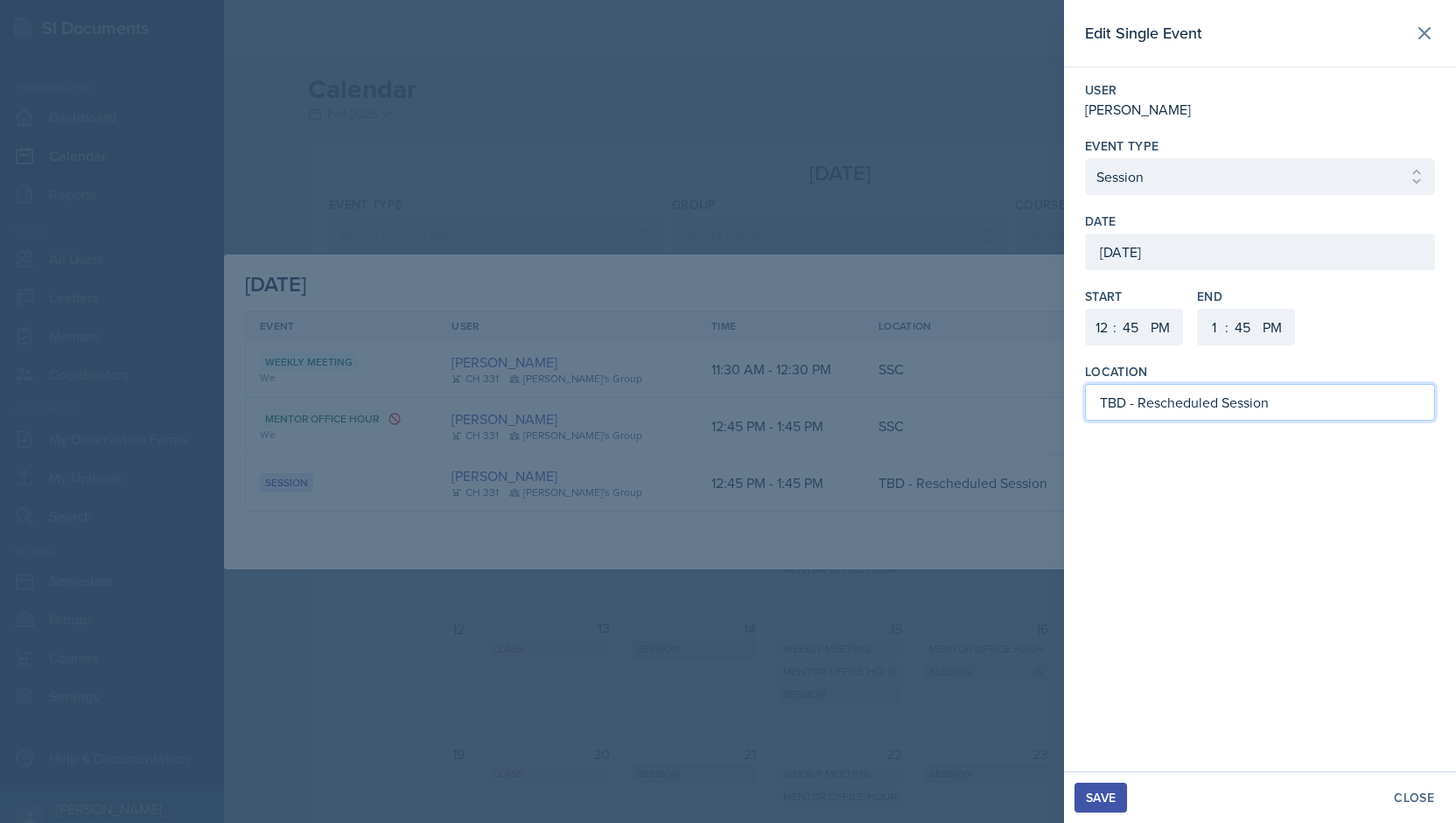
click at [1123, 396] on input "TBD - Rescheduled Session" at bounding box center [1259, 403] width 350 height 37
type input "MSB 104 - Rescheduled Session"
click at [1093, 798] on div "Save" at bounding box center [1100, 798] width 29 height 14
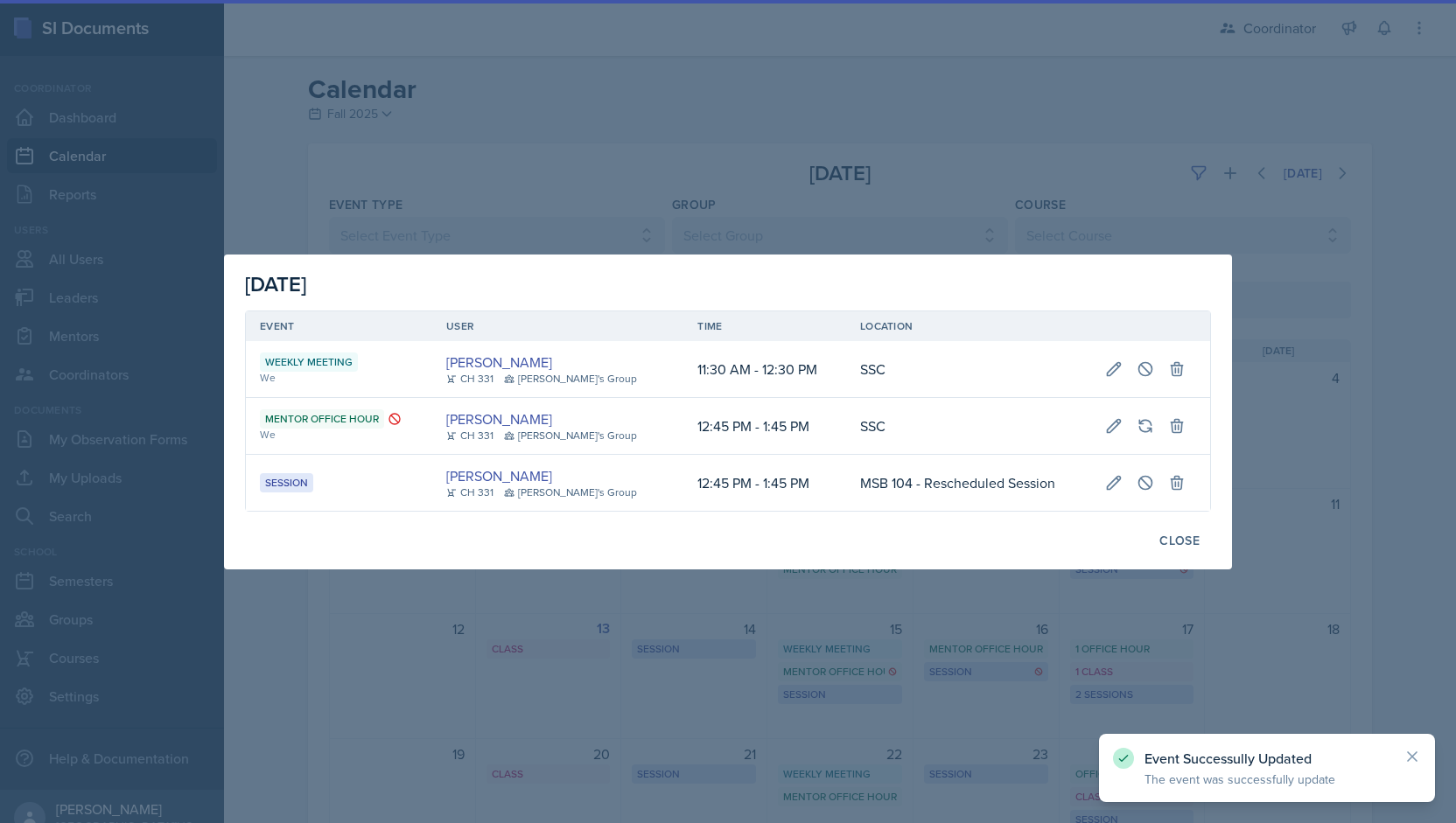
click at [939, 701] on div at bounding box center [728, 411] width 1456 height 823
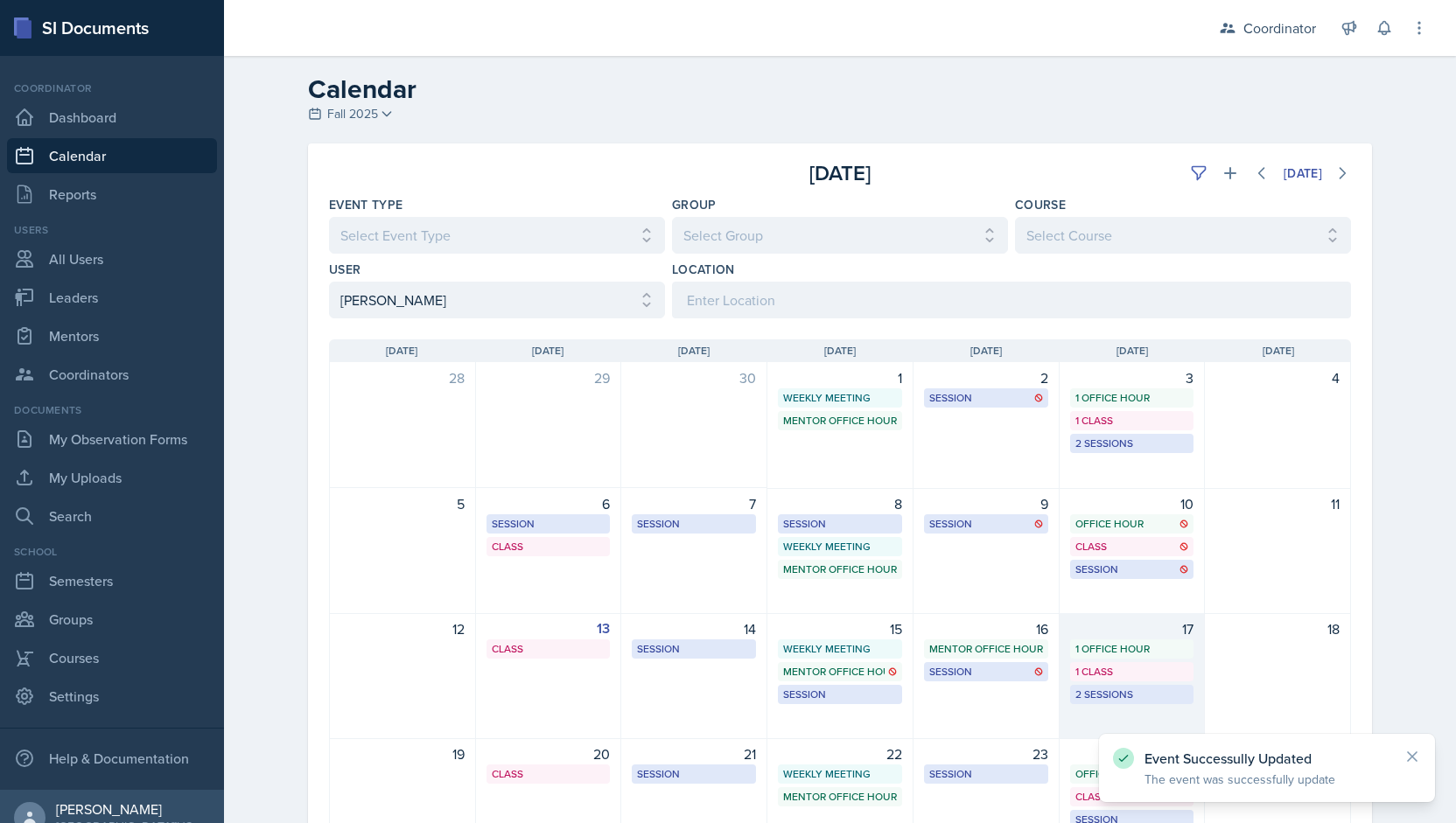
click at [1092, 628] on div "17" at bounding box center [1131, 630] width 124 height 21
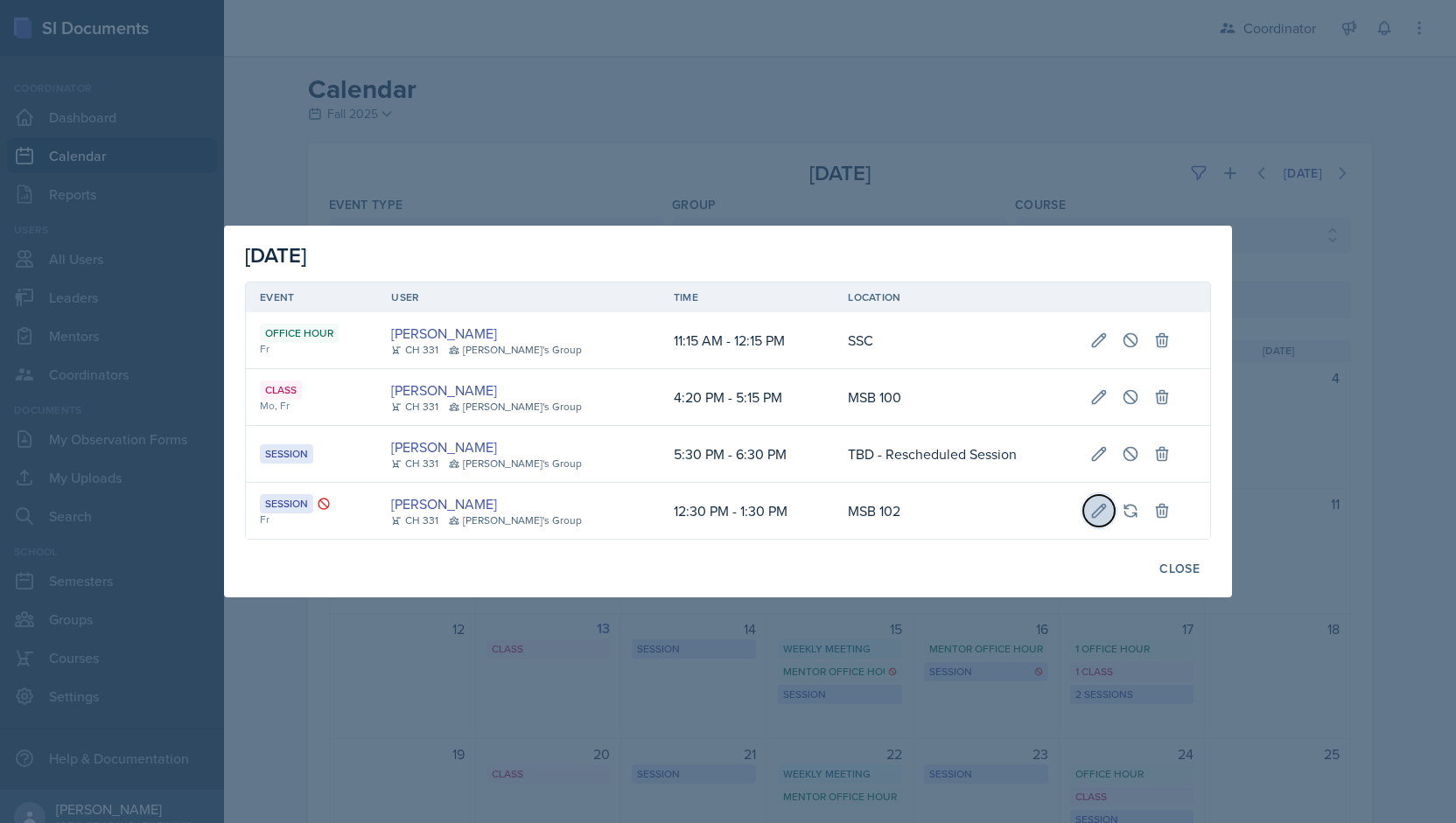
click at [1090, 515] on icon at bounding box center [1099, 512] width 18 height 18
select select "12"
select select "30"
select select "PM"
select select "1"
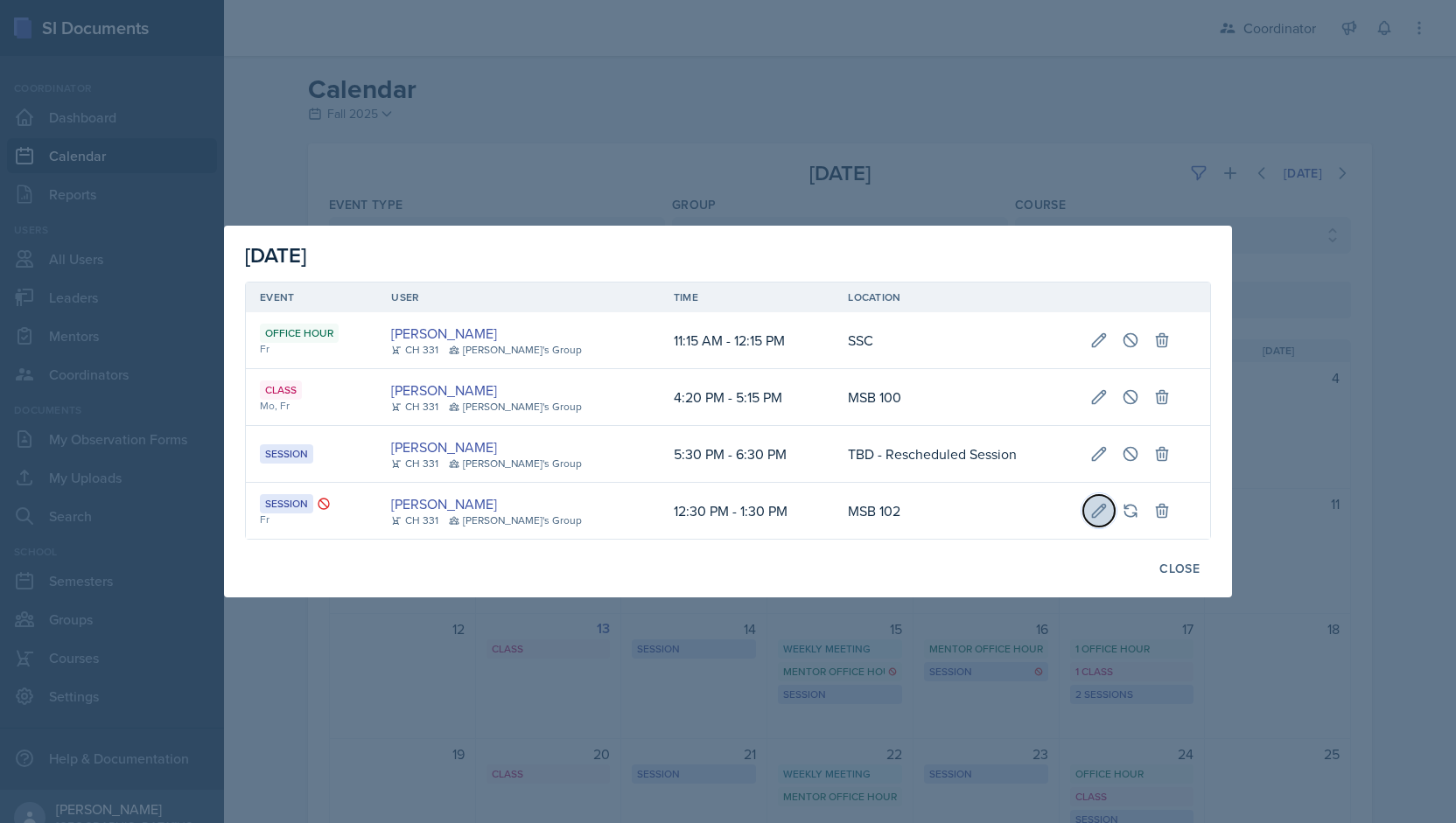
select select "30"
select select "PM"
type input "MSB 102"
select select "30b582fb-8ac9-49fb-a214-1fb047ccc295"
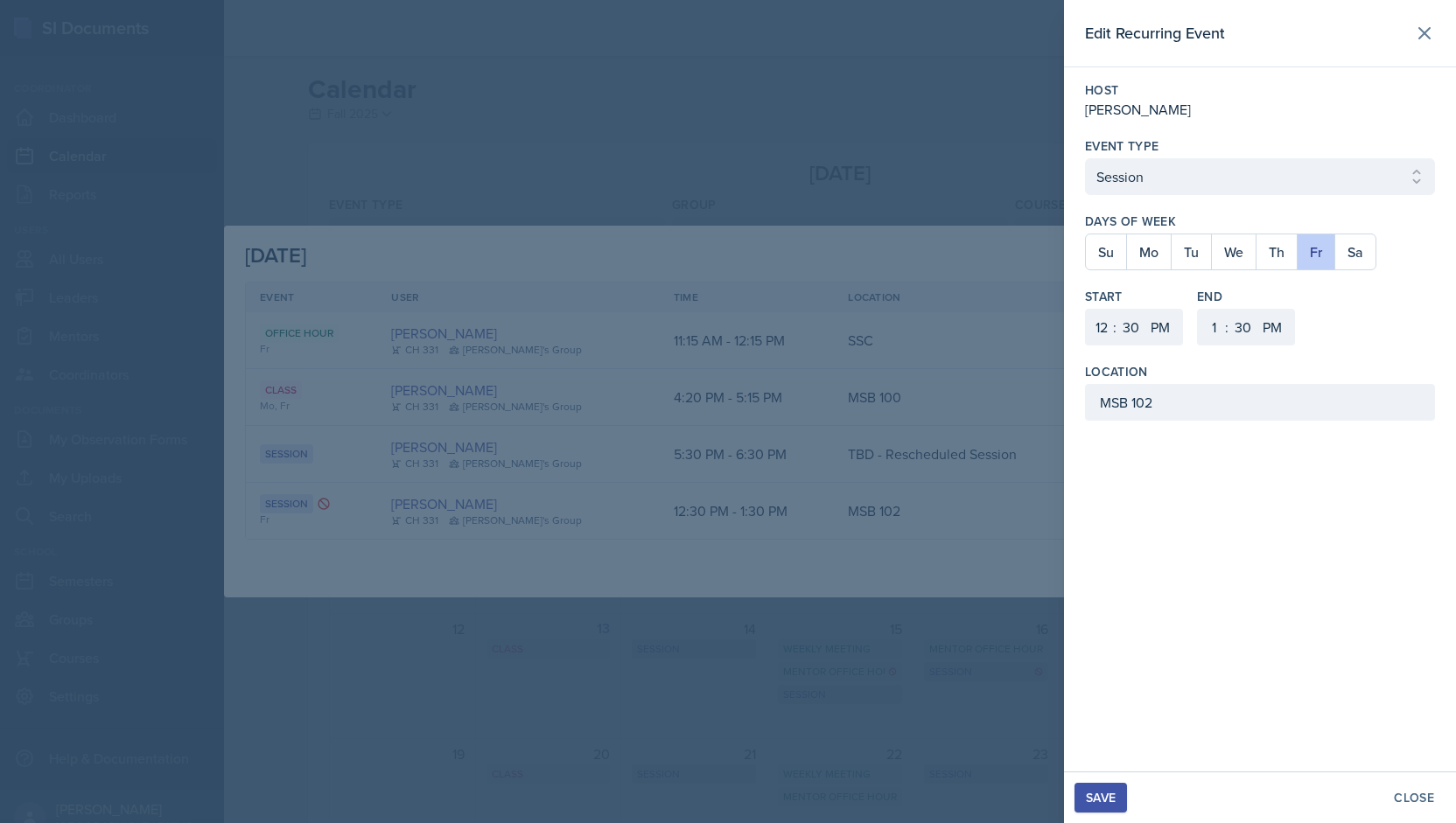
click at [975, 518] on div at bounding box center [728, 411] width 1456 height 823
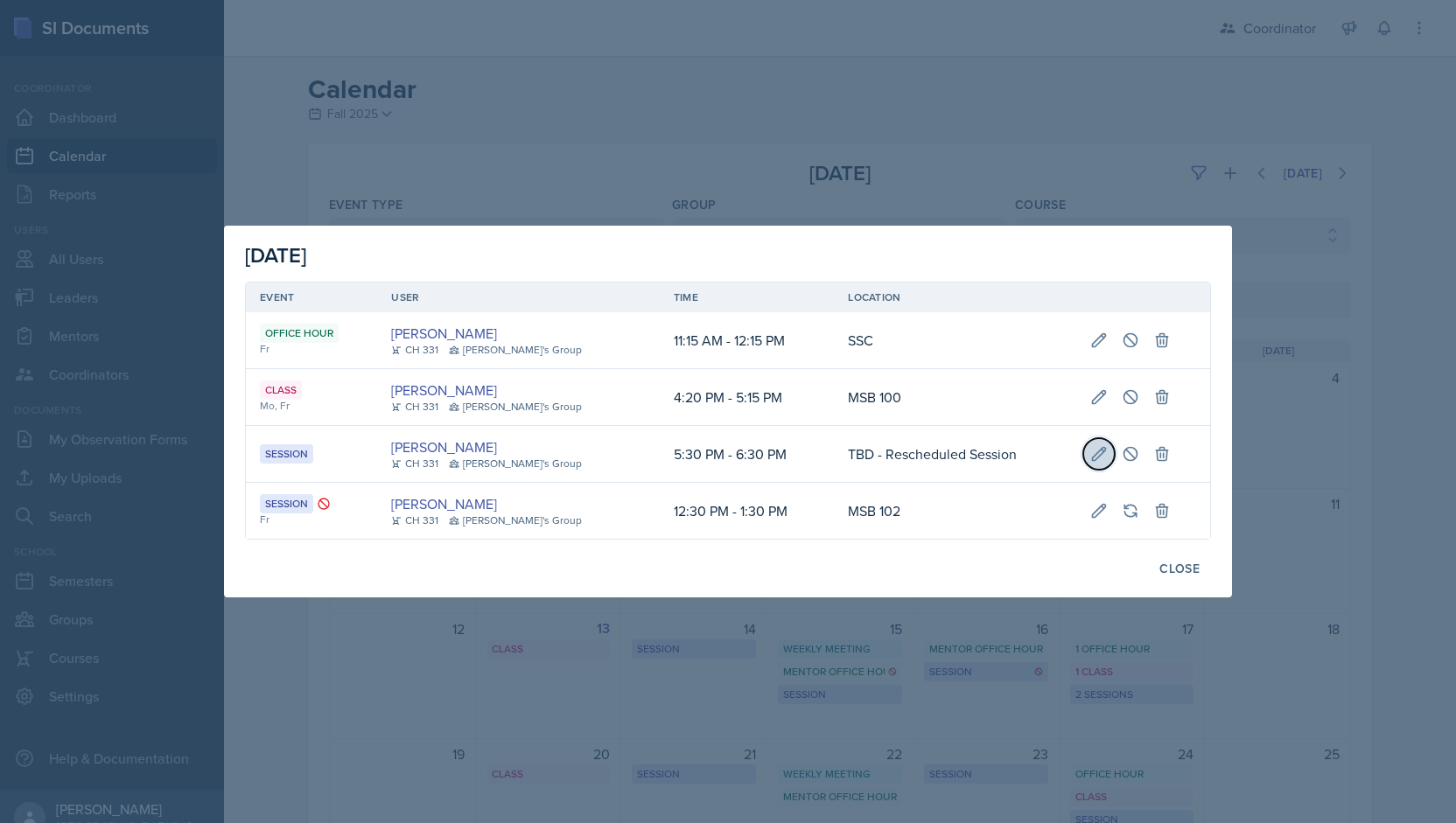
click at [1093, 458] on icon at bounding box center [1099, 454] width 18 height 18
type input "[DATE]"
select select "5"
select select "30"
select select "6"
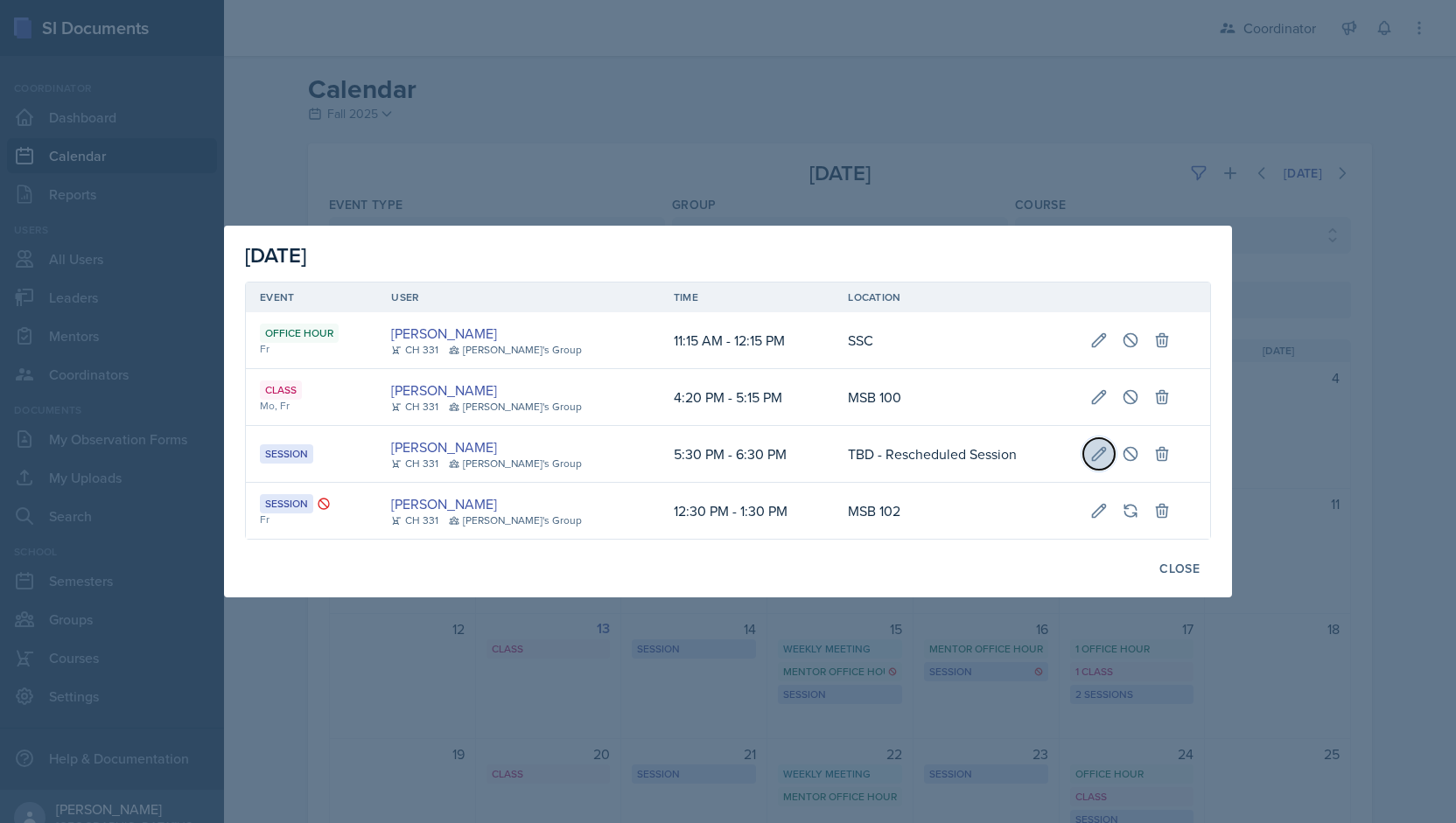
select select "30"
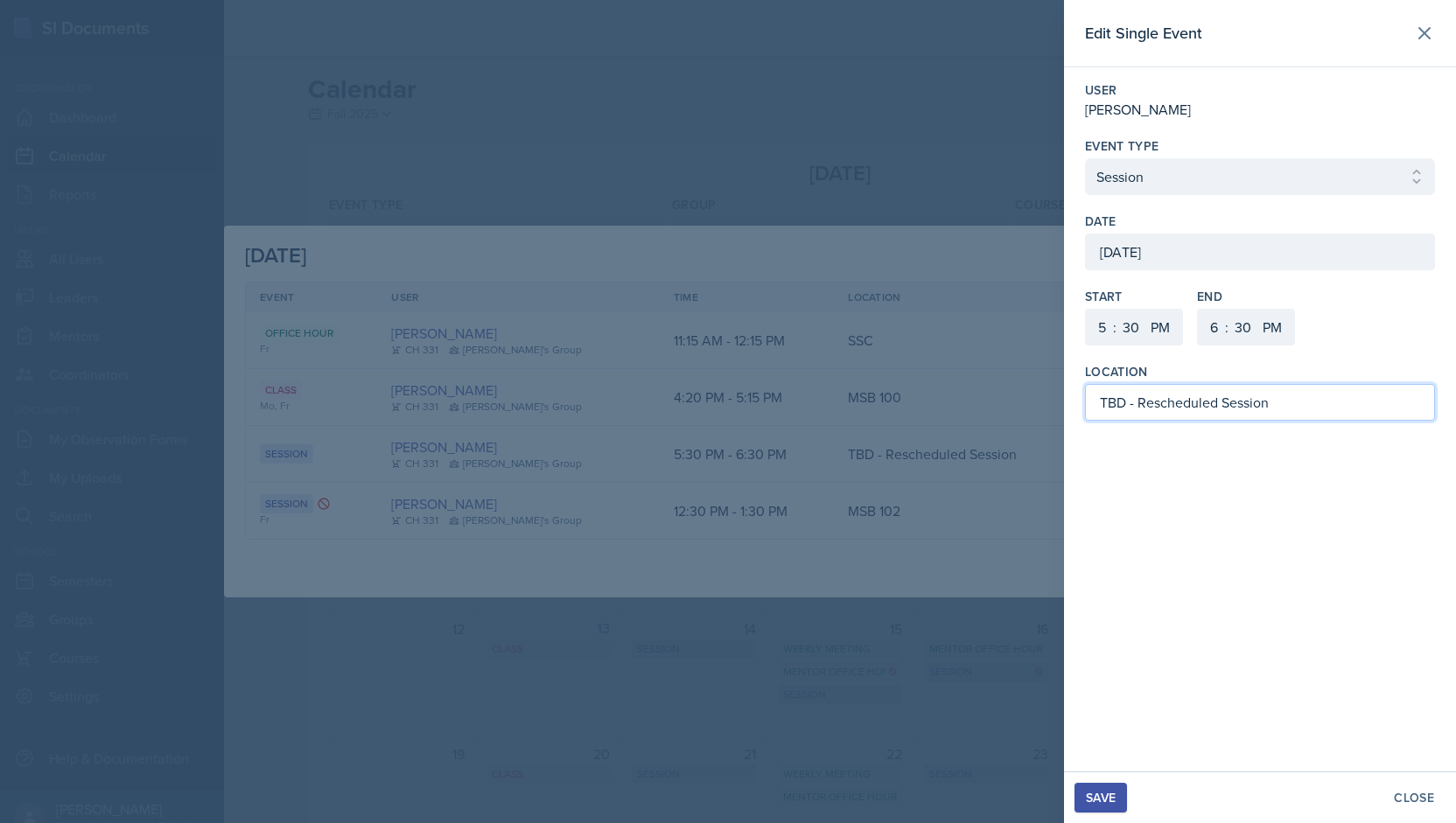
click at [1123, 396] on input "TBD - Rescheduled Session" at bounding box center [1259, 403] width 350 height 37
type input "MSB 104 - Rescheduled Session"
click at [1099, 801] on div "Save" at bounding box center [1100, 798] width 29 height 14
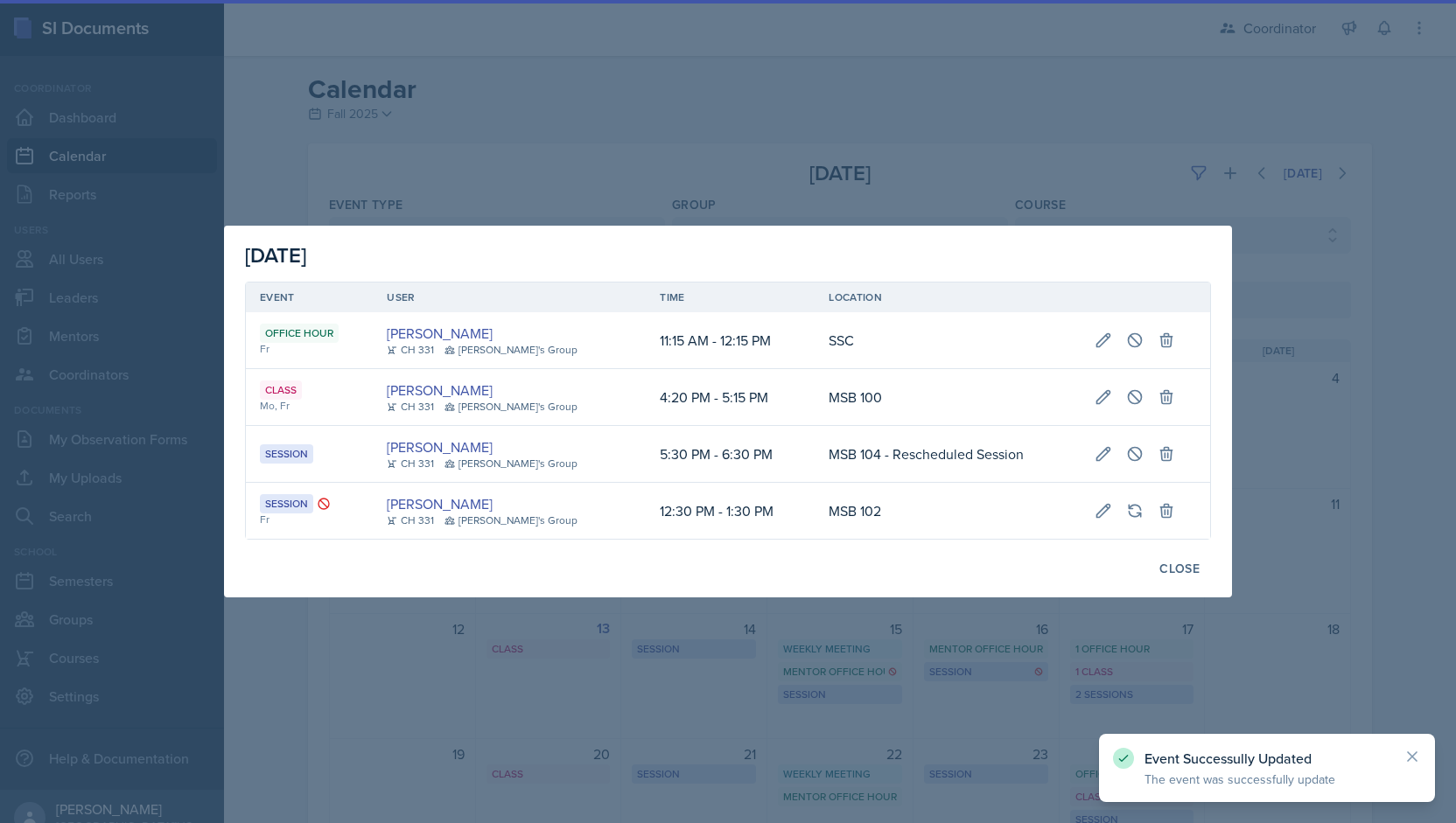
click at [851, 83] on div at bounding box center [728, 411] width 1456 height 823
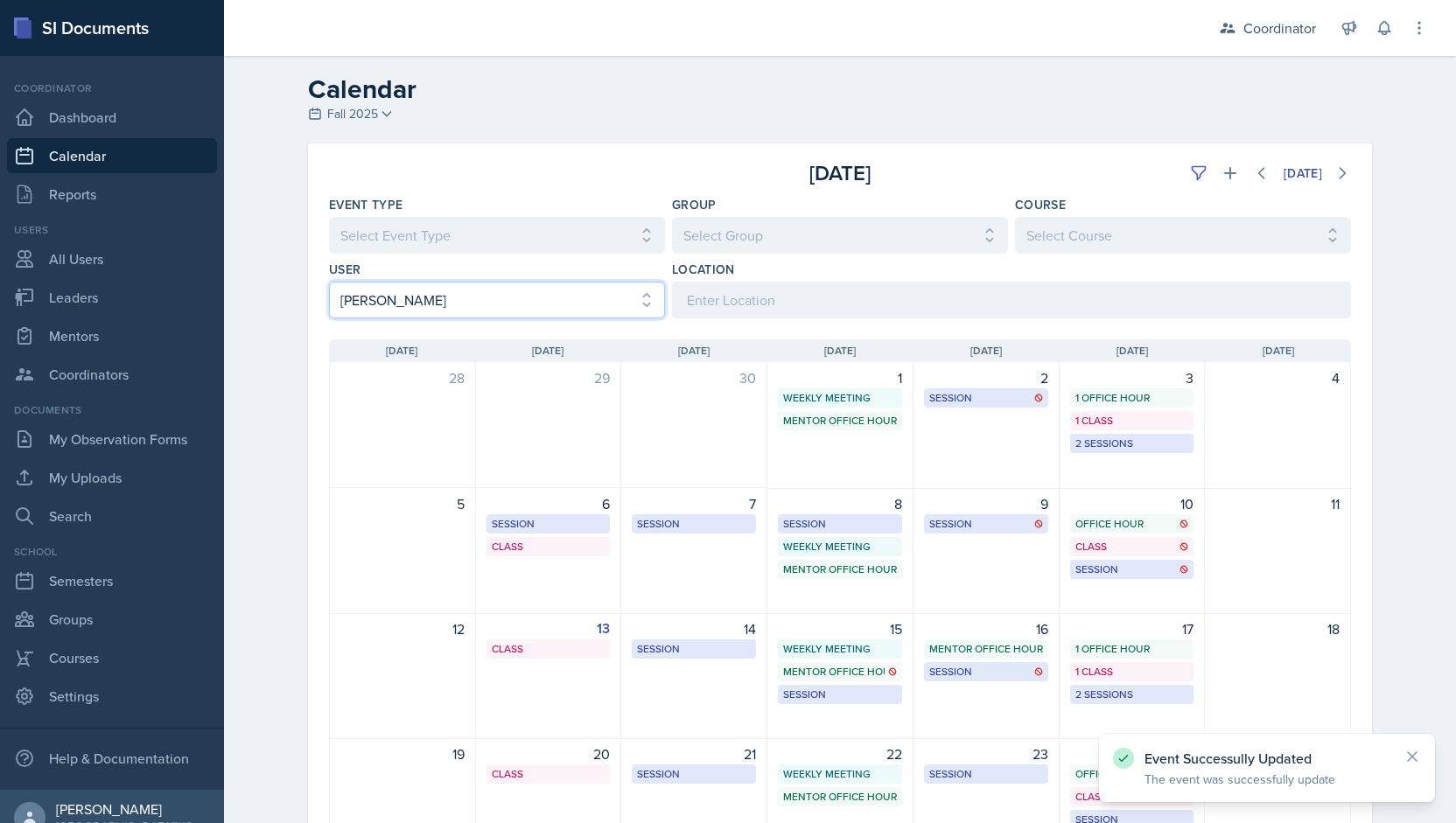
click at [410, 294] on select "Select User All [PERSON_NAME] [PERSON_NAME] [PERSON_NAME] [PERSON_NAME] [PERSON…" at bounding box center [497, 301] width 336 height 37
select select
click at [329, 282] on select "Select User All [PERSON_NAME] [PERSON_NAME] [PERSON_NAME] [PERSON_NAME] [PERSON…" at bounding box center [497, 301] width 336 height 37
